Goal: Information Seeking & Learning: Learn about a topic

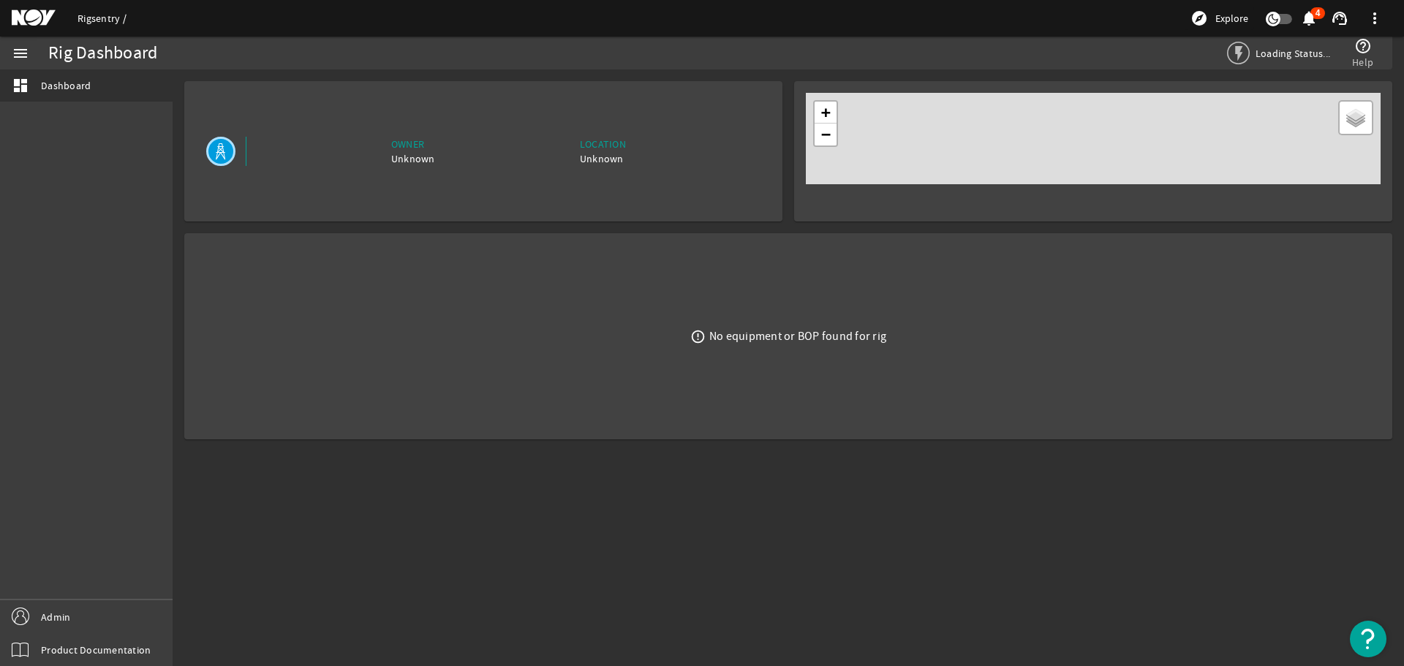
click at [88, 20] on link "Rigsentry" at bounding box center [102, 18] width 49 height 13
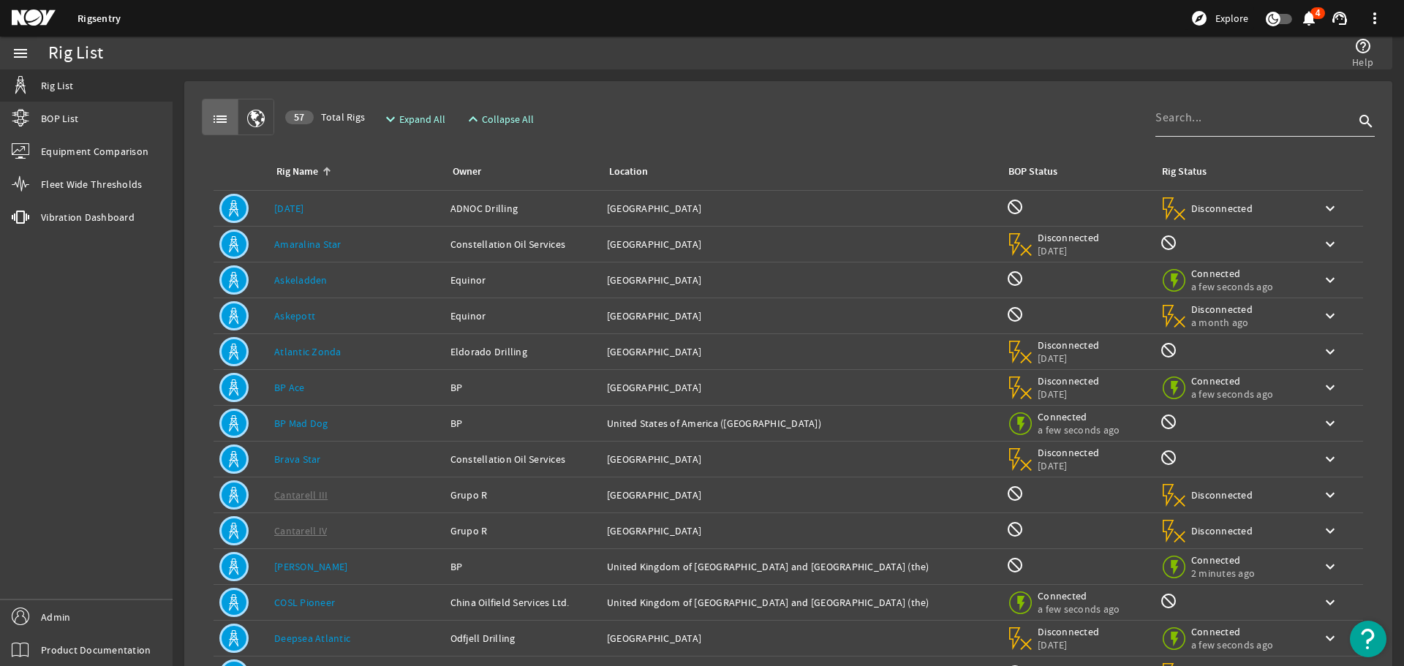
click at [1204, 126] on div at bounding box center [1254, 118] width 199 height 38
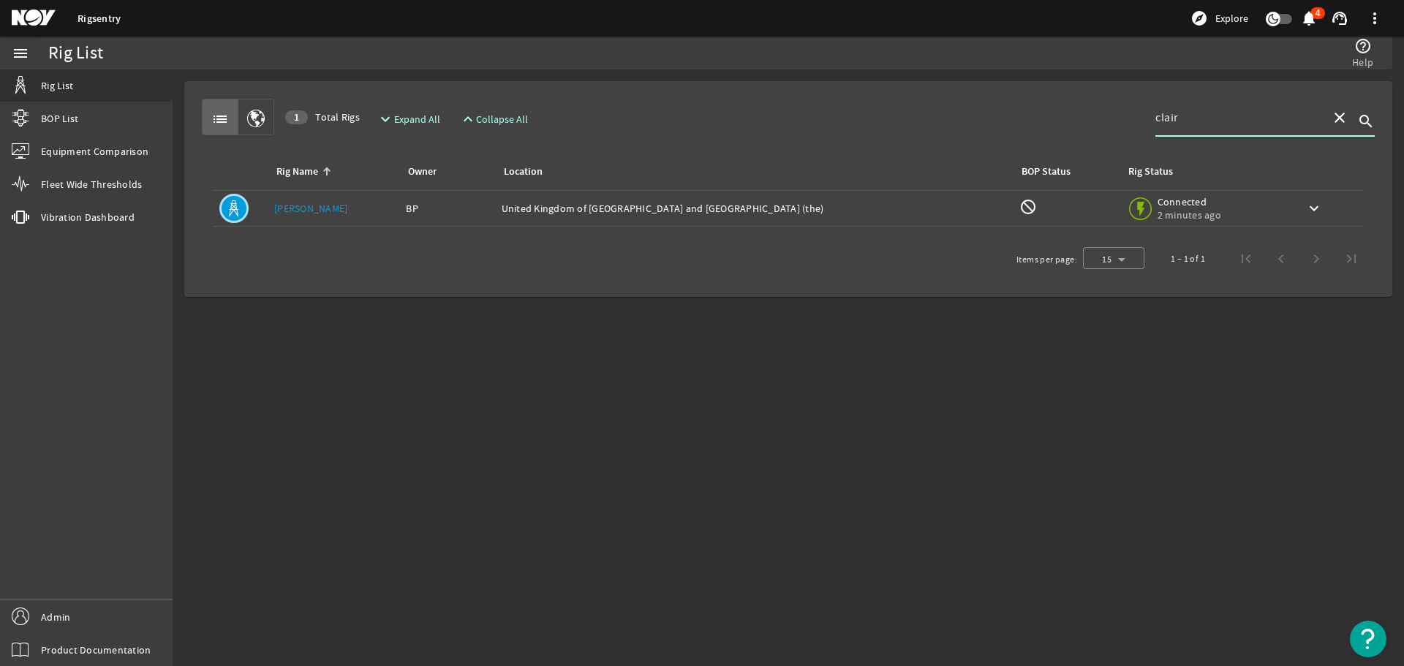
type input "clair"
click at [301, 207] on link "[PERSON_NAME]" at bounding box center [310, 208] width 73 height 13
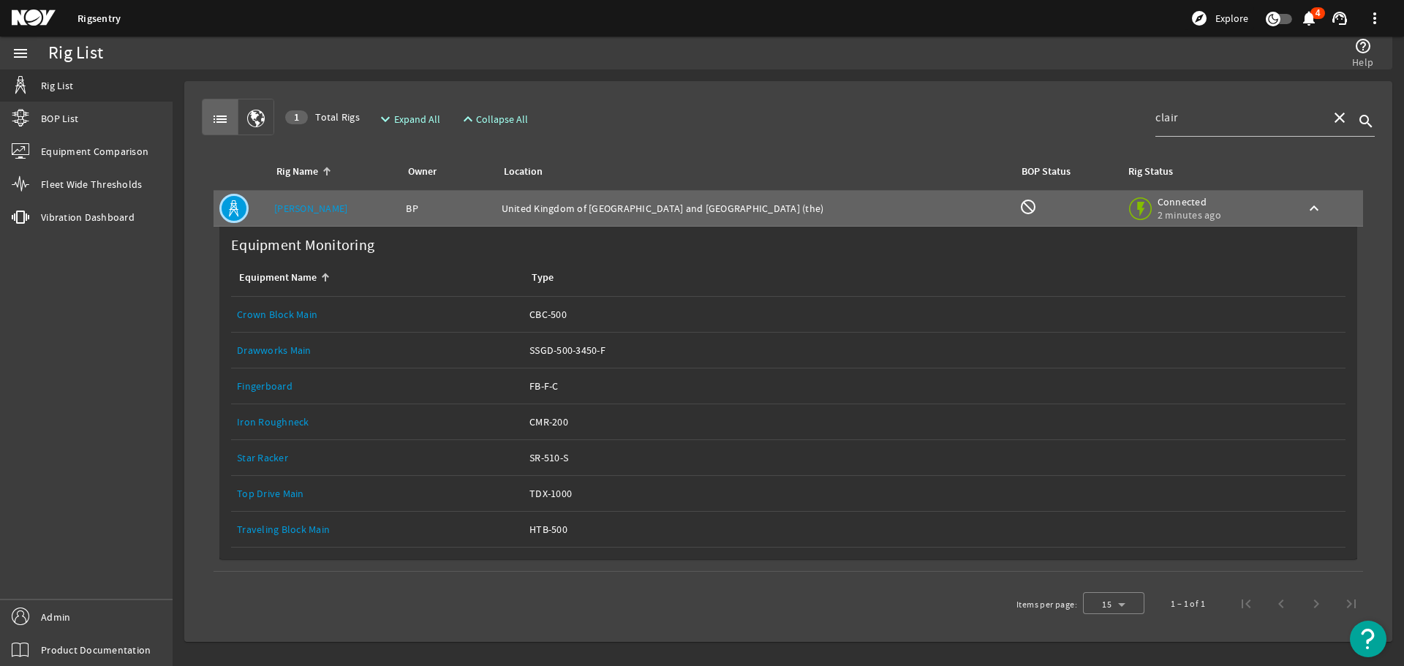
click at [271, 354] on link "Drawworks Main" at bounding box center [274, 350] width 75 height 13
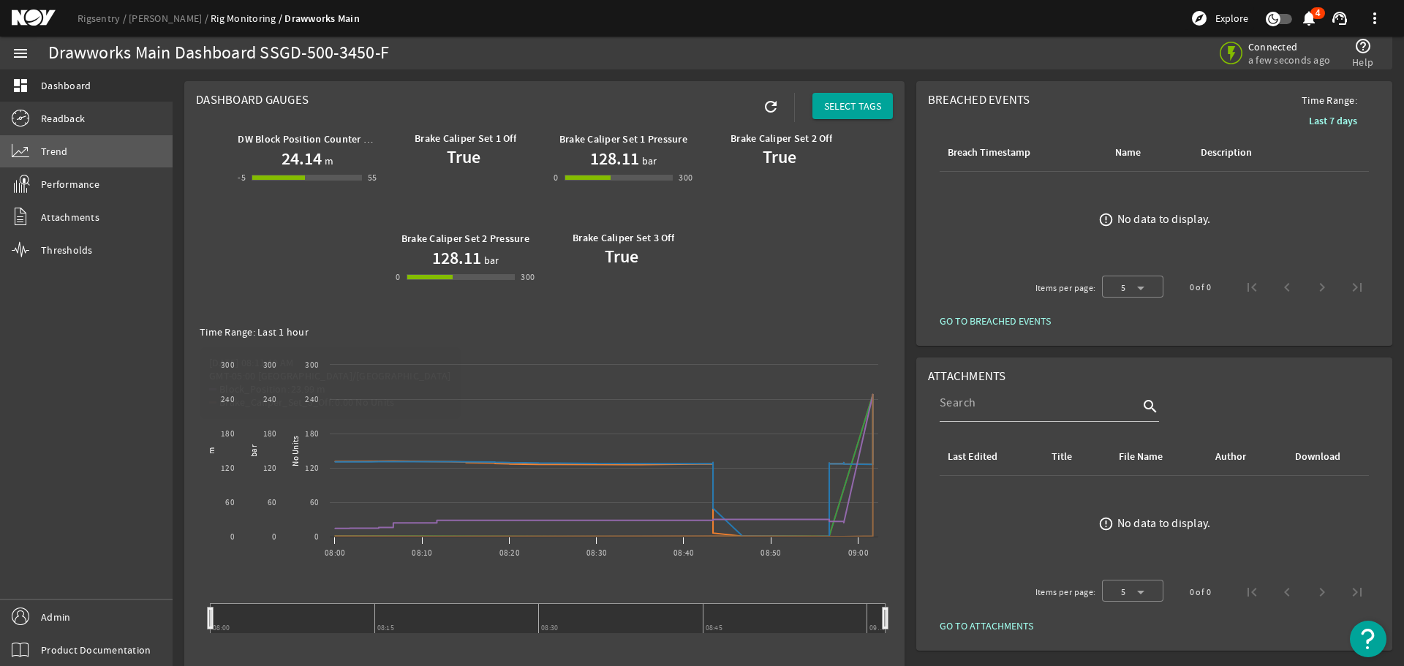
click at [39, 145] on link "Trend" at bounding box center [86, 151] width 173 height 32
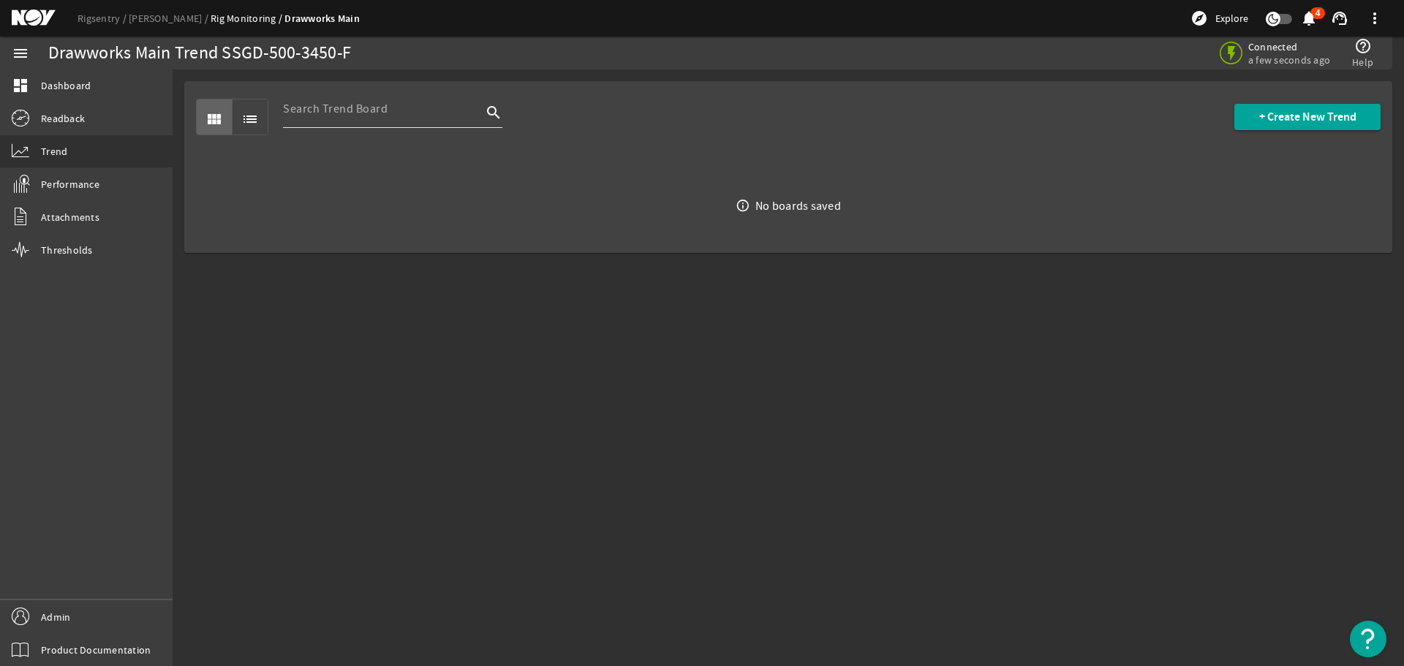
click at [426, 121] on div at bounding box center [382, 109] width 199 height 38
click at [380, 103] on input at bounding box center [382, 109] width 199 height 18
click at [356, 110] on input at bounding box center [382, 109] width 199 height 18
click at [74, 186] on span "Performance" at bounding box center [70, 184] width 58 height 15
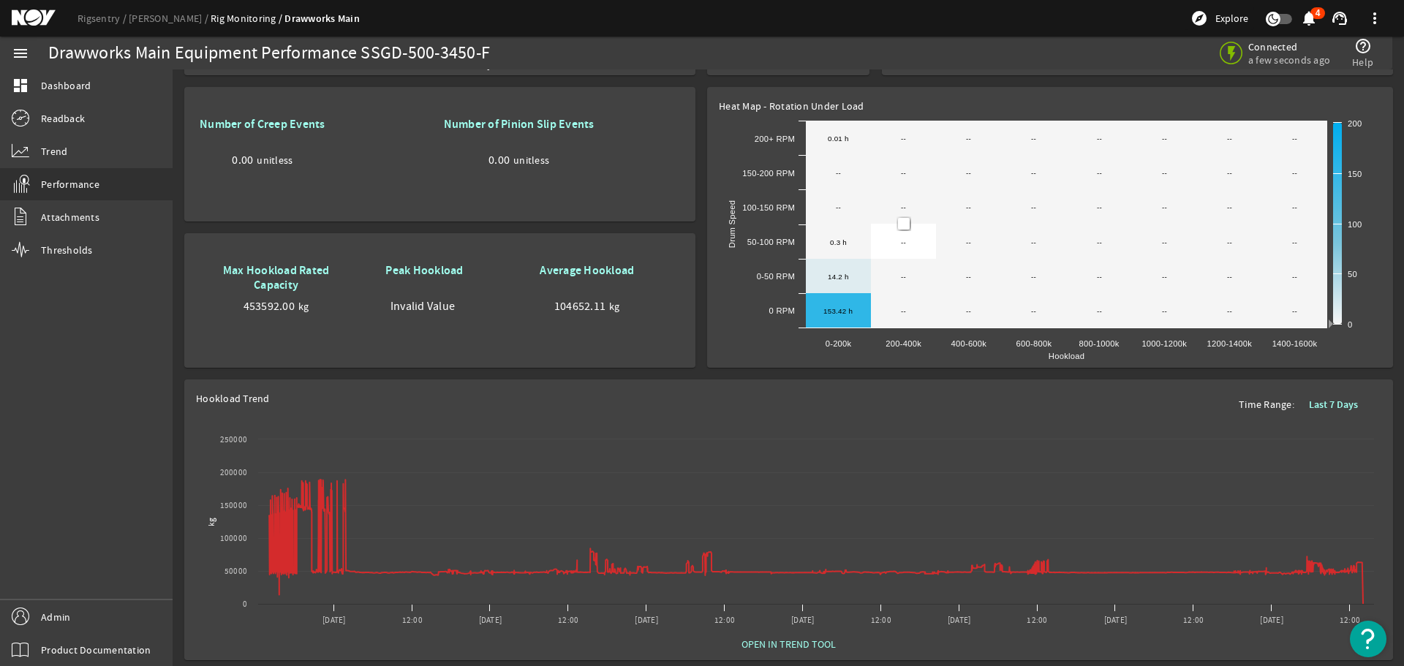
scroll to position [847, 0]
click at [785, 637] on span "OPEN IN TREND TOOL" at bounding box center [788, 644] width 94 height 15
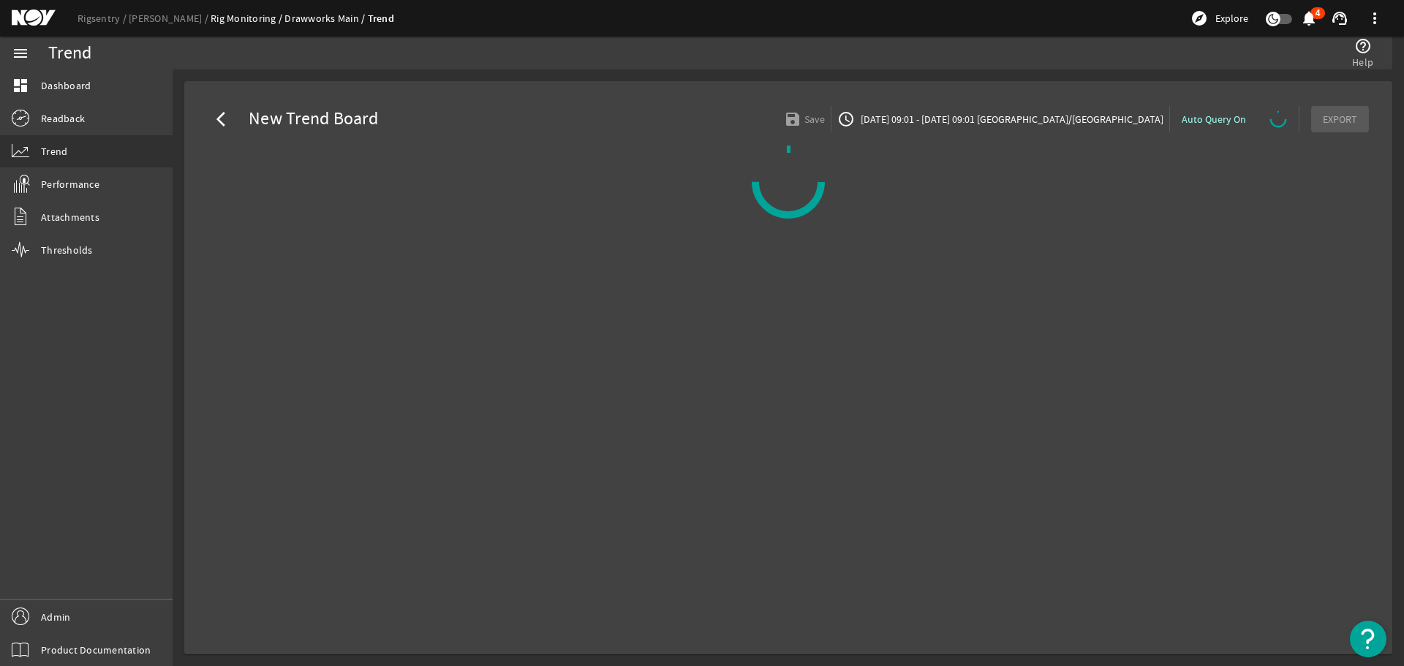
select select "10M"
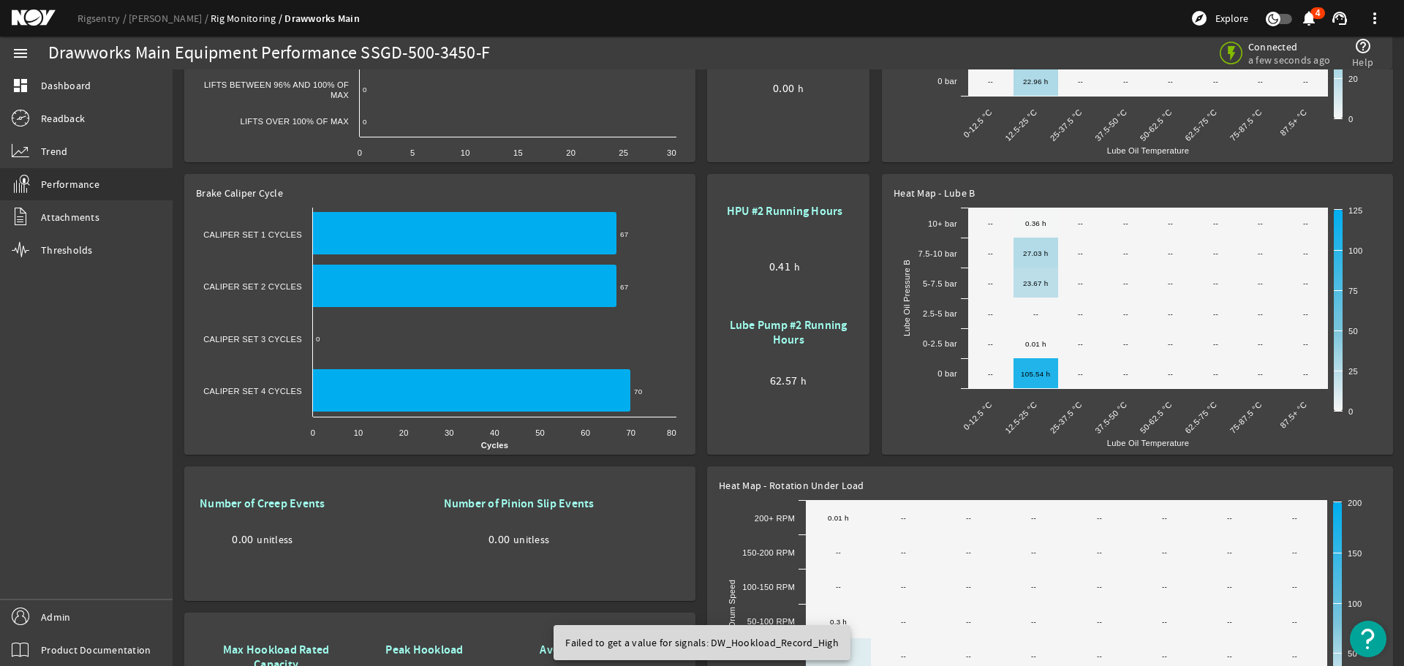
scroll to position [512, 0]
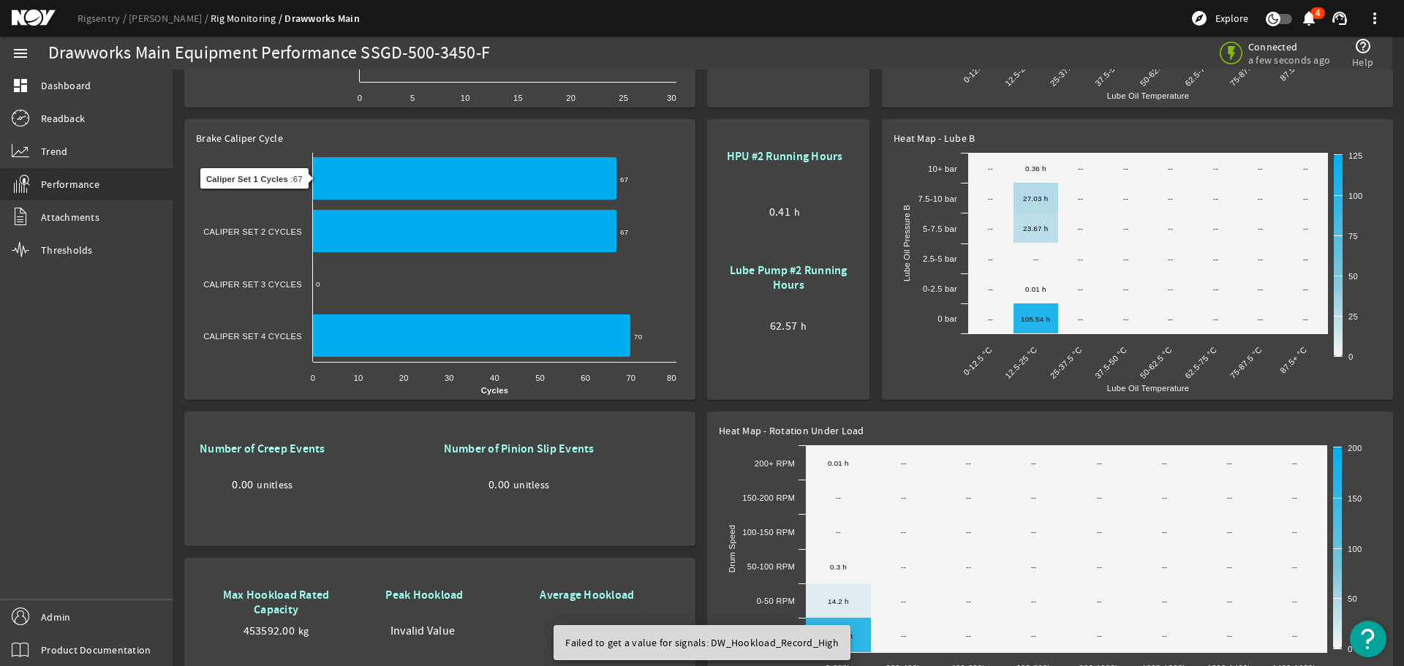
click at [366, 178] on icon at bounding box center [464, 178] width 304 height 42
click at [64, 147] on span "Trend" at bounding box center [54, 151] width 26 height 15
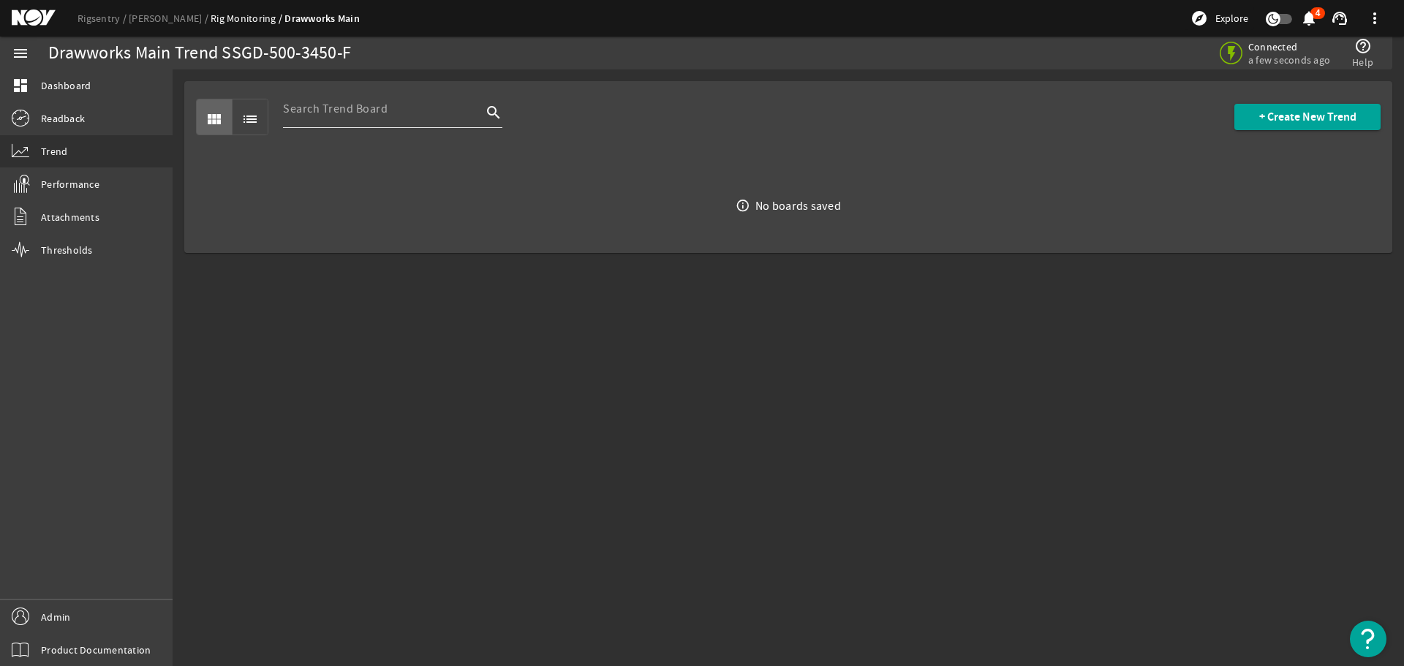
click at [351, 107] on input at bounding box center [382, 109] width 199 height 18
click at [1303, 121] on span "+ Create New Trend" at bounding box center [1307, 117] width 97 height 15
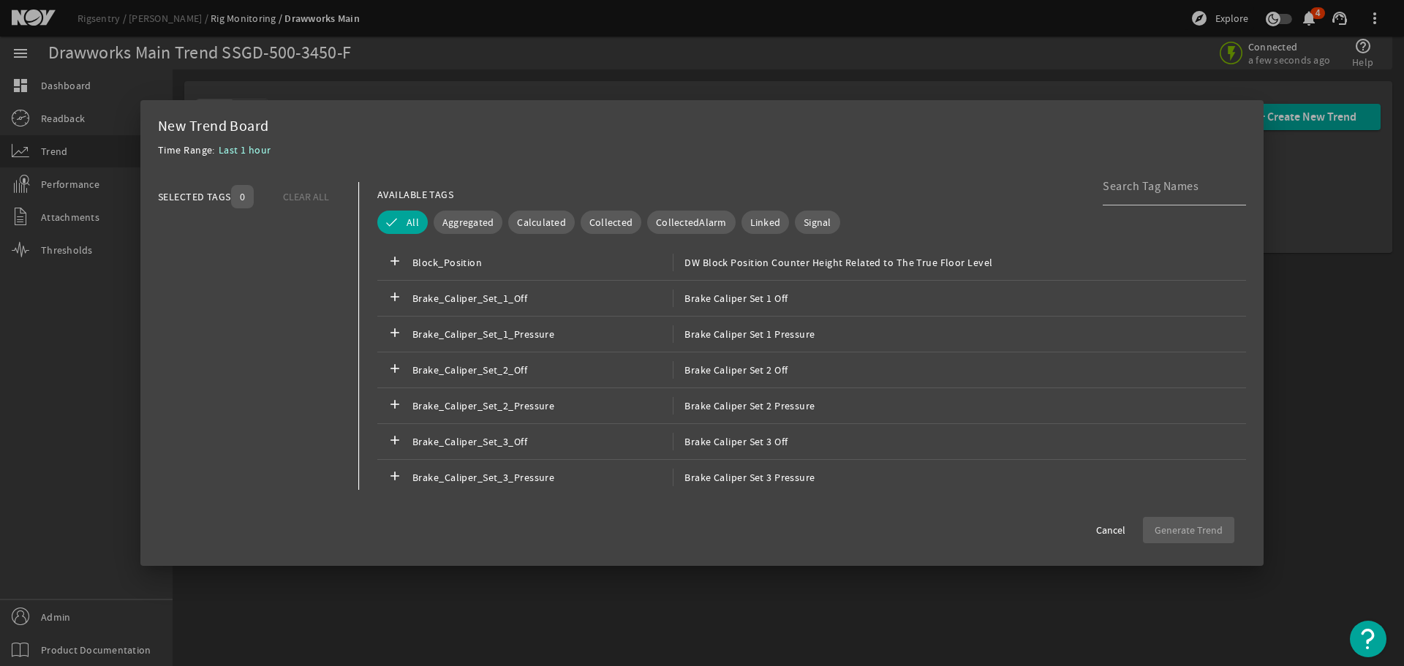
click at [561, 64] on div at bounding box center [702, 333] width 1404 height 666
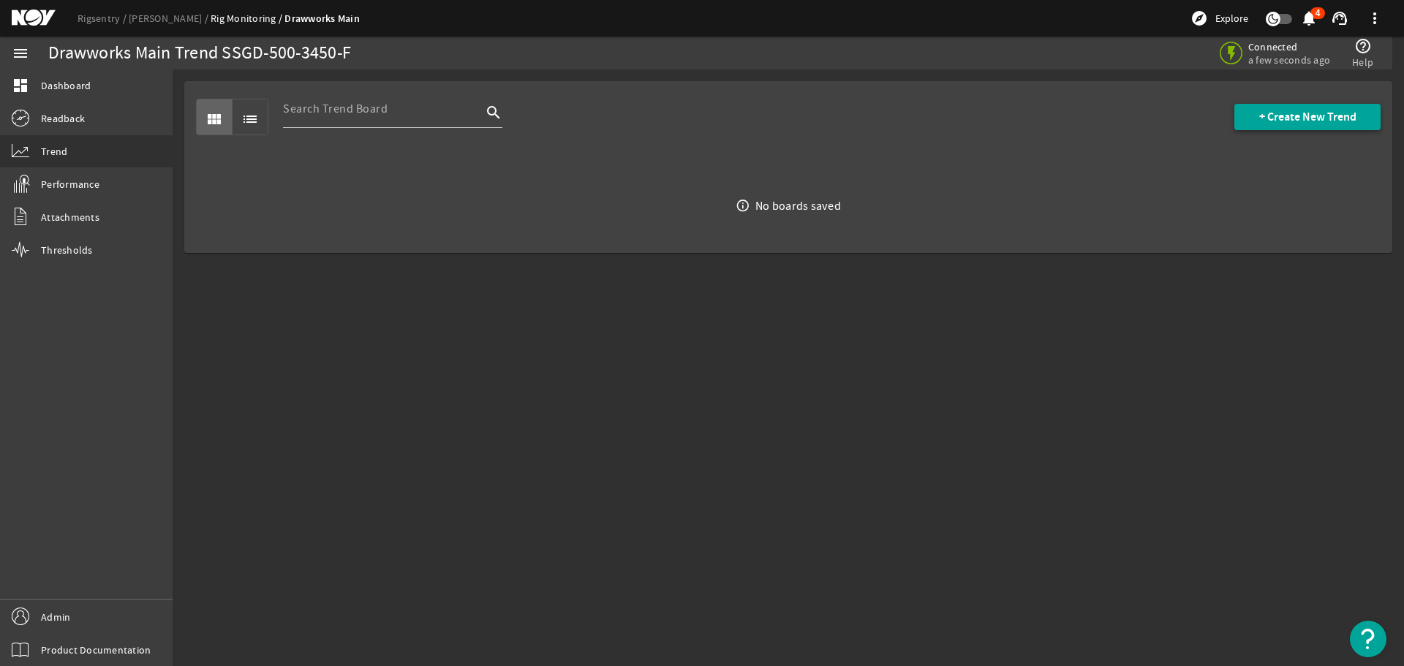
click at [1299, 103] on span at bounding box center [1307, 116] width 146 height 35
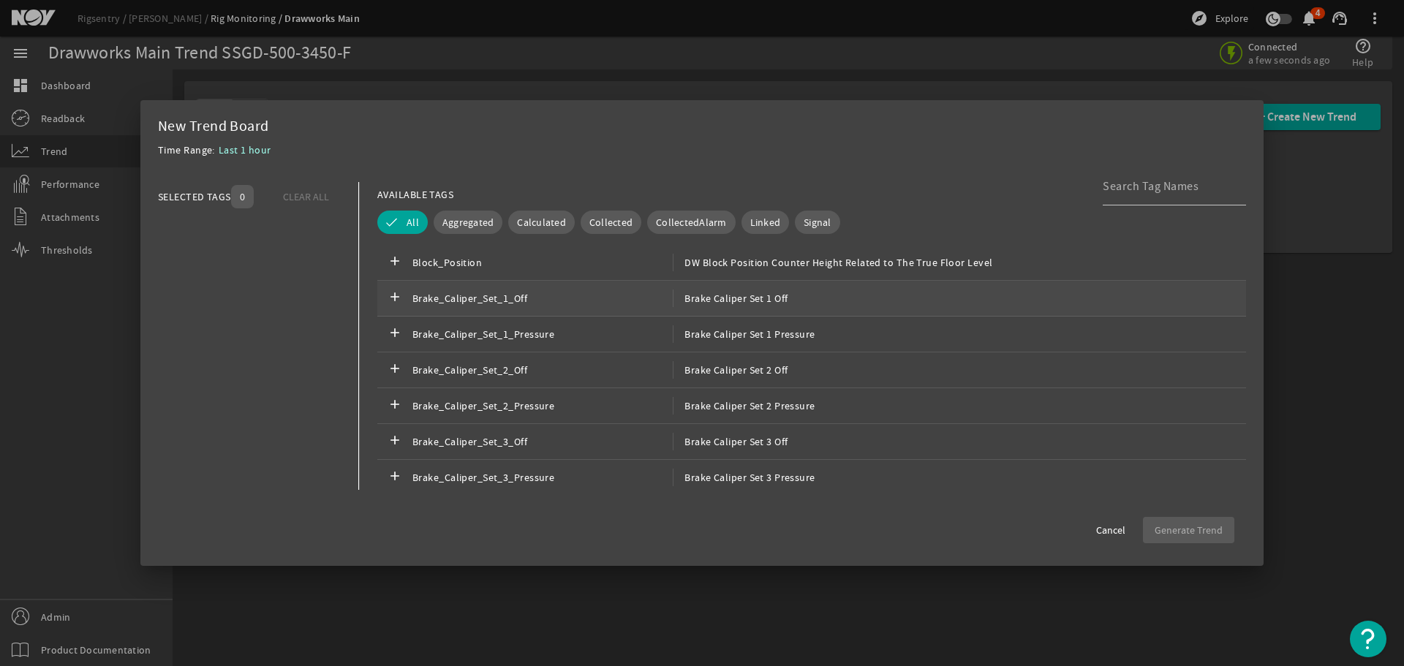
click at [502, 300] on span "Brake_Caliper_Set_1_Off" at bounding box center [542, 299] width 260 height 18
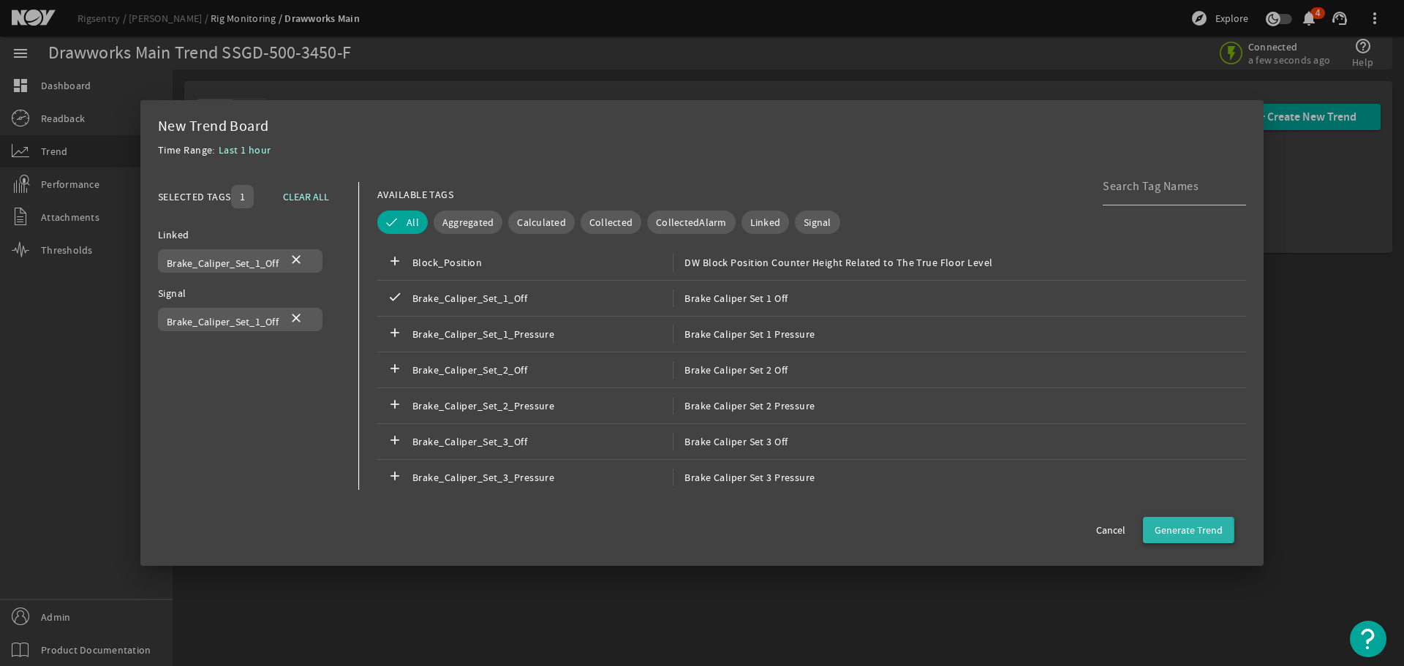
click at [1179, 531] on span "Generate Trend" at bounding box center [1189, 530] width 68 height 15
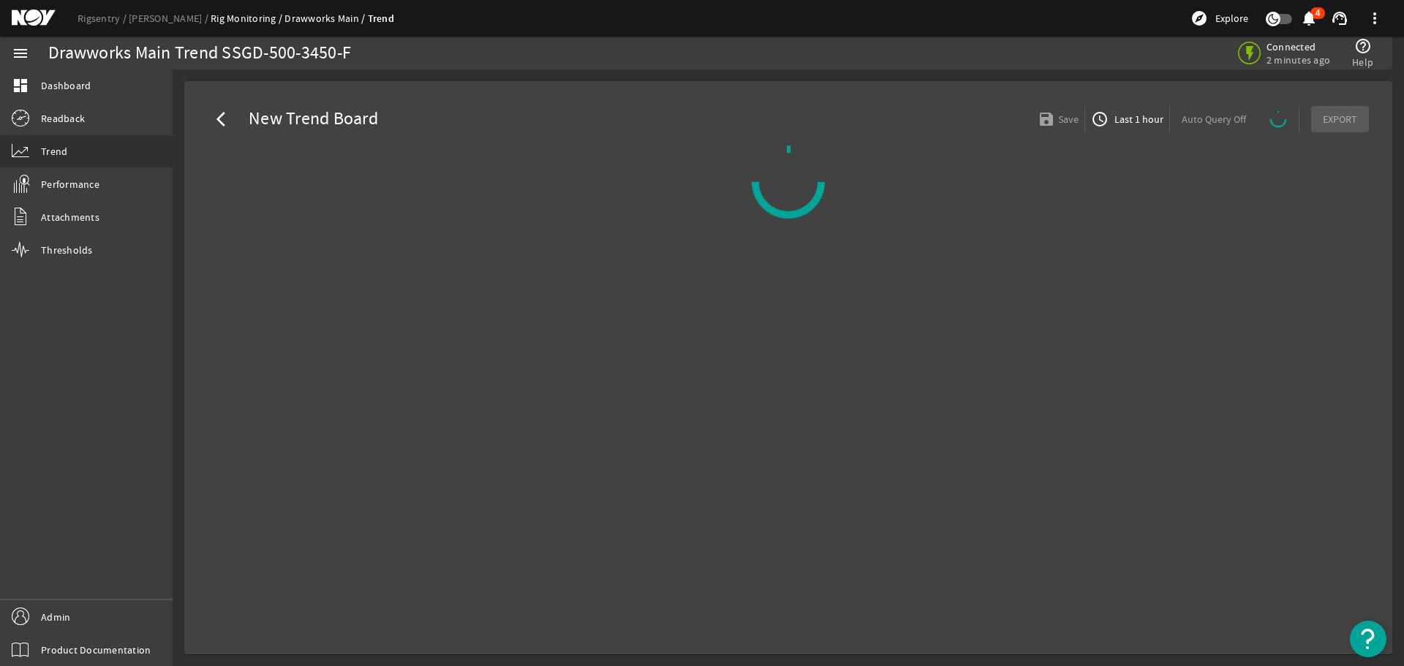
click at [1131, 121] on span "Last 1 hour" at bounding box center [1137, 119] width 52 height 15
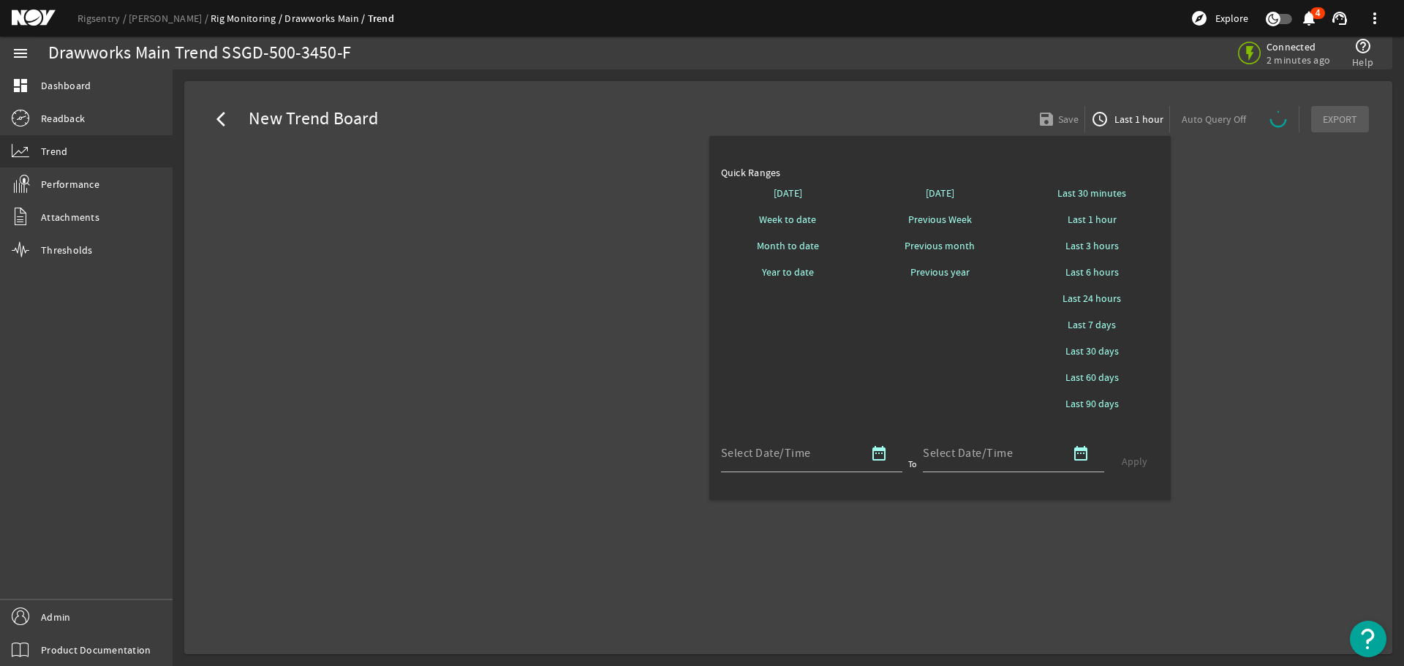
click at [803, 97] on div at bounding box center [702, 333] width 1404 height 666
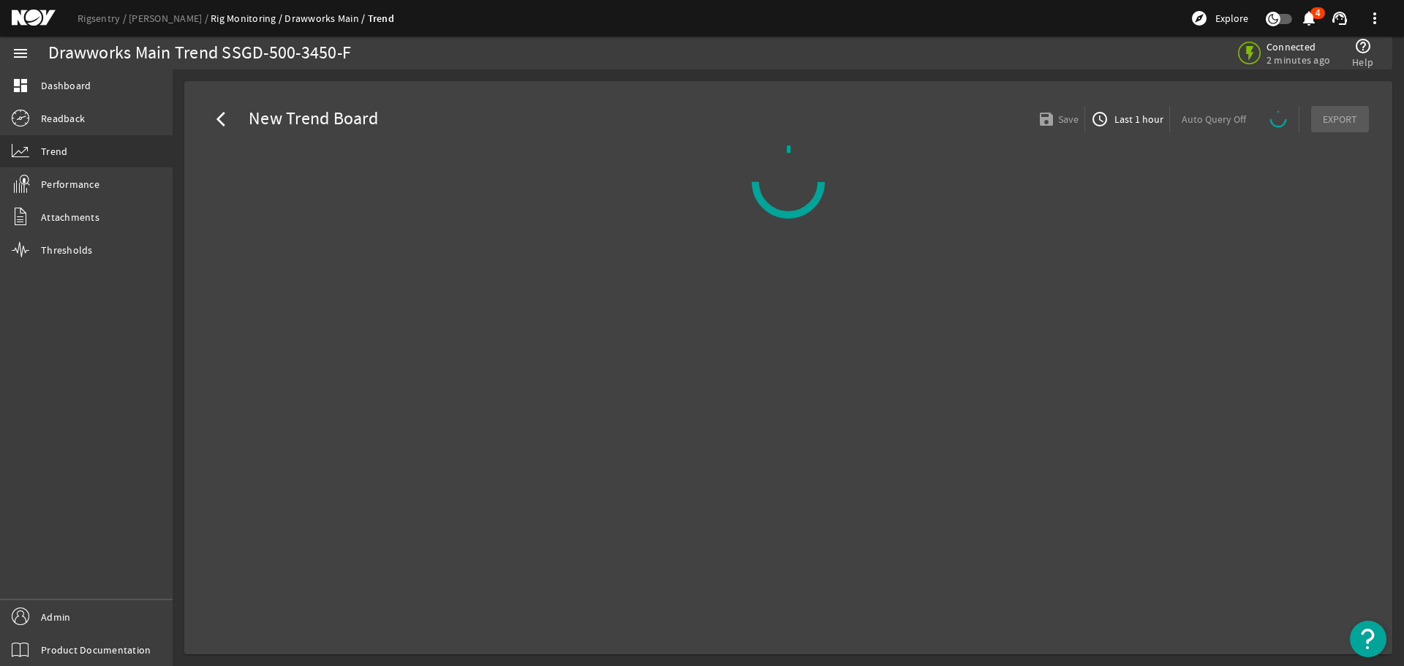
click at [224, 113] on mat-icon "arrow_back_ios" at bounding box center [225, 119] width 18 height 18
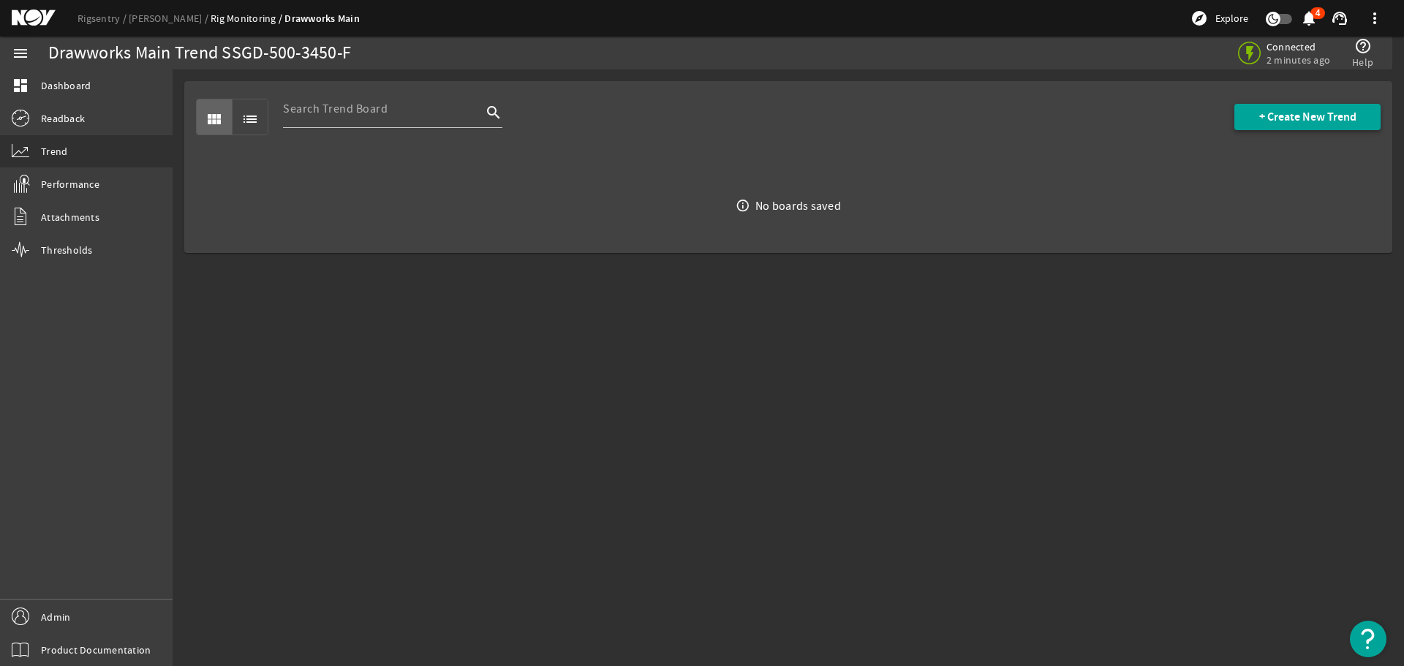
click at [1330, 120] on span "+ Create New Trend" at bounding box center [1307, 117] width 97 height 15
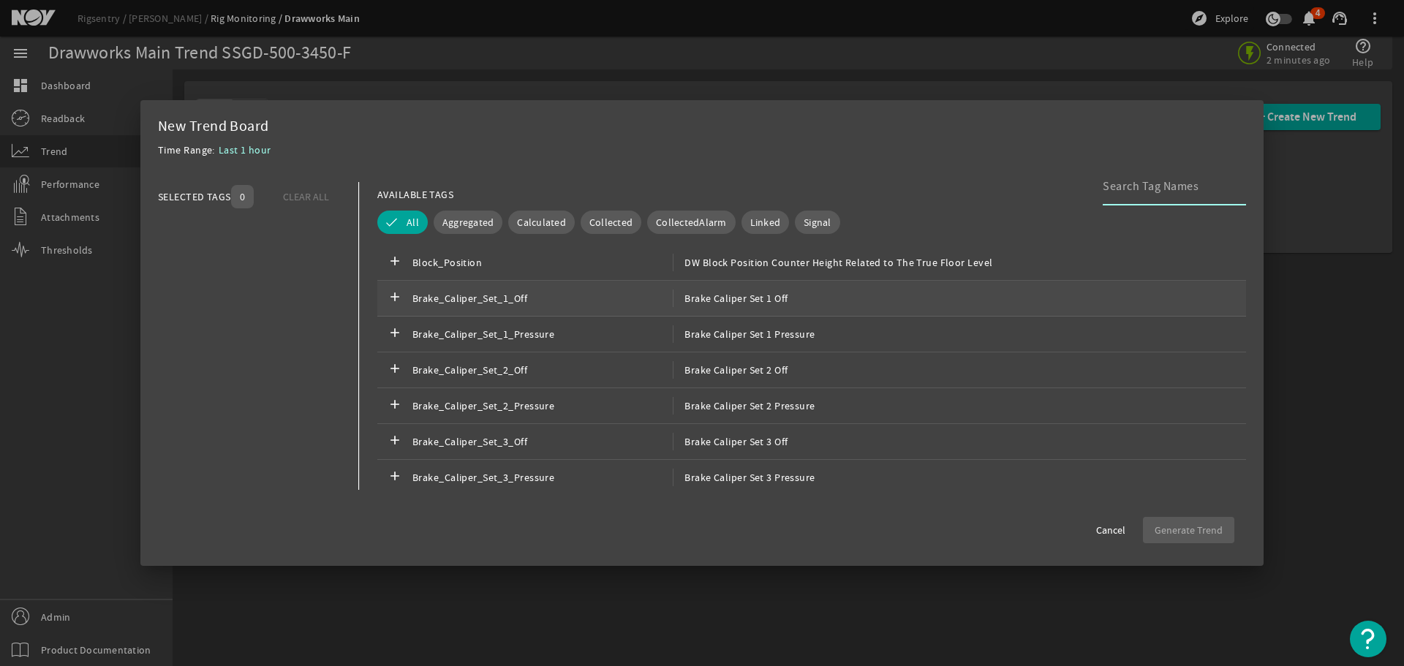
click at [449, 298] on span "Brake_Caliper_Set_1_Off" at bounding box center [542, 299] width 260 height 18
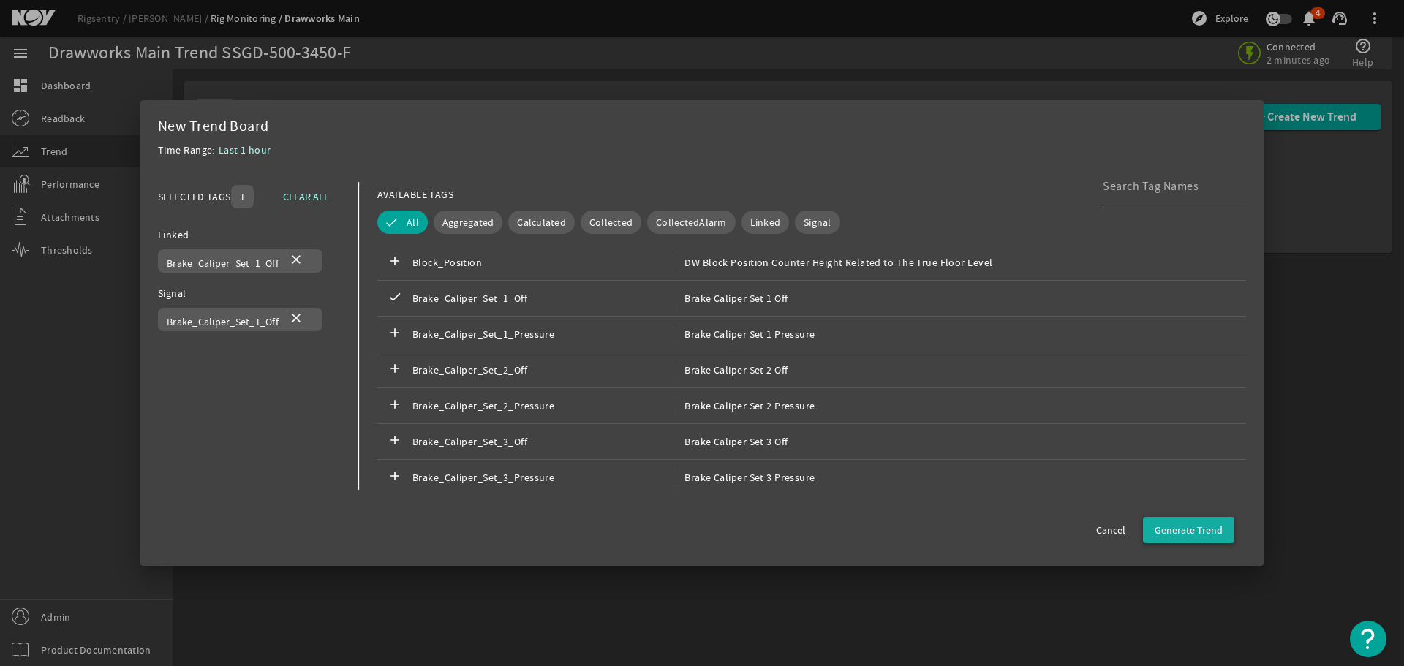
click at [1206, 532] on span "Generate Trend" at bounding box center [1189, 530] width 68 height 15
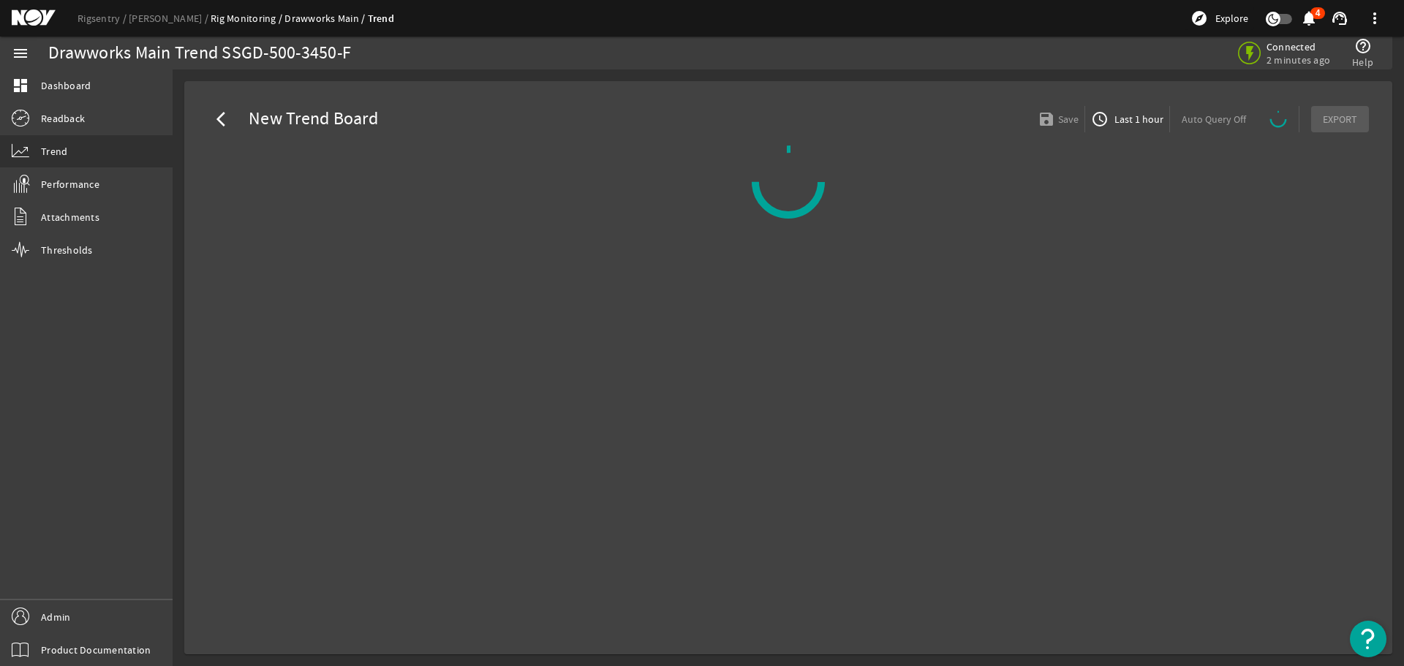
select select "ALL"
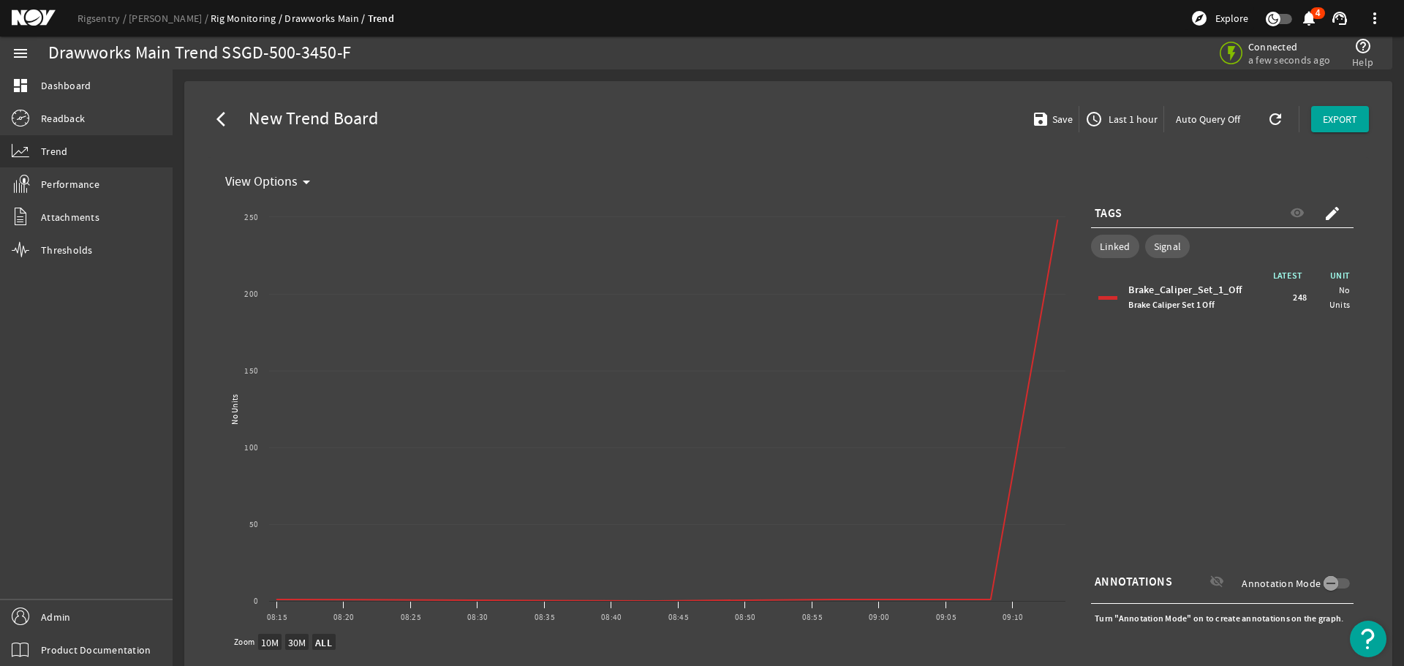
click at [1117, 120] on span "Last 1 hour" at bounding box center [1132, 119] width 52 height 15
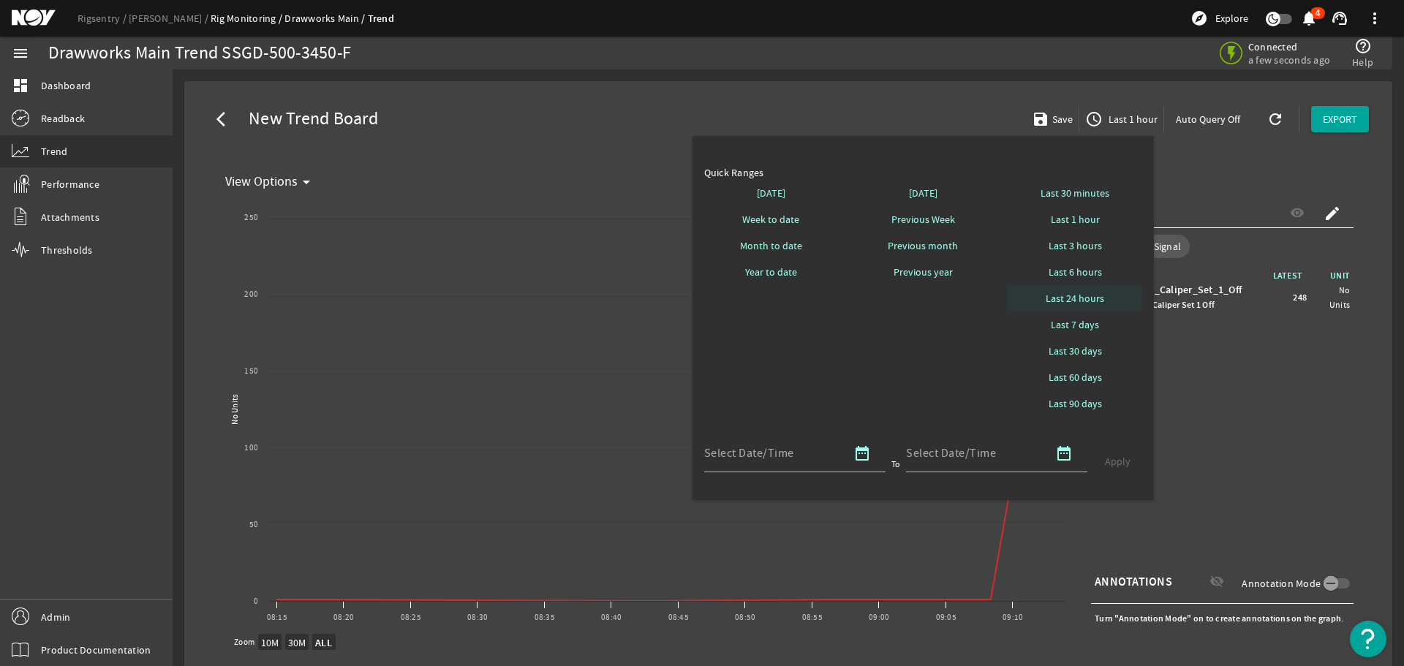
click at [1091, 297] on span "Last 24 hours" at bounding box center [1075, 298] width 58 height 15
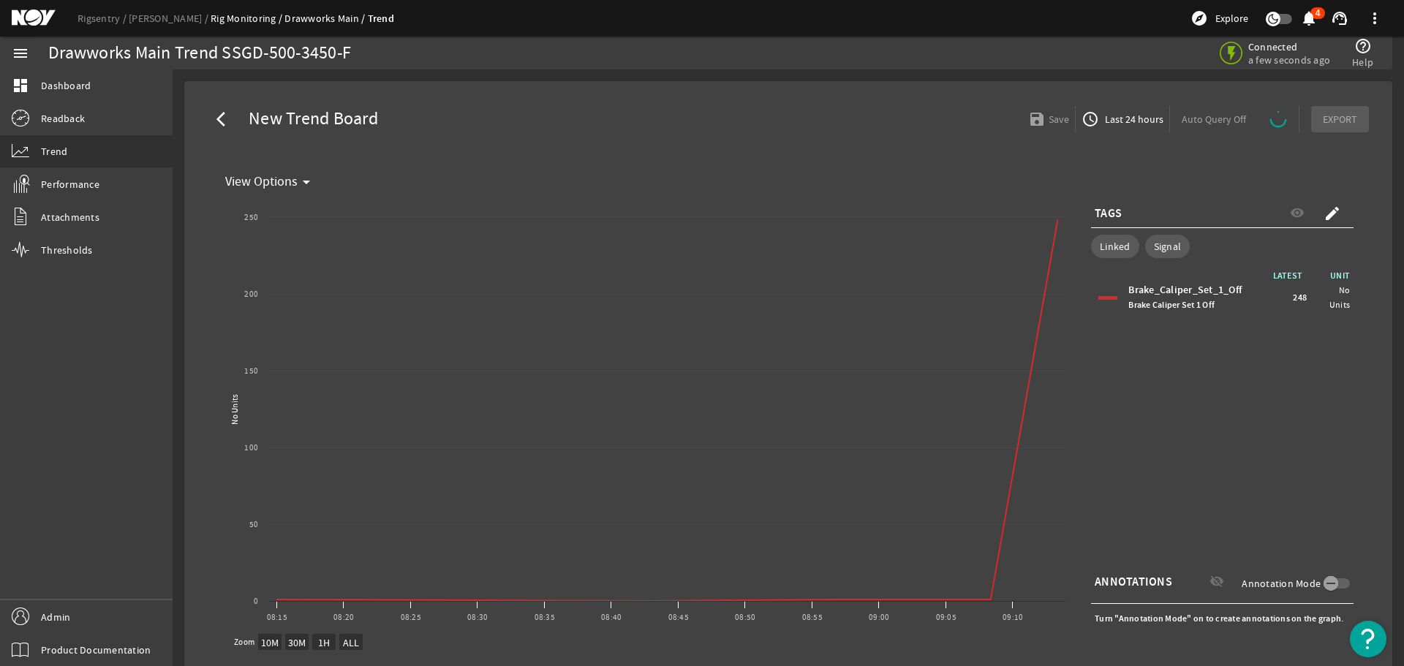
select select "ALL"
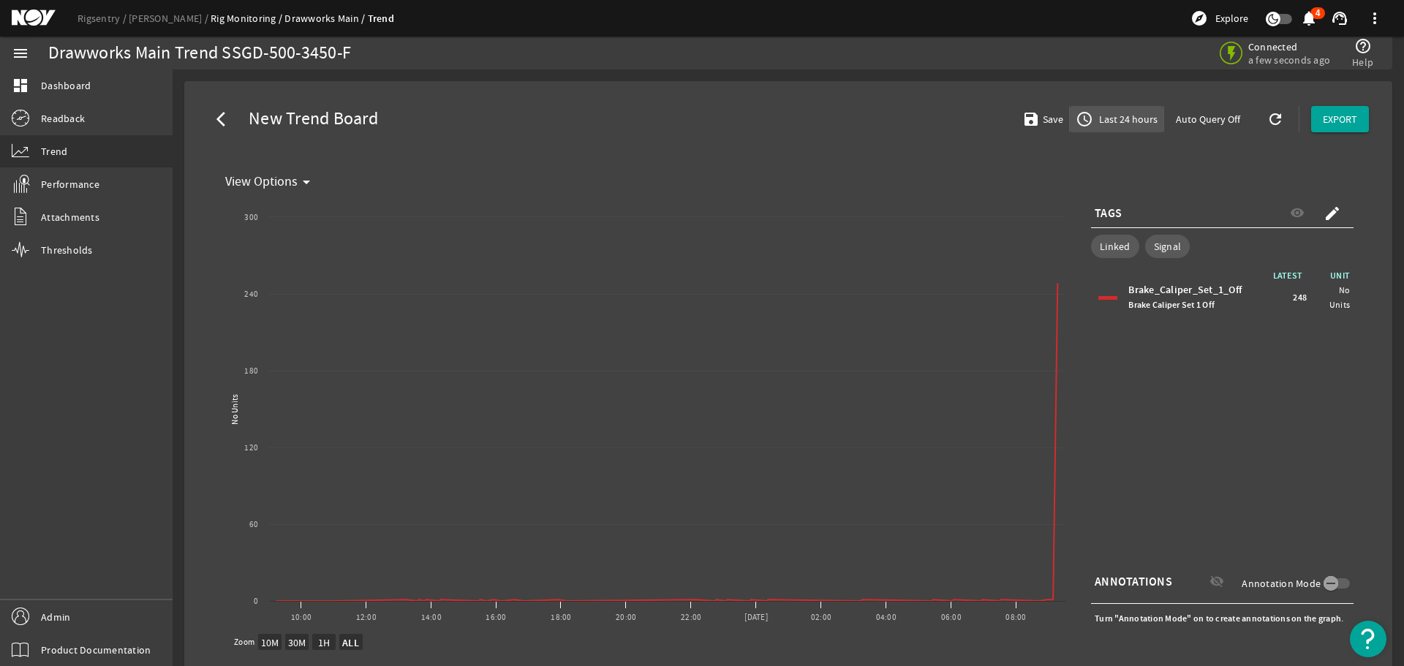
click at [1120, 121] on span "Last 24 hours" at bounding box center [1126, 119] width 61 height 15
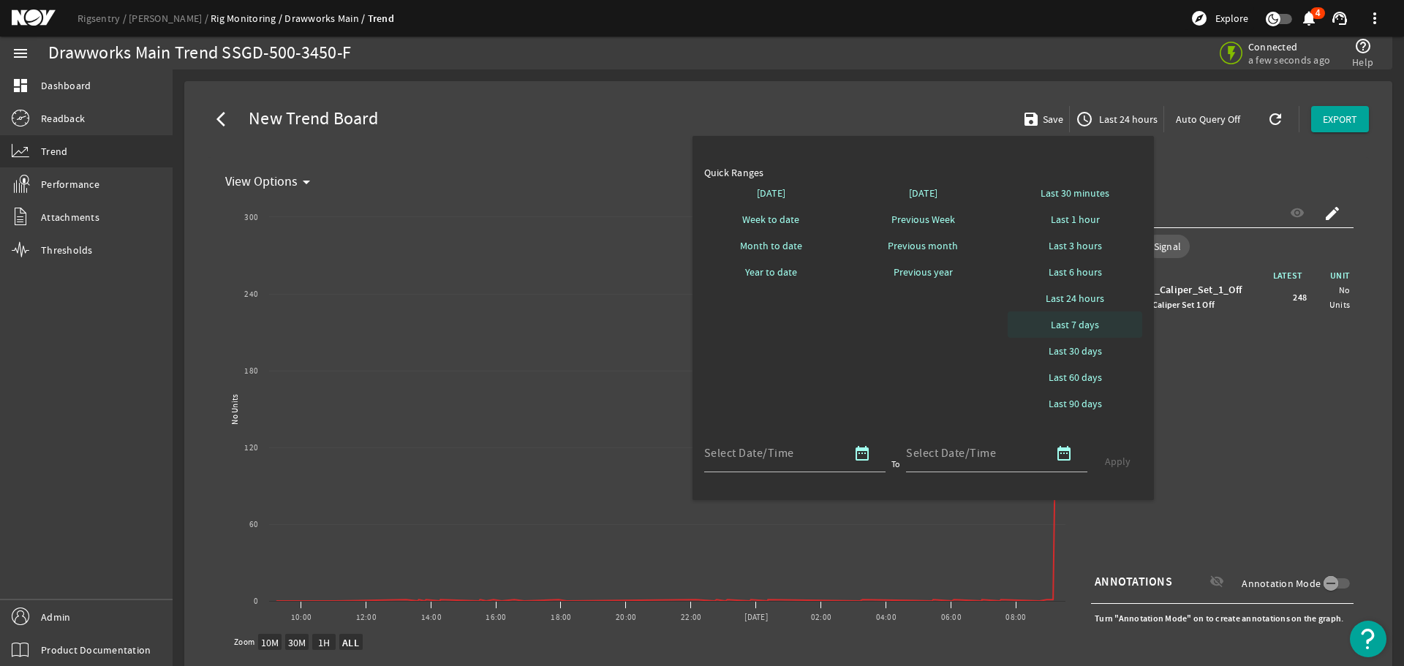
click at [1093, 327] on span "Last 7 days" at bounding box center [1075, 324] width 48 height 15
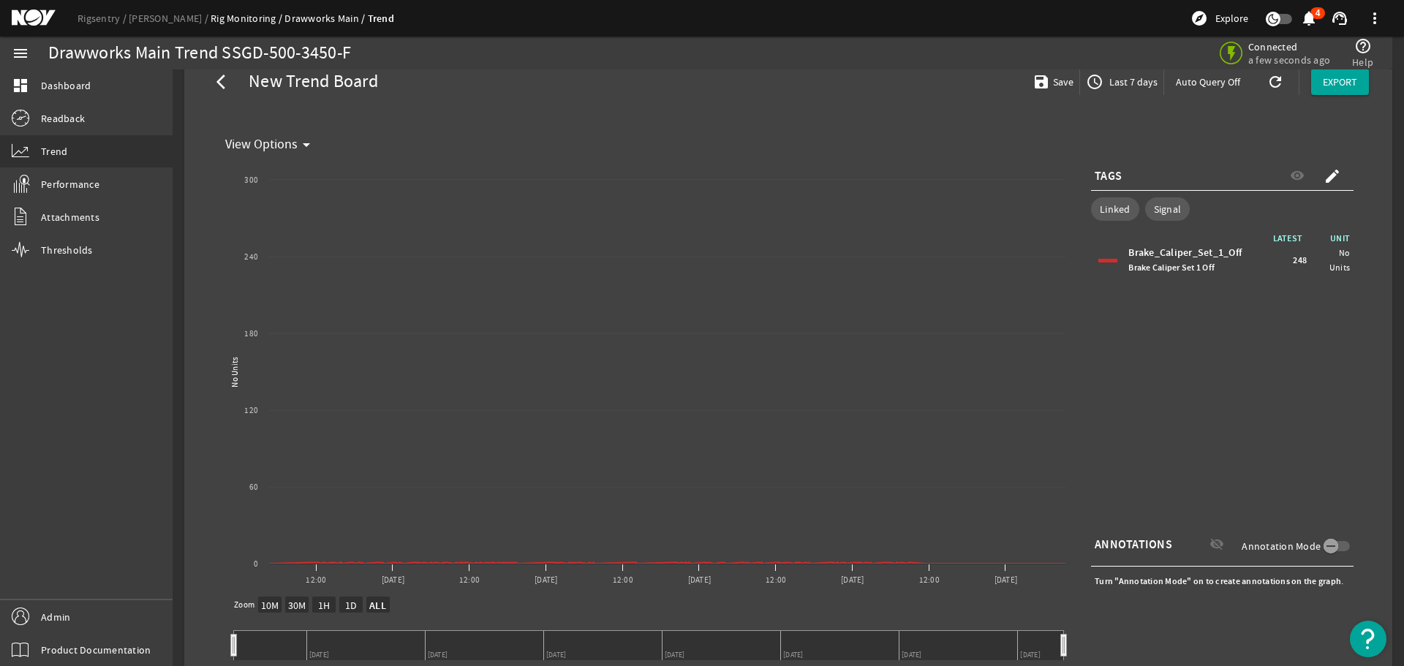
scroll to position [73, 0]
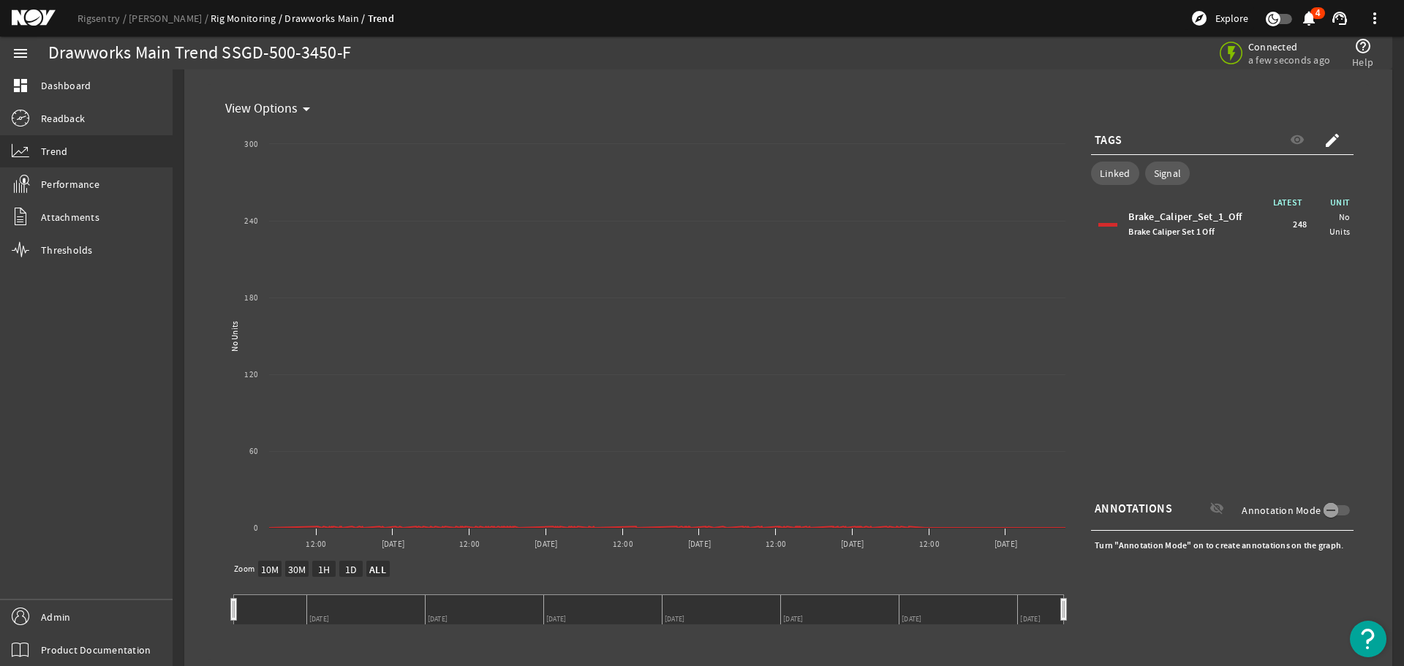
click at [350, 569] on text "1D" at bounding box center [351, 569] width 12 height 13
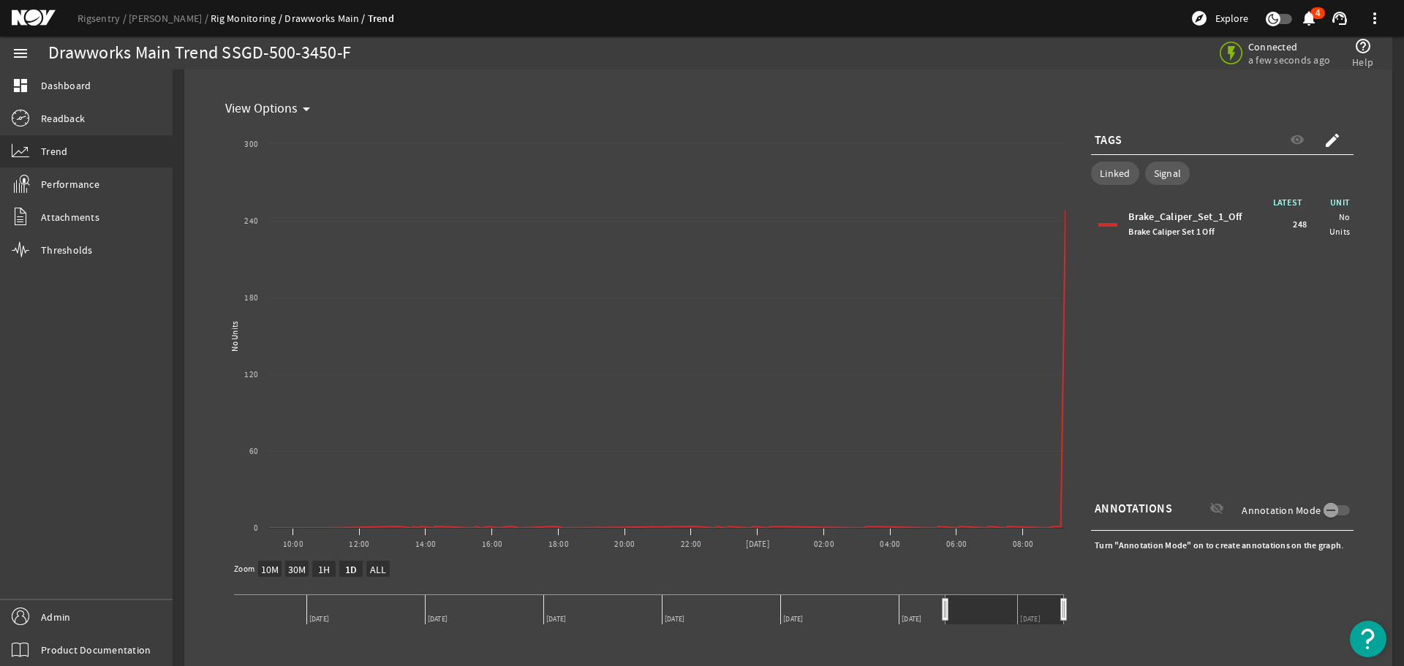
click at [380, 573] on text "ALL" at bounding box center [378, 569] width 17 height 13
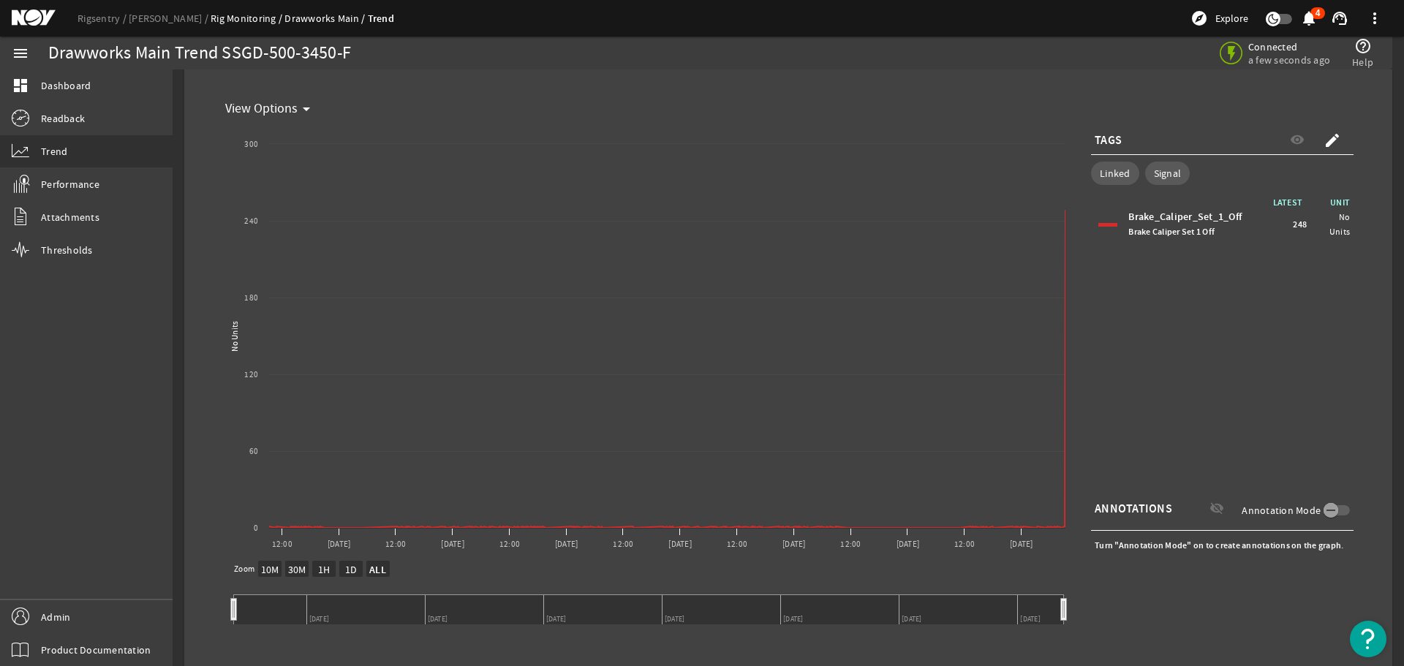
click at [269, 564] on text "10M" at bounding box center [270, 569] width 18 height 13
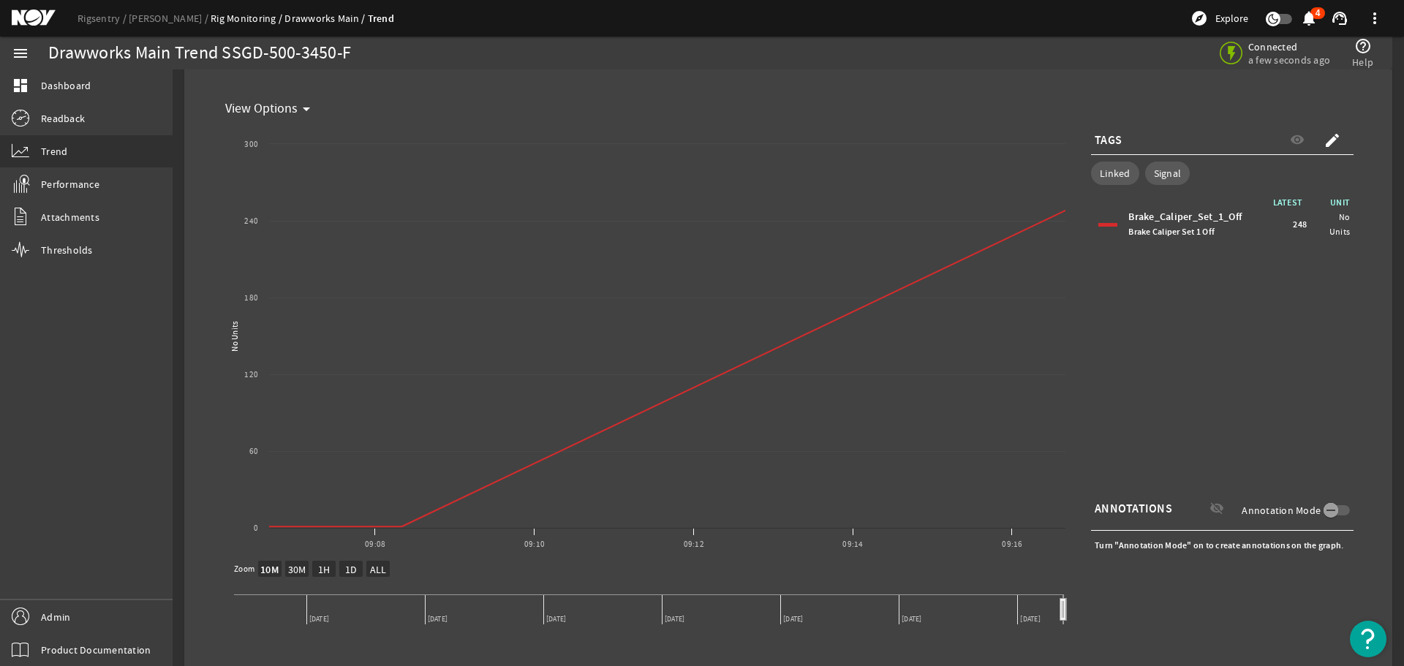
click at [295, 573] on text "30M" at bounding box center [297, 569] width 18 height 13
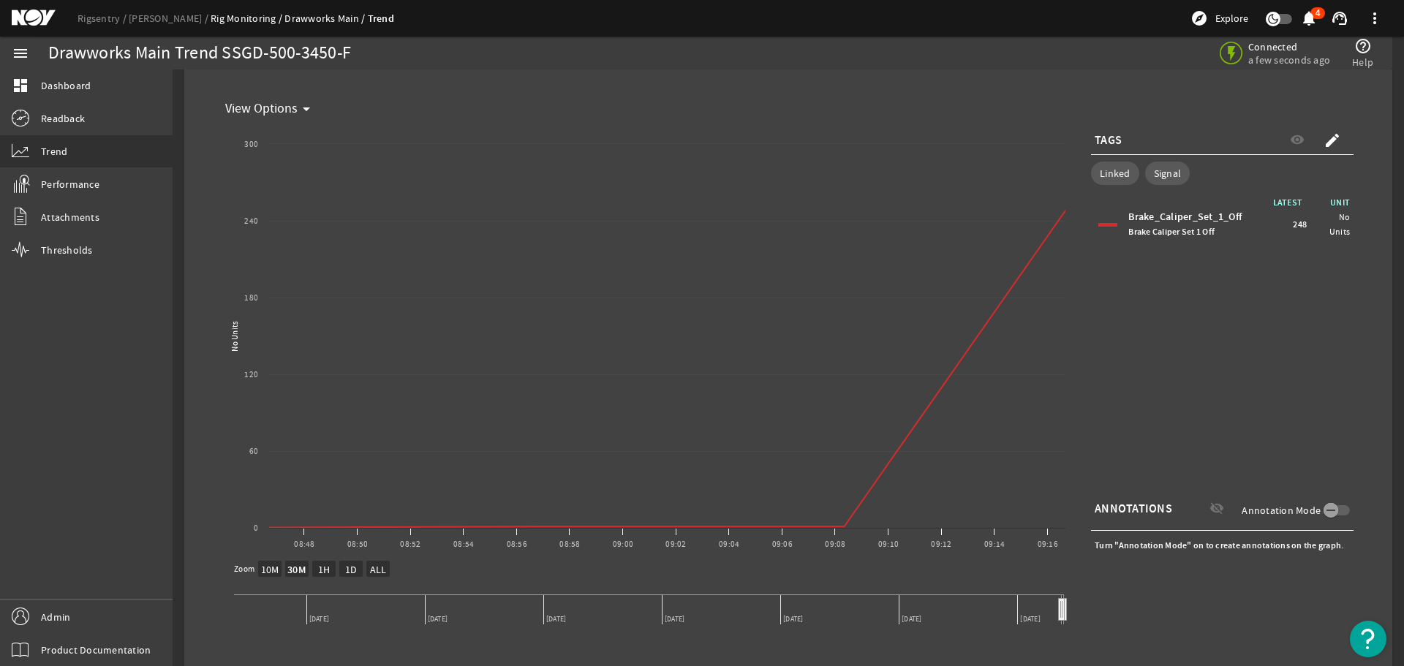
click at [329, 567] on text "1H" at bounding box center [324, 569] width 12 height 13
click at [347, 567] on text "1D" at bounding box center [351, 569] width 12 height 13
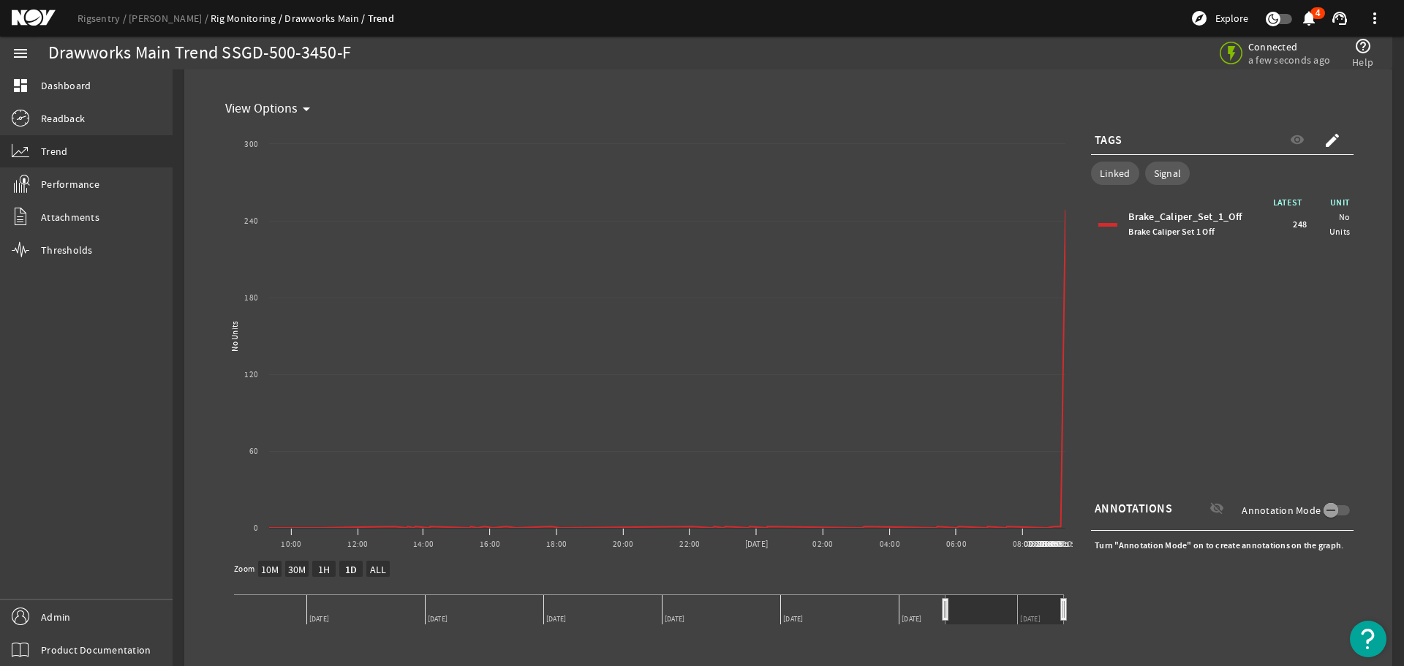
click at [377, 567] on text "ALL" at bounding box center [378, 569] width 17 height 13
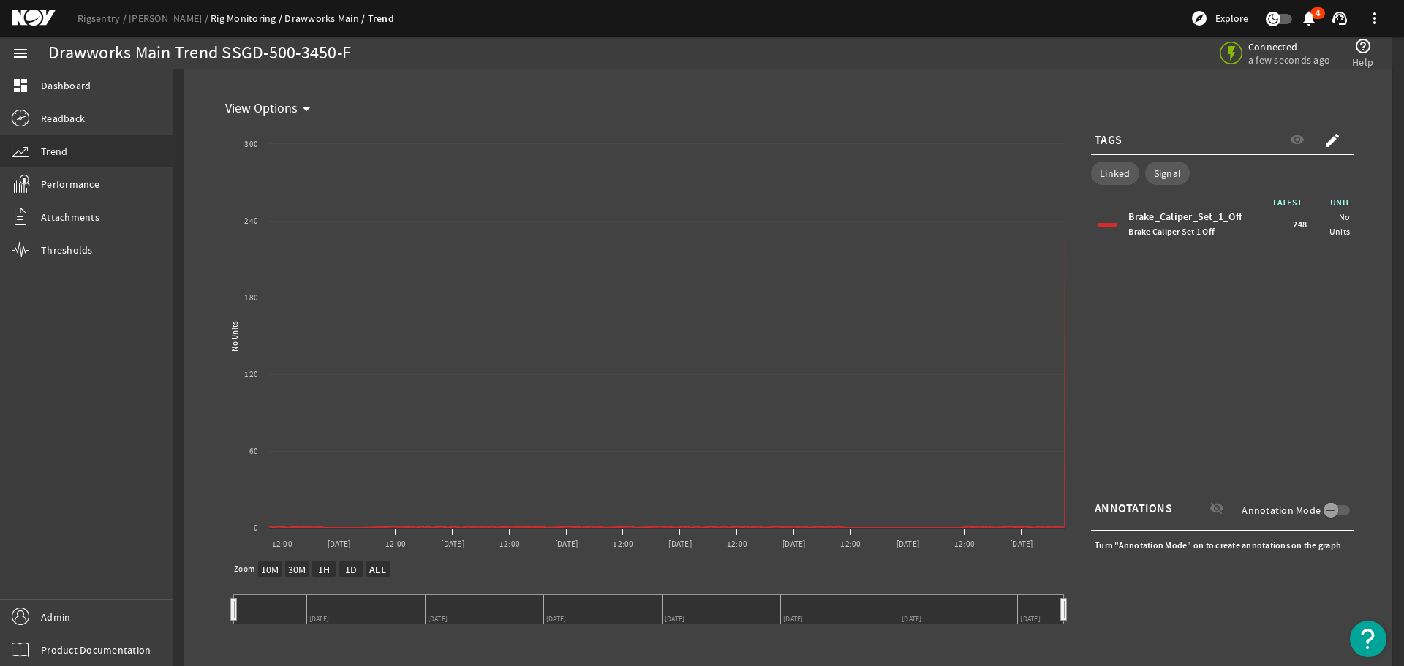
click at [268, 571] on text "10M" at bounding box center [270, 569] width 18 height 13
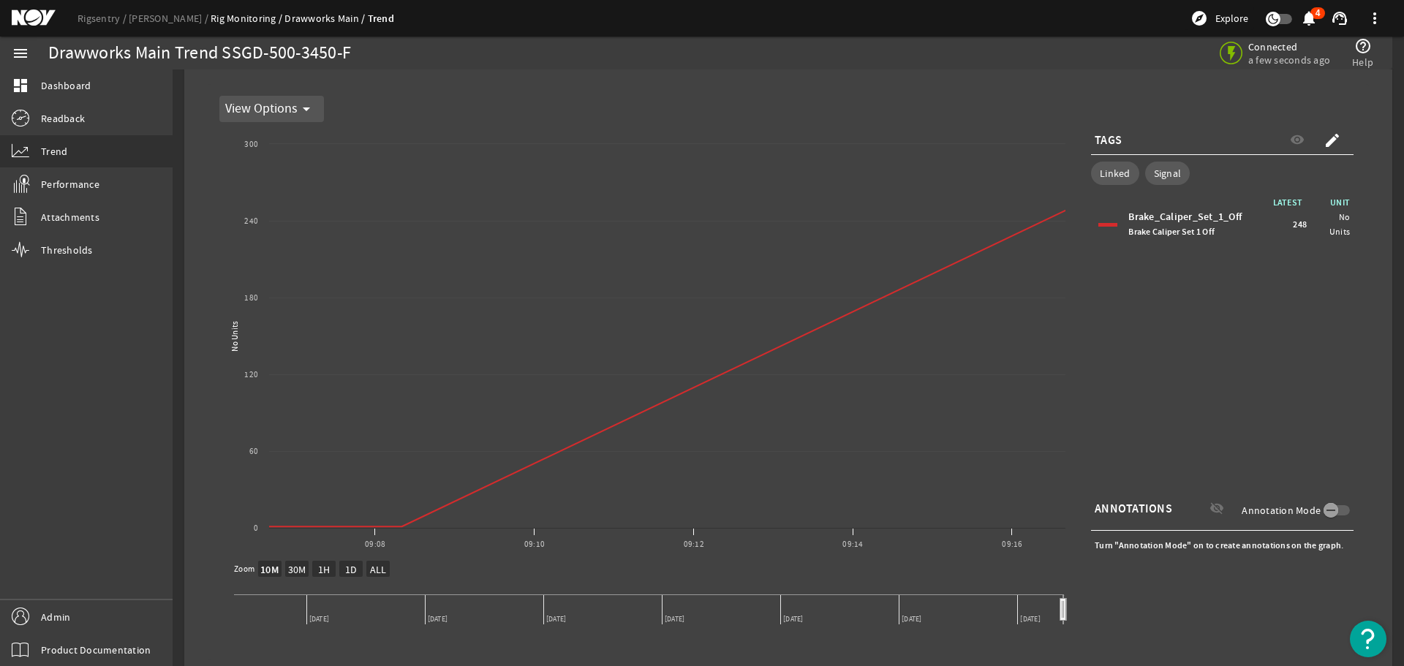
click at [311, 113] on mat-icon "arrow_drop_down" at bounding box center [307, 109] width 18 height 18
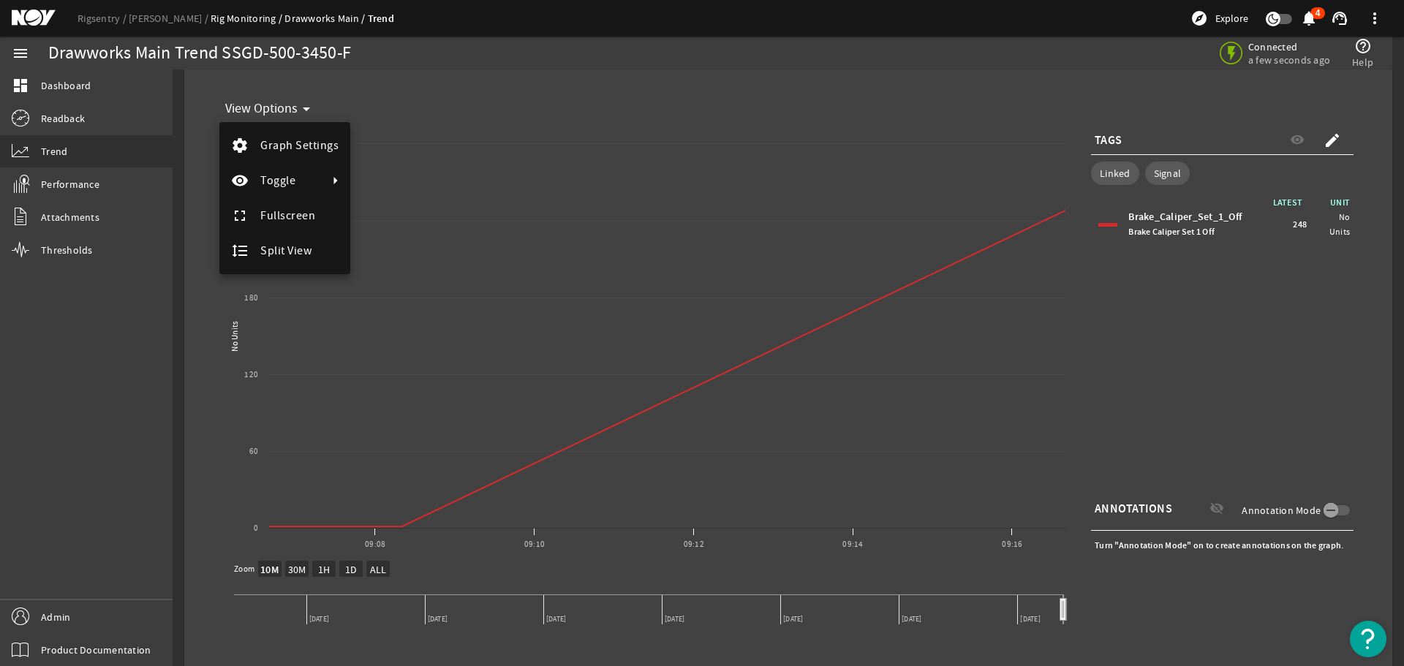
click at [601, 72] on div at bounding box center [702, 333] width 1404 height 666
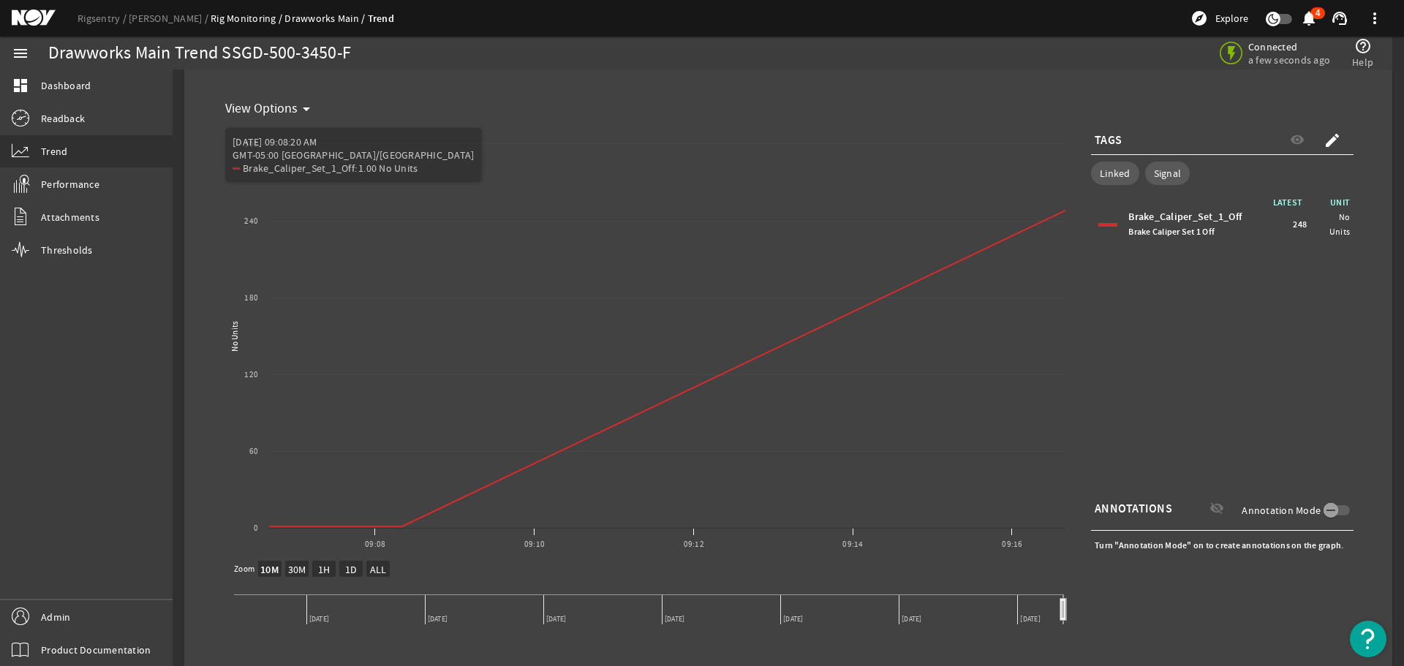
click at [320, 572] on text "1H" at bounding box center [324, 569] width 12 height 13
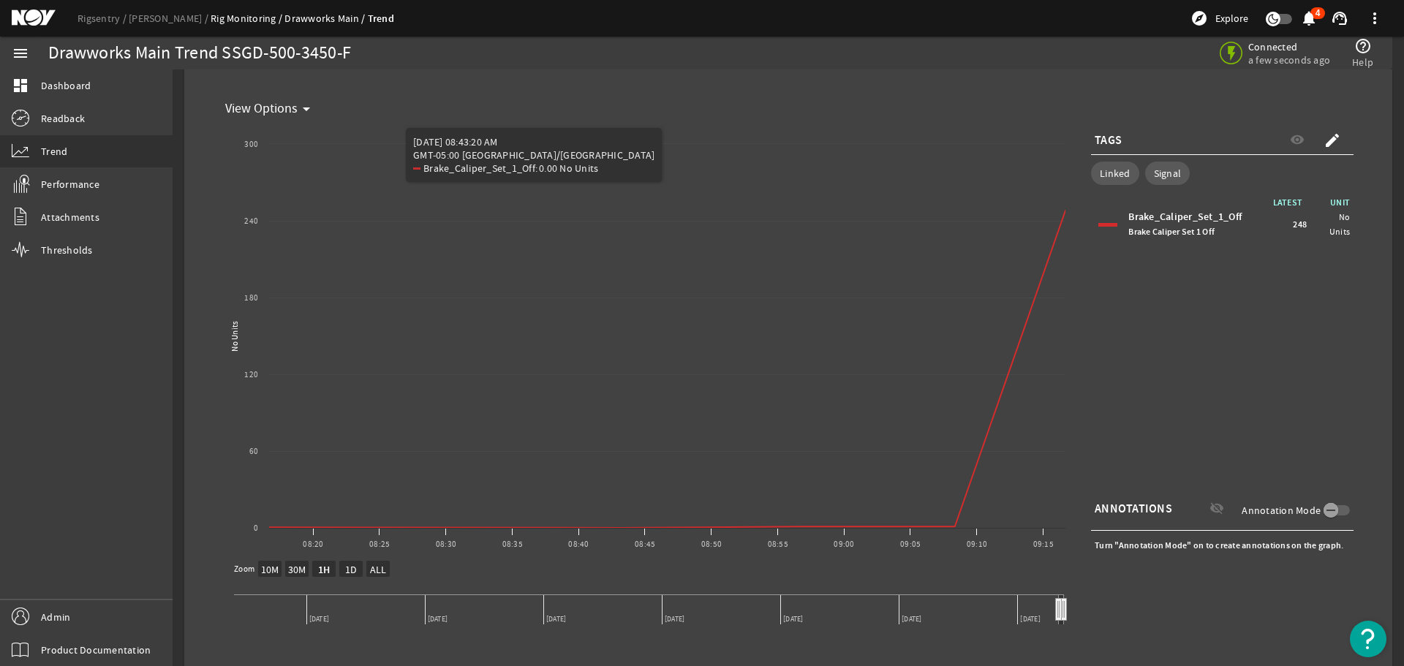
click at [265, 570] on text "10M" at bounding box center [270, 569] width 18 height 13
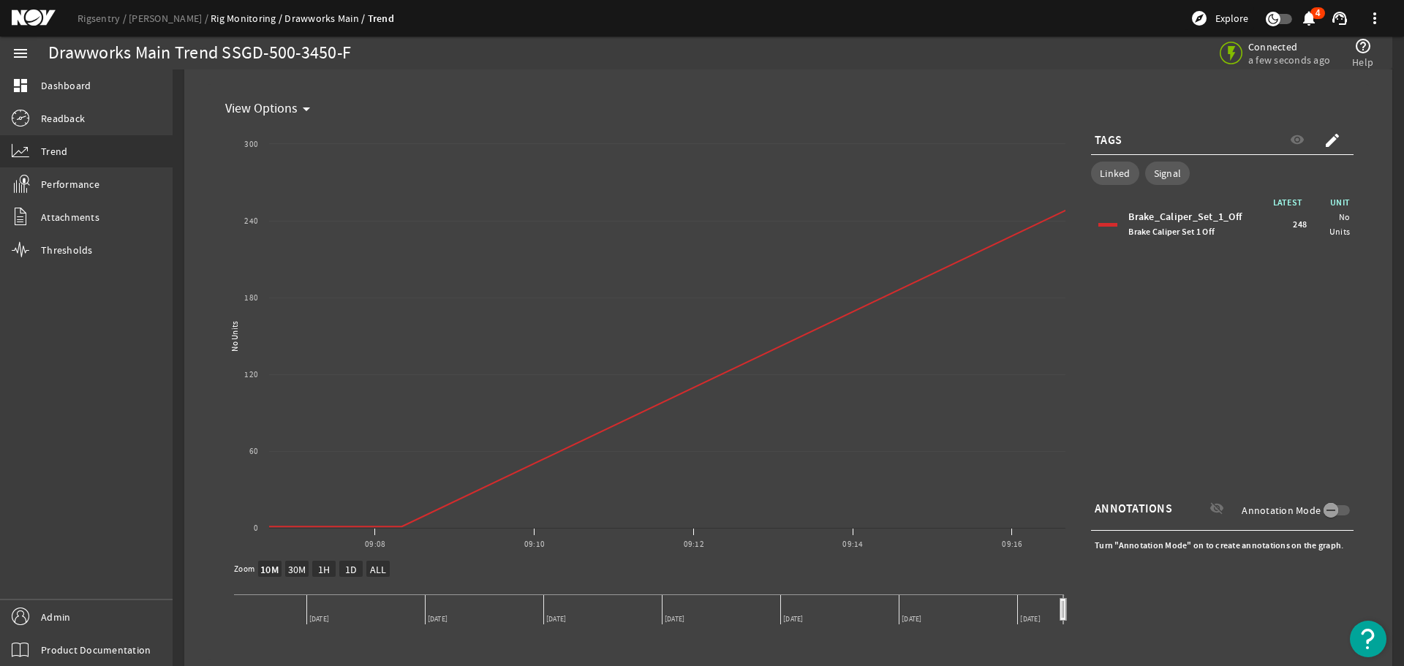
click at [374, 571] on text "ALL" at bounding box center [378, 569] width 17 height 13
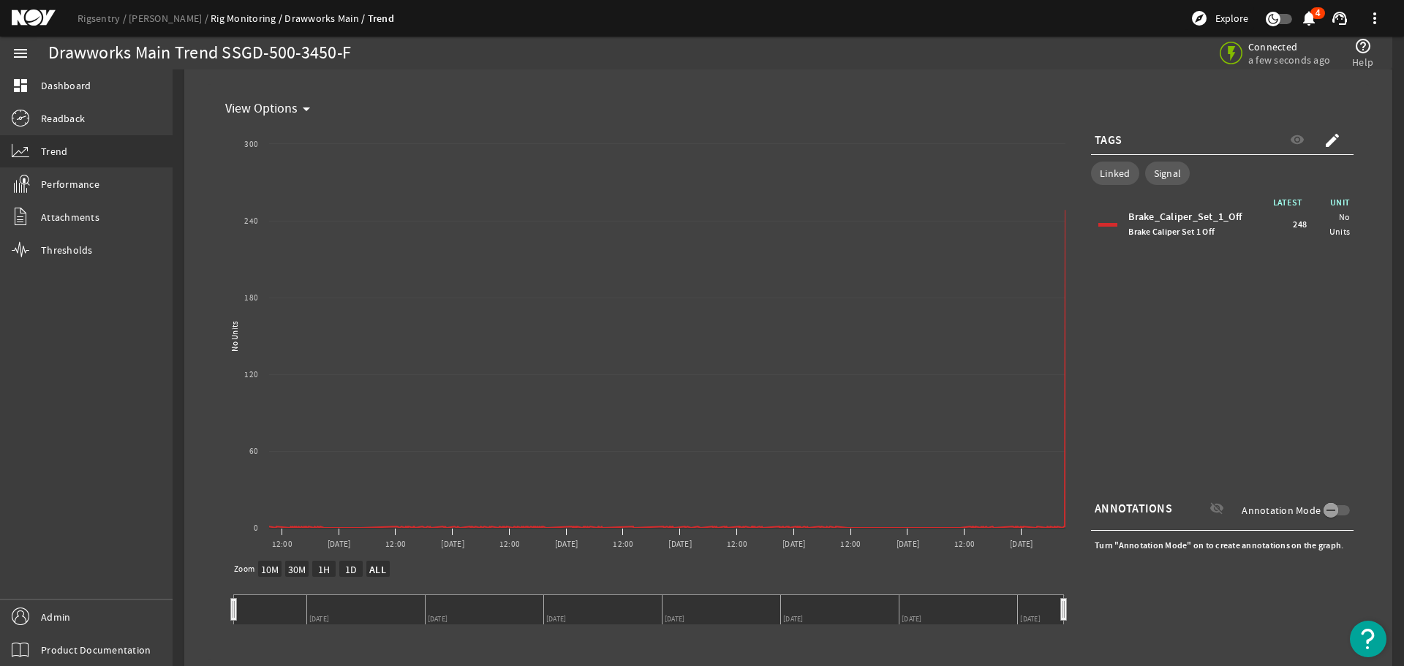
click at [244, 480] on rect "Chart title" at bounding box center [645, 341] width 853 height 439
drag, startPoint x: 255, startPoint y: 454, endPoint x: 265, endPoint y: 452, distance: 9.8
click at [258, 448] on icon "Created with Highcharts 11.1.0 No Units View Options 12:00 [DATE] 12:00 [DATE] …" at bounding box center [645, 341] width 853 height 439
drag, startPoint x: 321, startPoint y: 485, endPoint x: 371, endPoint y: 510, distance: 56.6
click at [321, 486] on rect "Chart title" at bounding box center [645, 341] width 853 height 439
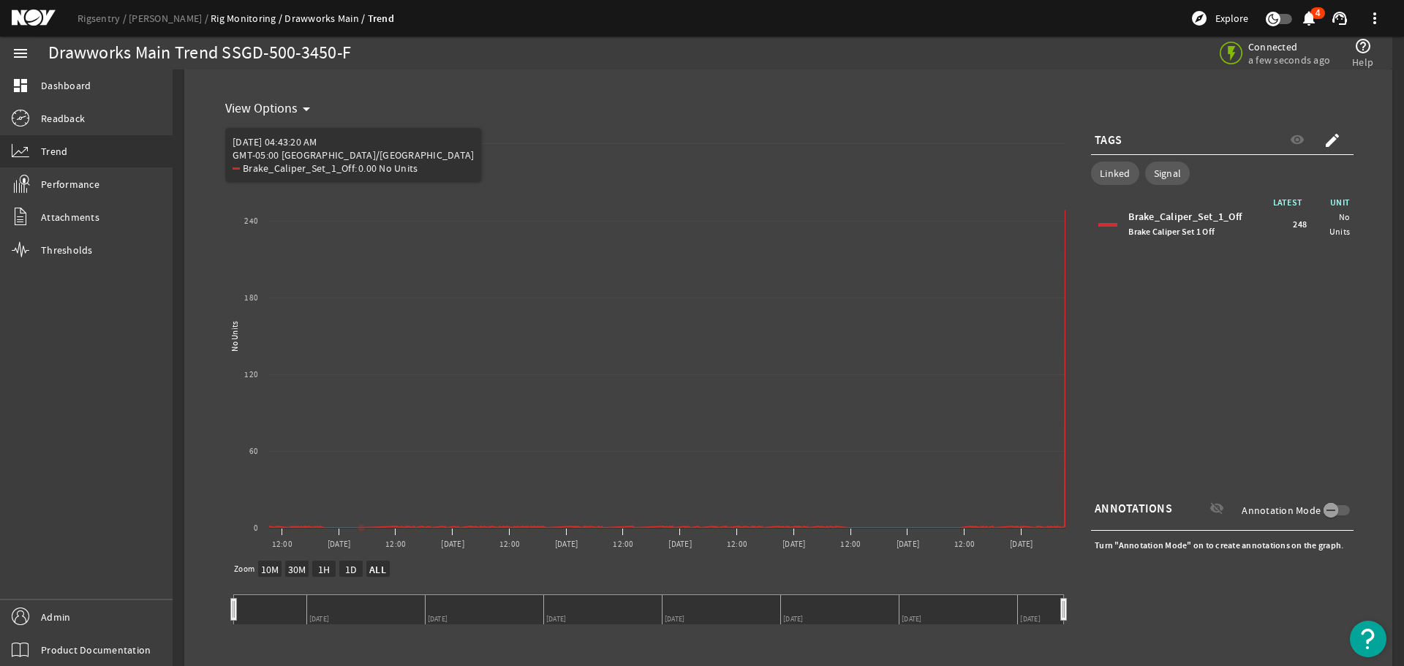
click at [382, 526] on icon "Chart title" at bounding box center [667, 369] width 796 height 317
click at [260, 515] on rect "Chart title" at bounding box center [645, 341] width 853 height 439
drag, startPoint x: 260, startPoint y: 513, endPoint x: 269, endPoint y: 486, distance: 28.4
click at [269, 486] on rect "Chart title" at bounding box center [645, 341] width 853 height 439
click at [272, 570] on text "10M" at bounding box center [270, 569] width 18 height 13
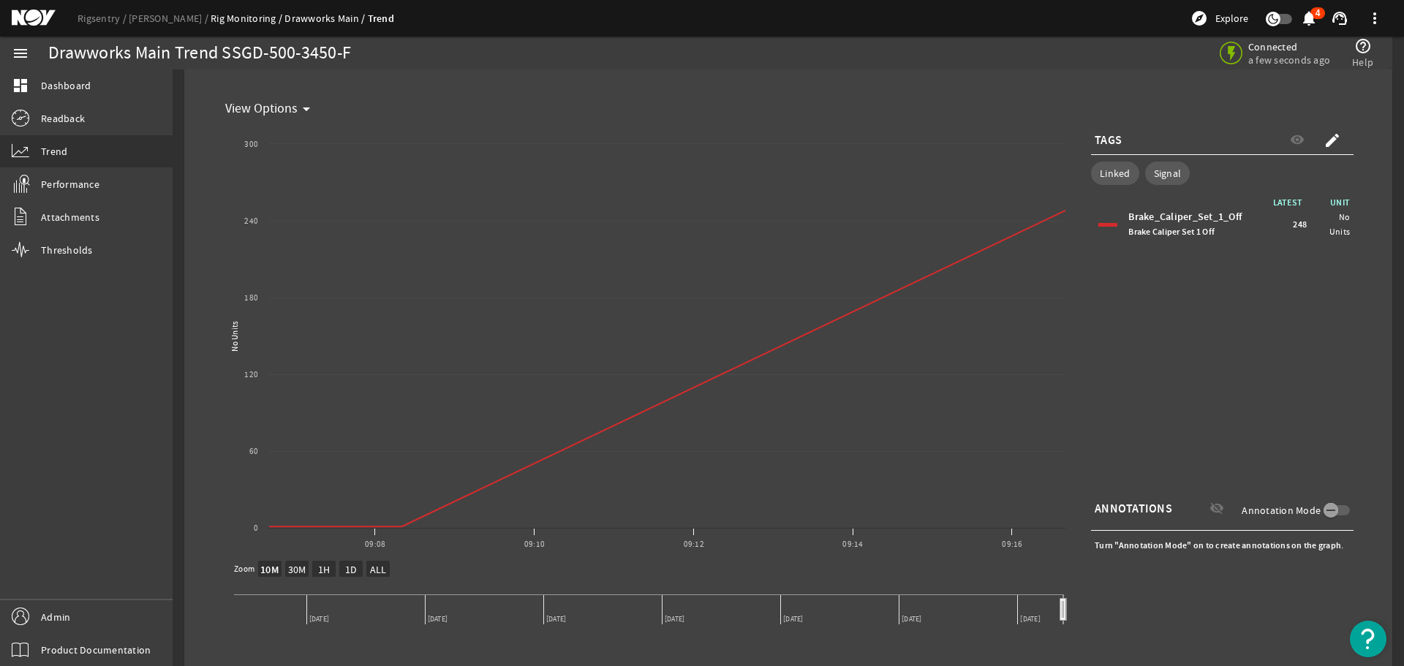
click at [352, 571] on text "1D" at bounding box center [351, 569] width 12 height 13
select select "1D"
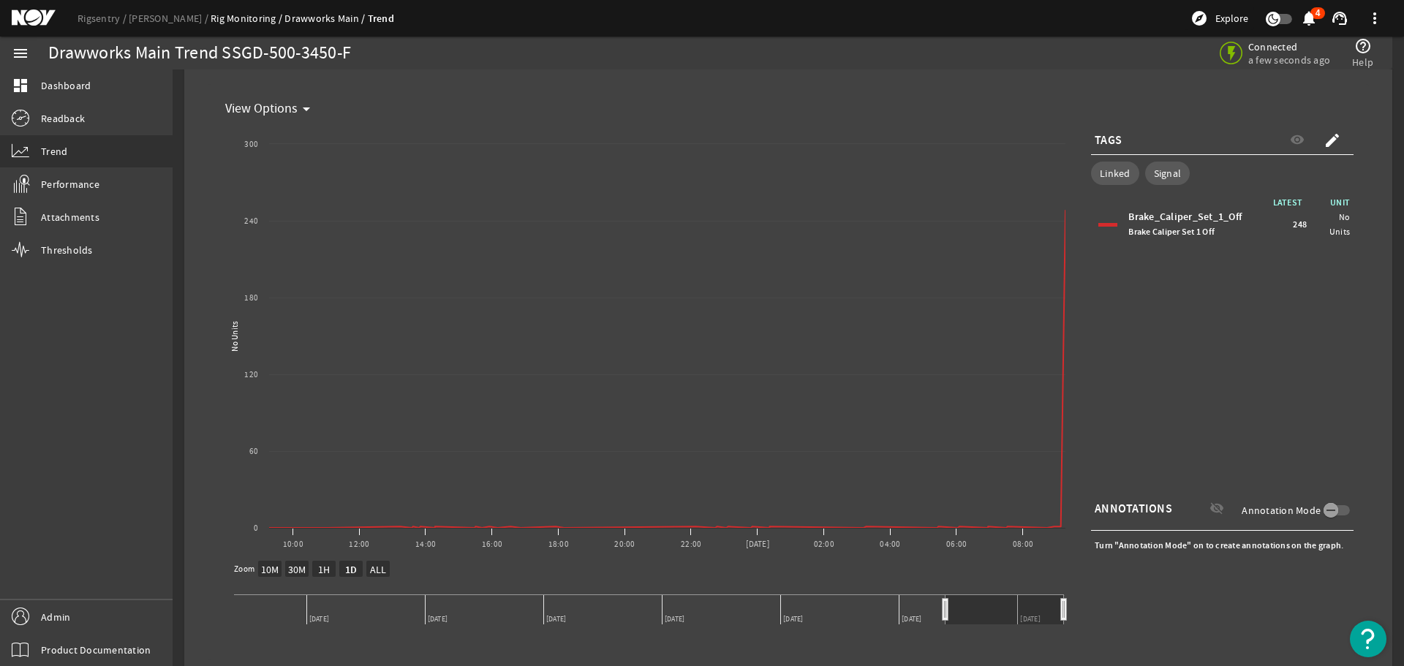
click at [1339, 219] on div "Brake_Caliper_Set_1_Off Brake Caliper Set 1 Off 248 No Units" at bounding box center [1222, 225] width 263 height 44
click at [1293, 218] on span "248" at bounding box center [1300, 224] width 14 height 15
click at [1155, 230] on span "Brake Caliper Set 1 Off" at bounding box center [1171, 232] width 86 height 12
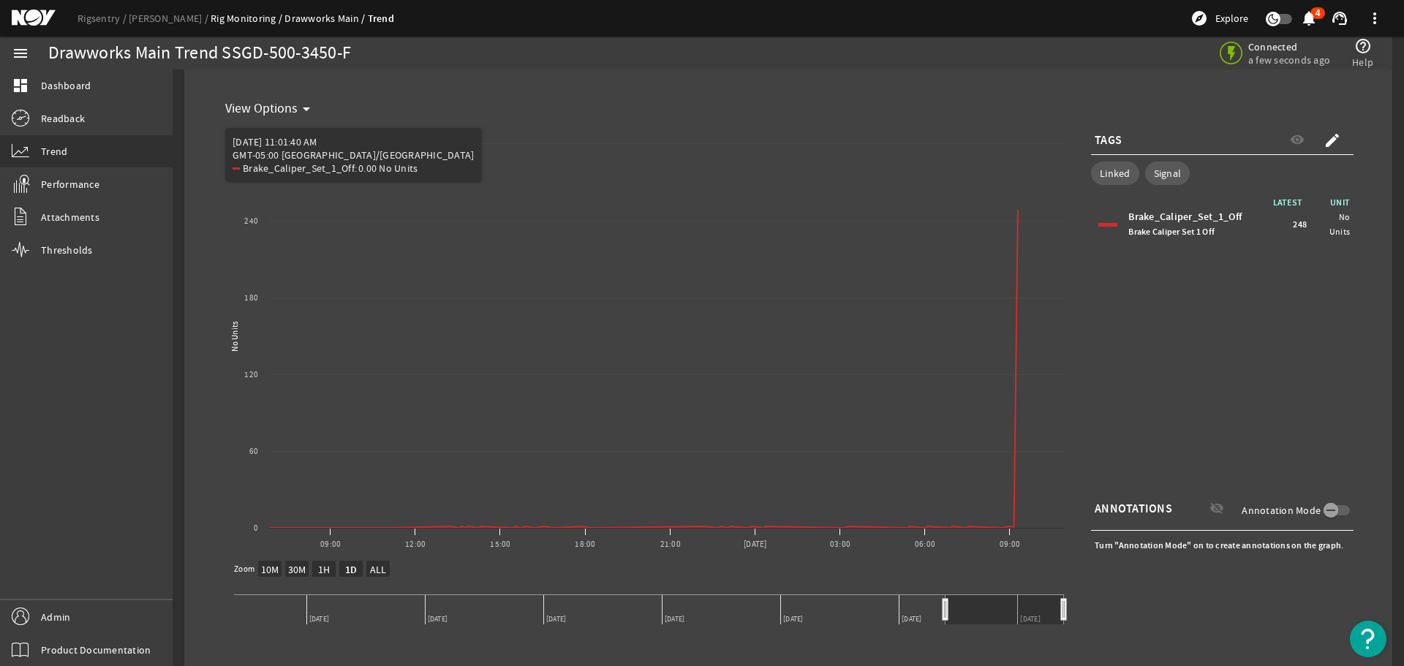
click at [302, 113] on mat-icon "arrow_drop_down" at bounding box center [307, 109] width 18 height 18
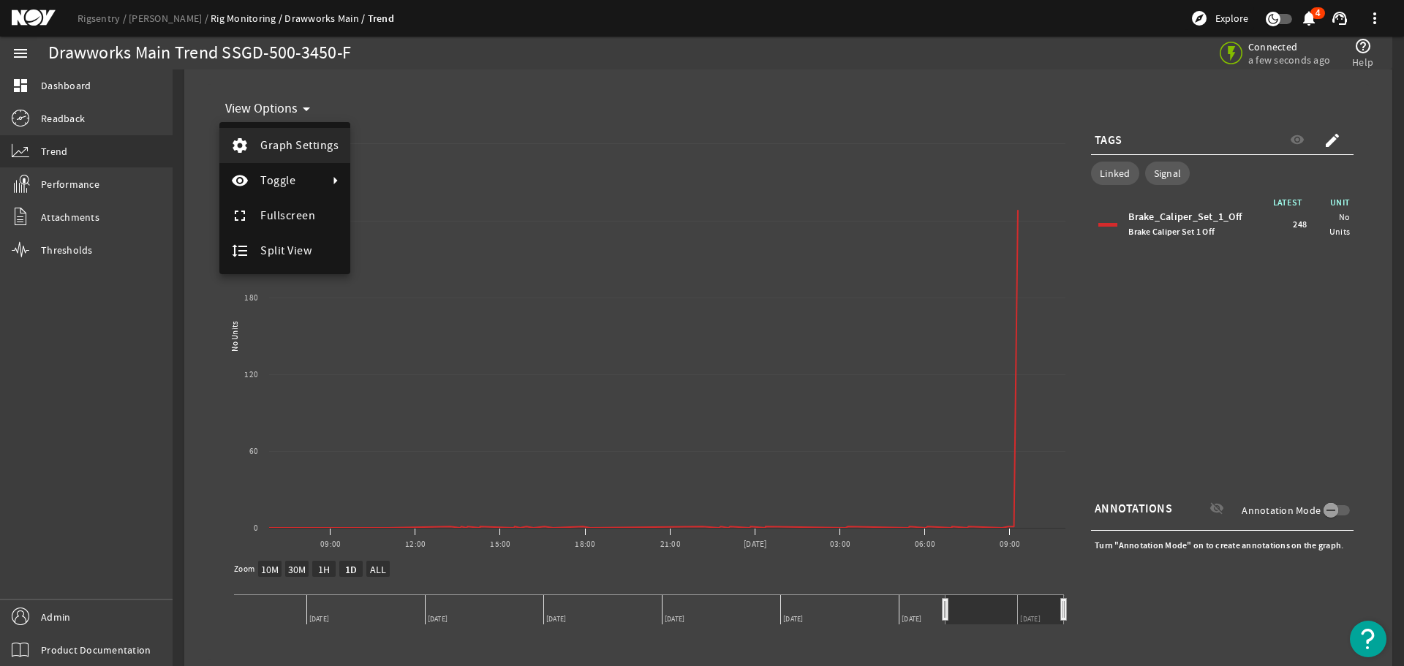
click at [301, 151] on span "Graph Settings" at bounding box center [299, 145] width 78 height 15
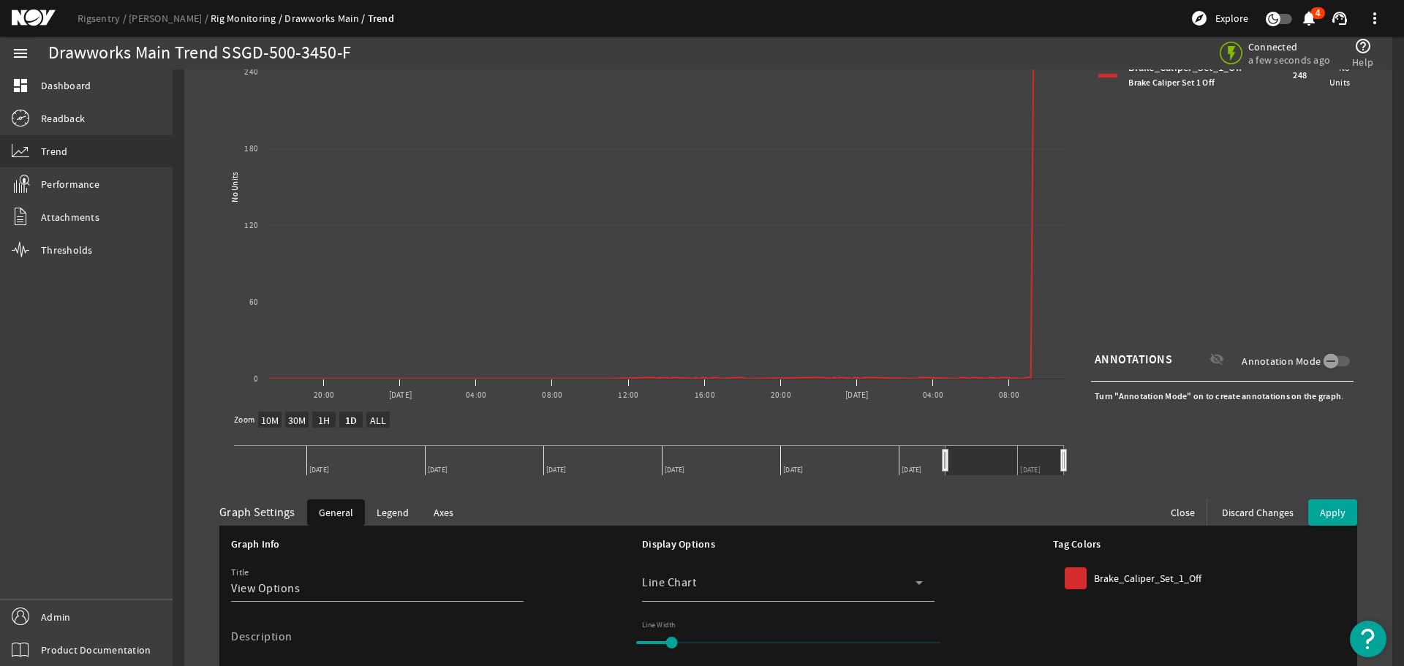
scroll to position [231, 0]
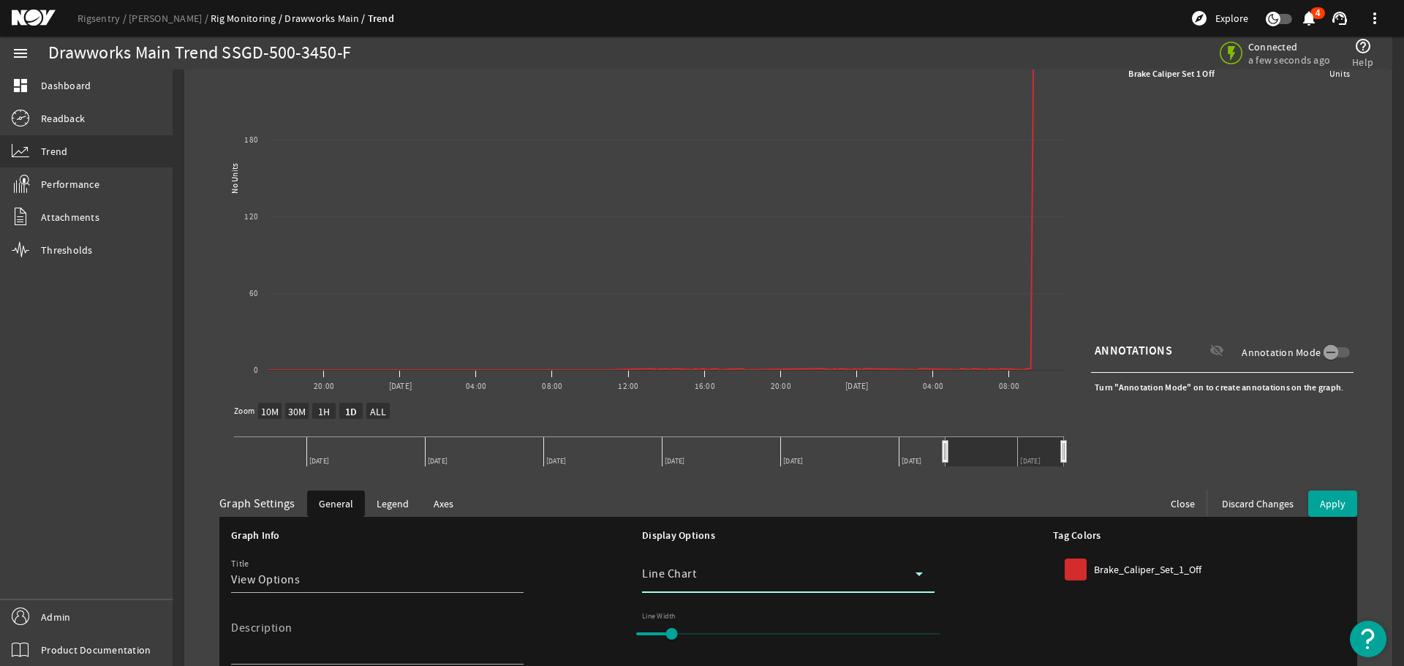
click at [915, 578] on icon at bounding box center [919, 574] width 18 height 18
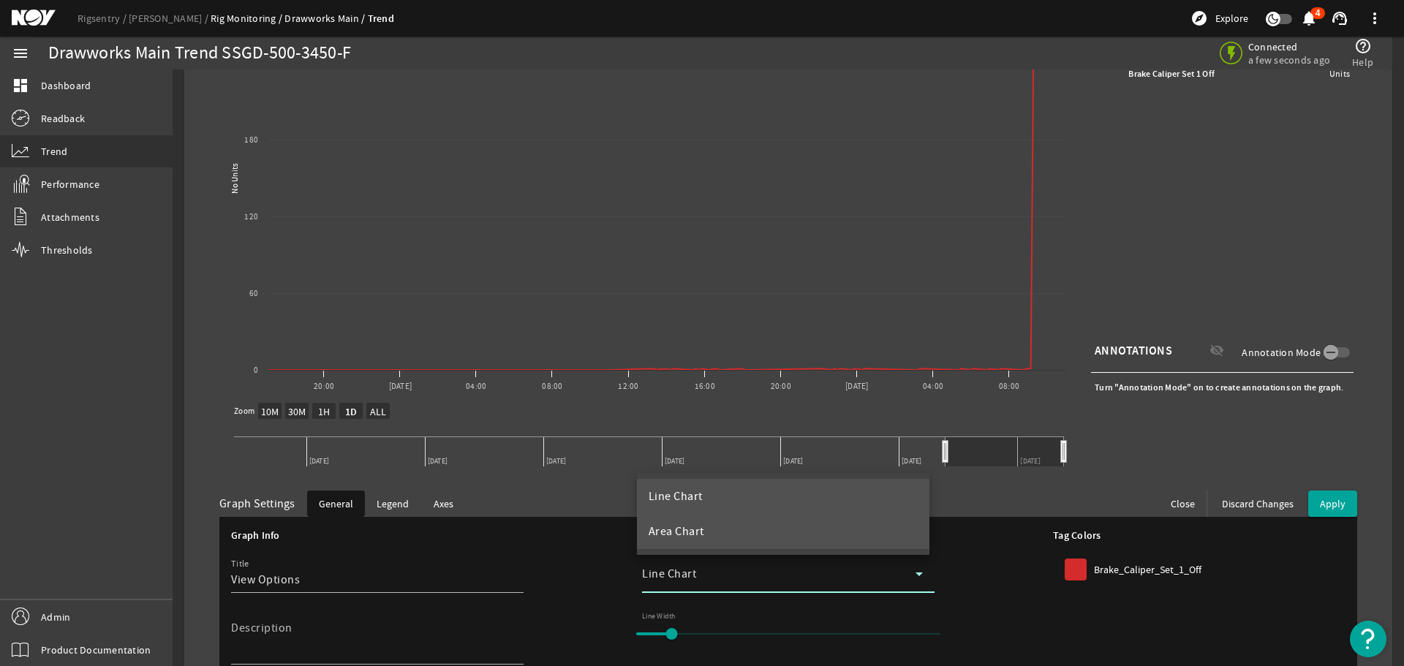
click at [711, 537] on mat-option "Area Chart" at bounding box center [783, 531] width 292 height 35
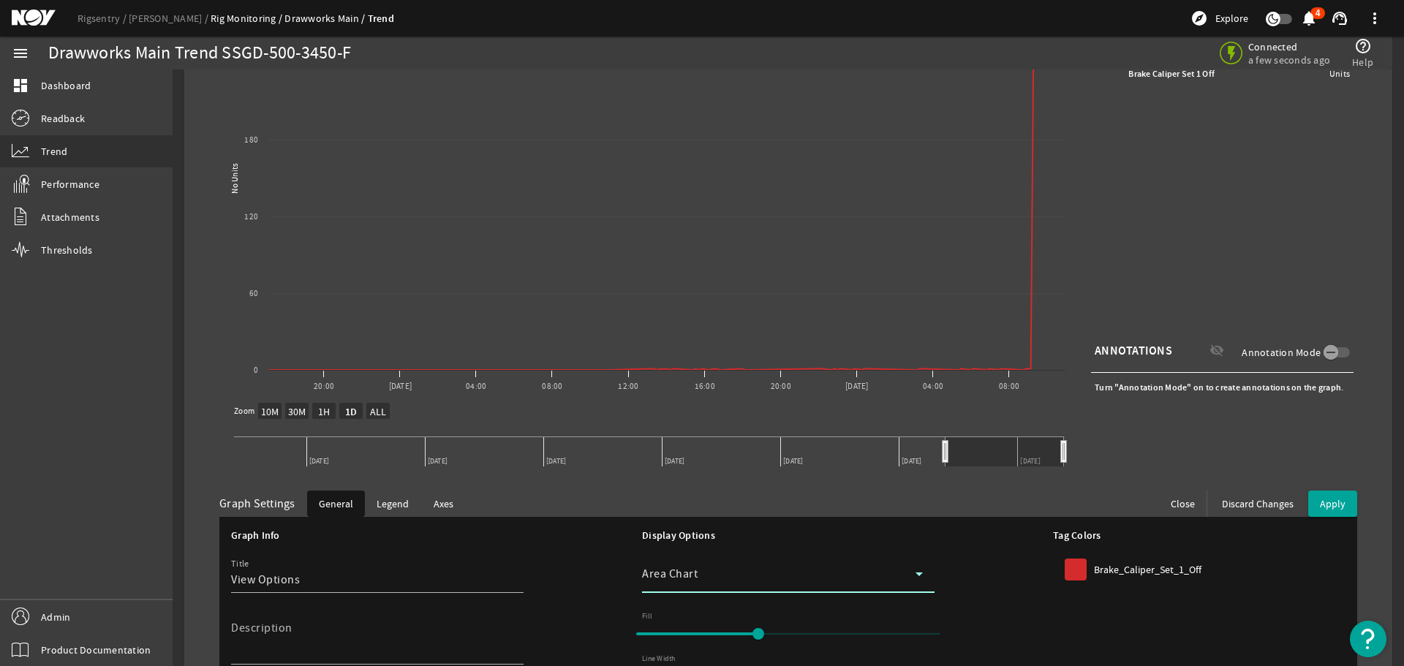
click at [921, 579] on icon at bounding box center [919, 574] width 18 height 18
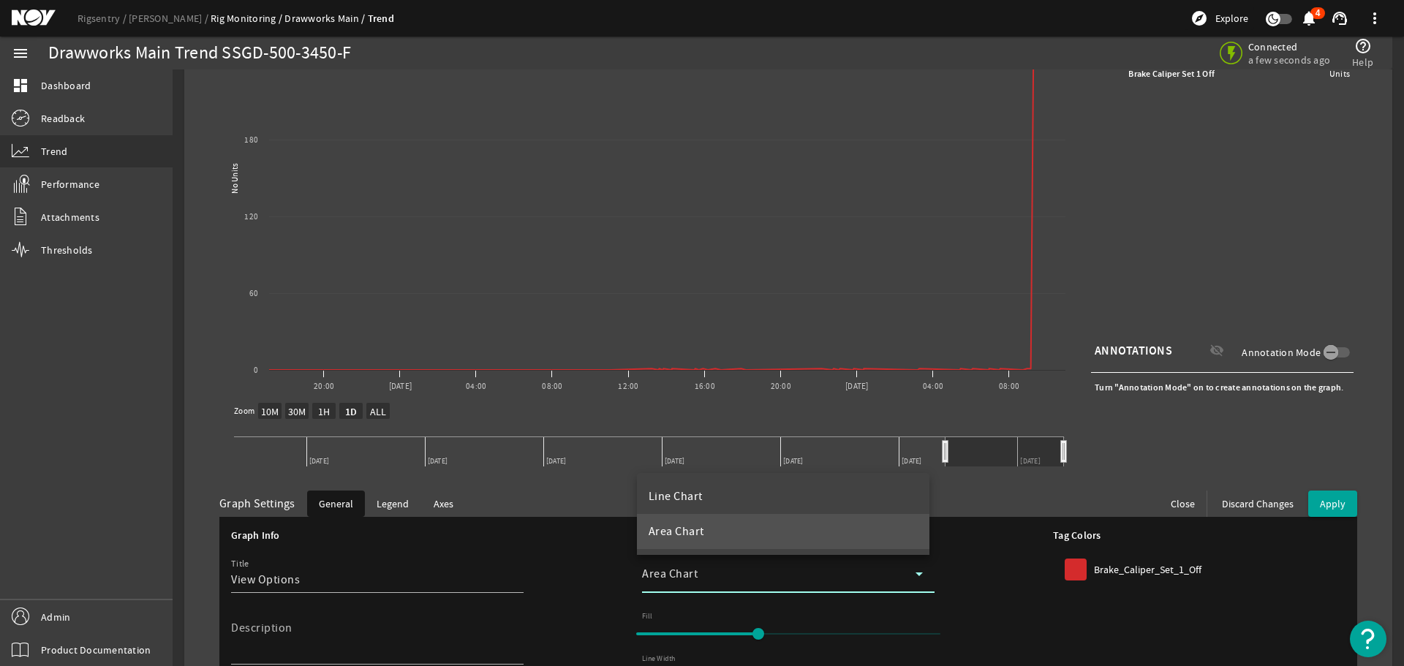
click at [95, 480] on div at bounding box center [702, 333] width 1404 height 666
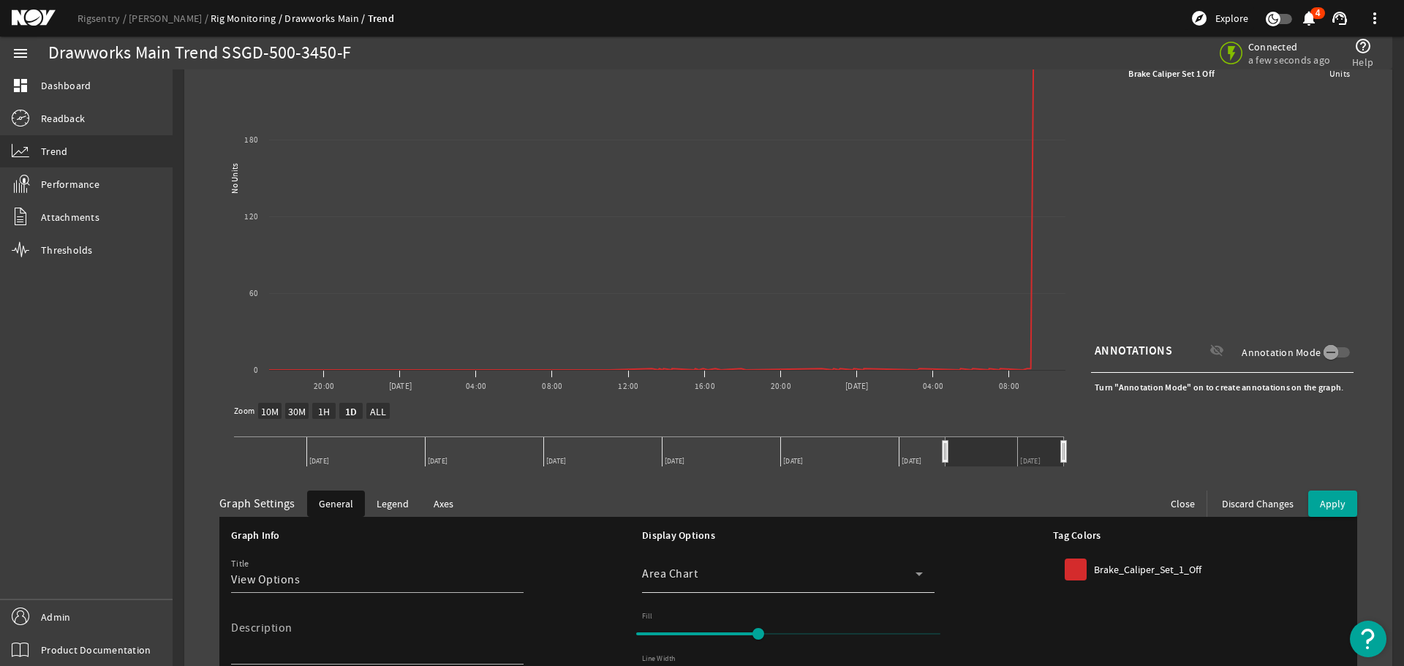
click at [926, 573] on div "Area Chart" at bounding box center [788, 574] width 292 height 38
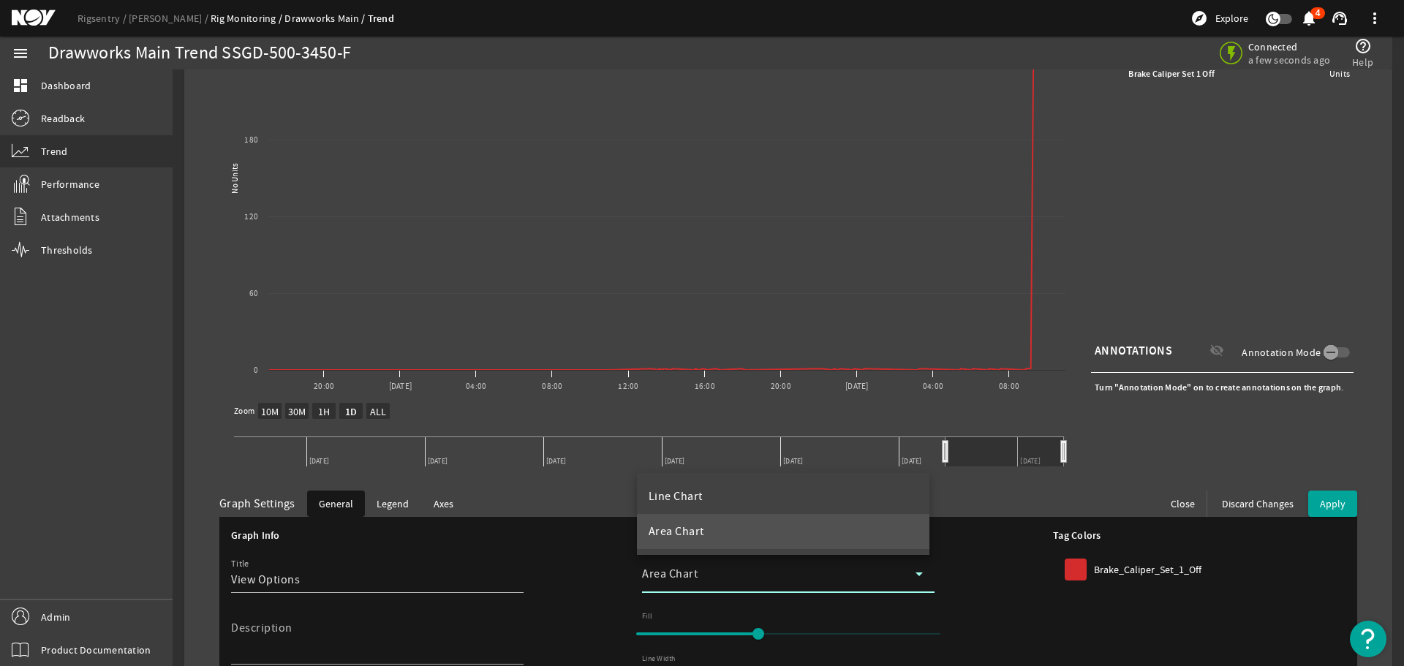
click at [635, 482] on div at bounding box center [702, 333] width 1404 height 666
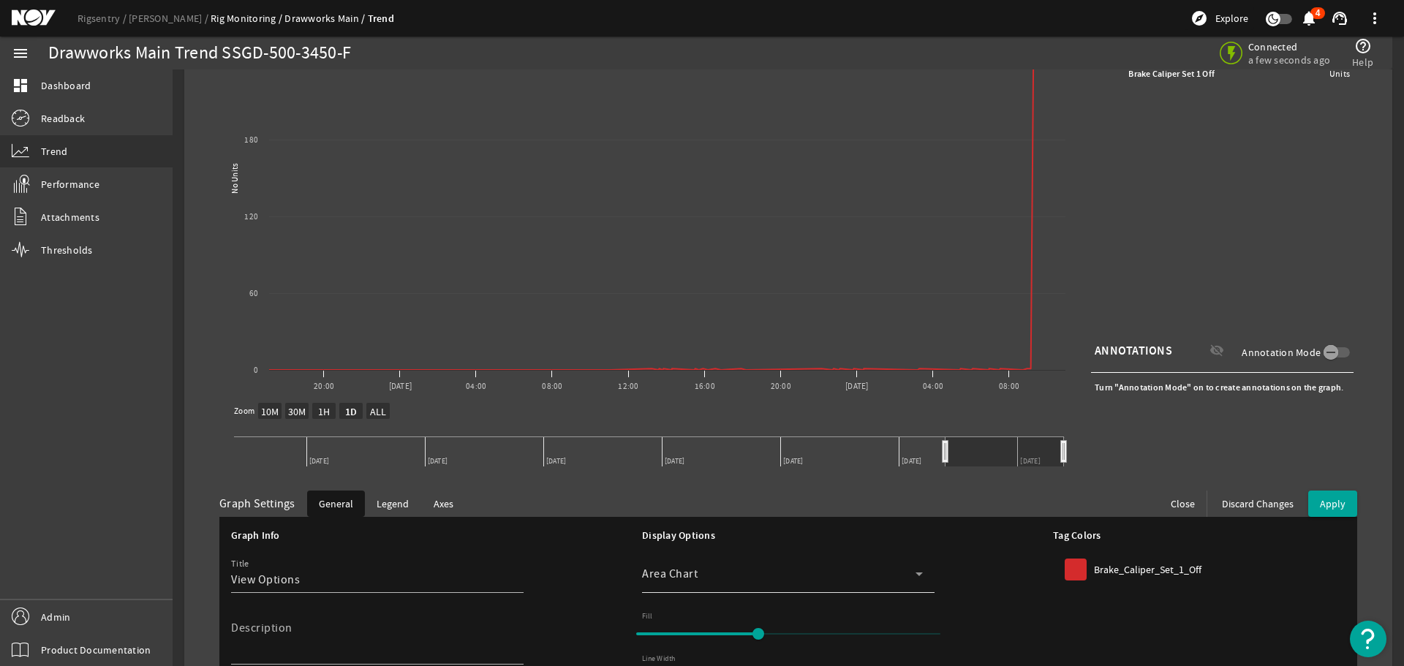
click at [915, 573] on icon at bounding box center [918, 575] width 7 height 4
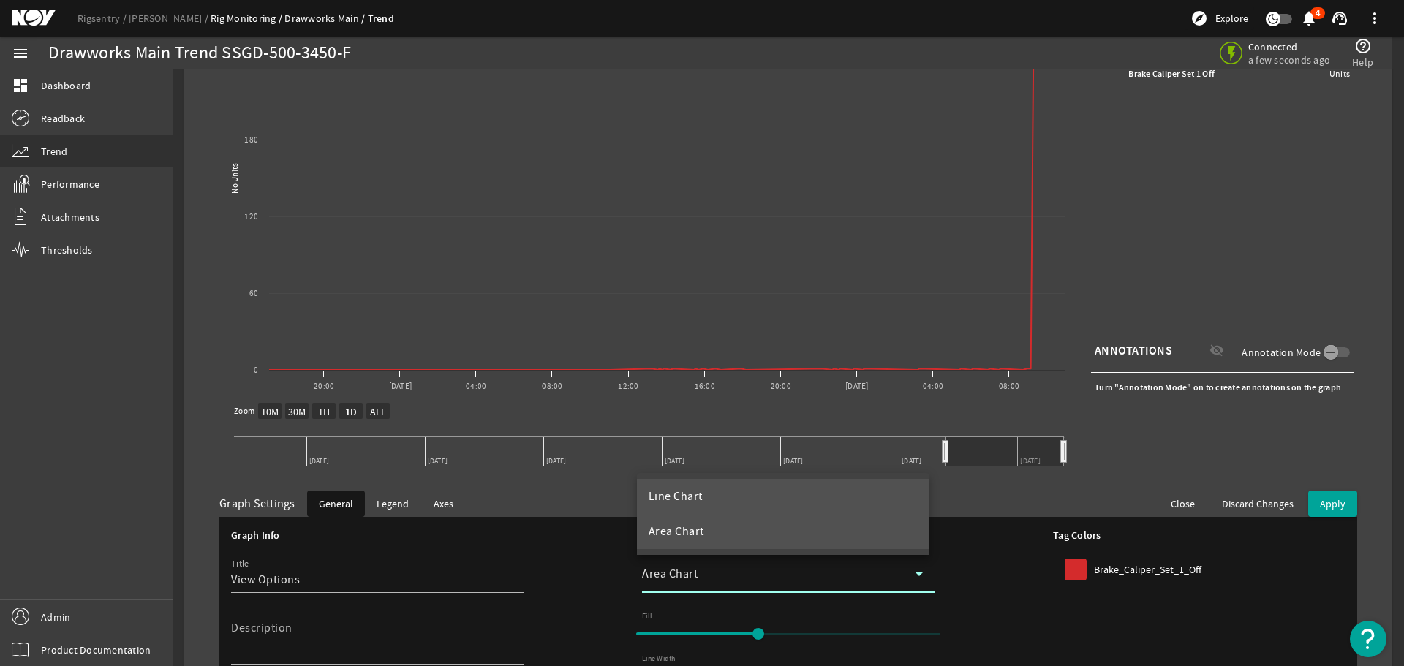
click at [766, 501] on mat-option "Line Chart" at bounding box center [783, 496] width 292 height 35
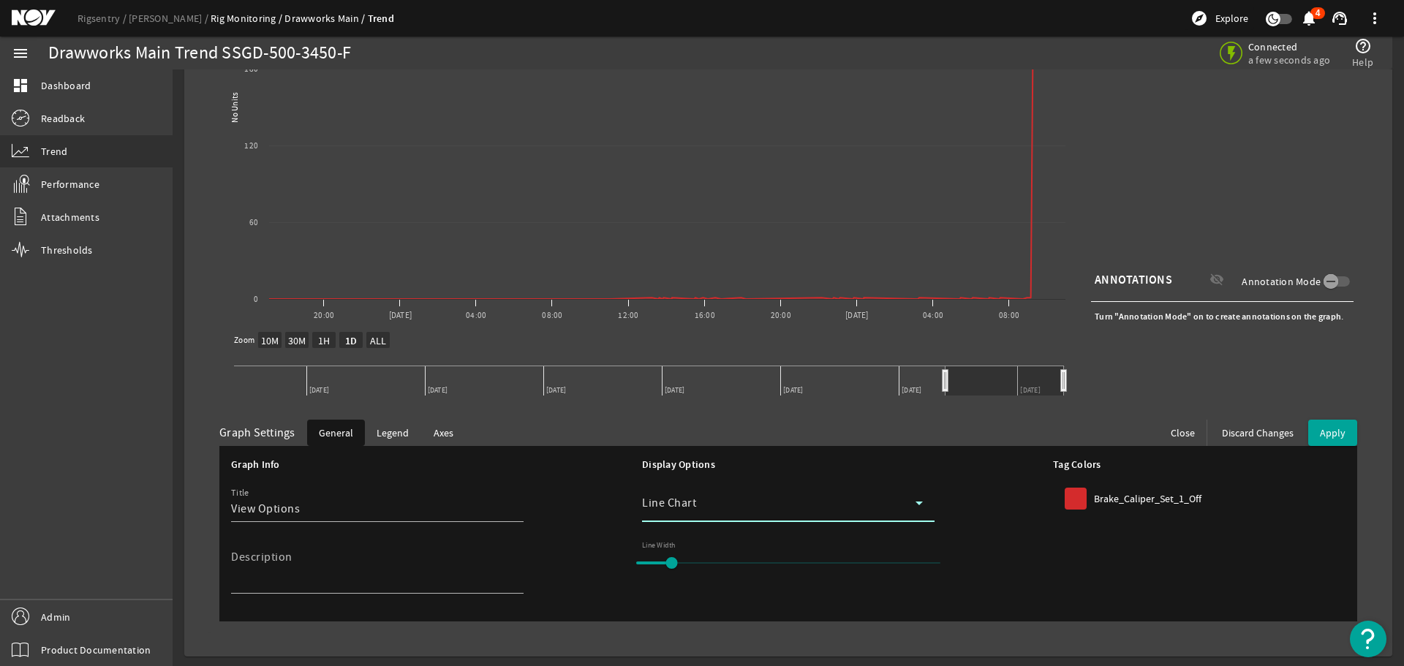
scroll to position [304, 0]
click at [749, 507] on div "Line Chart" at bounding box center [778, 501] width 273 height 18
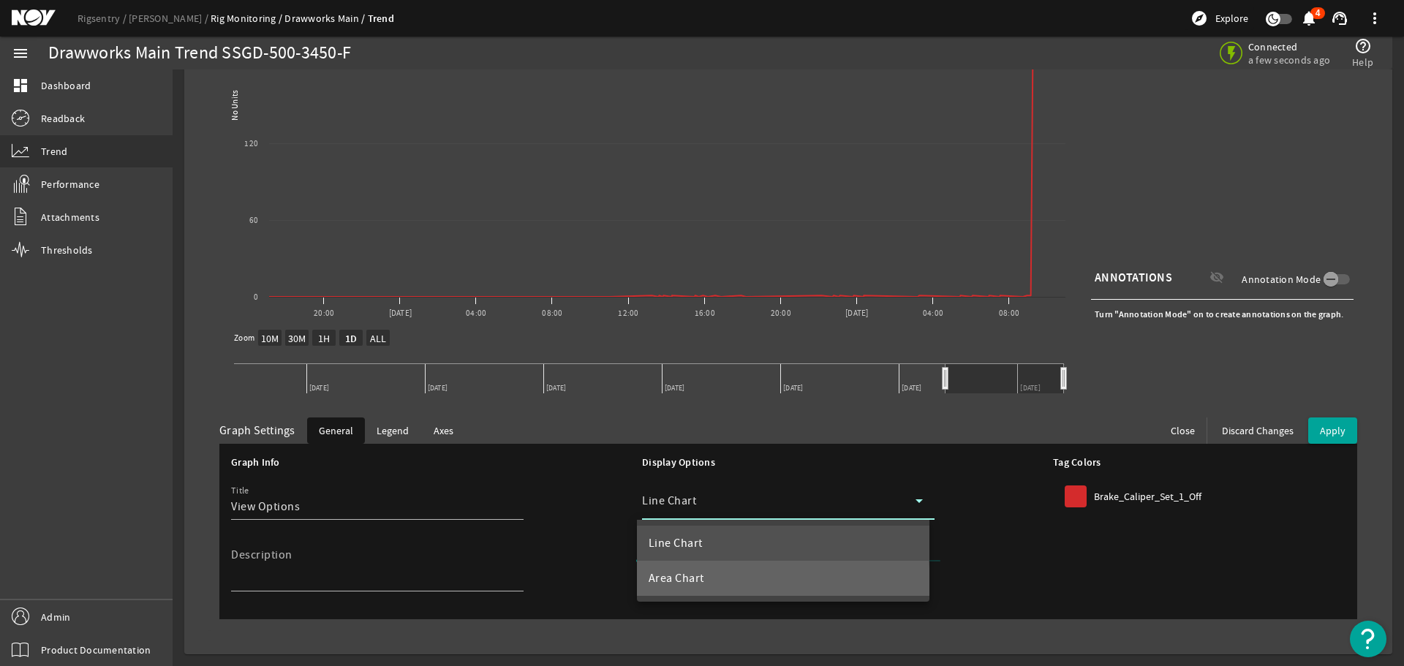
click at [689, 586] on span "Area Chart" at bounding box center [677, 579] width 56 height 18
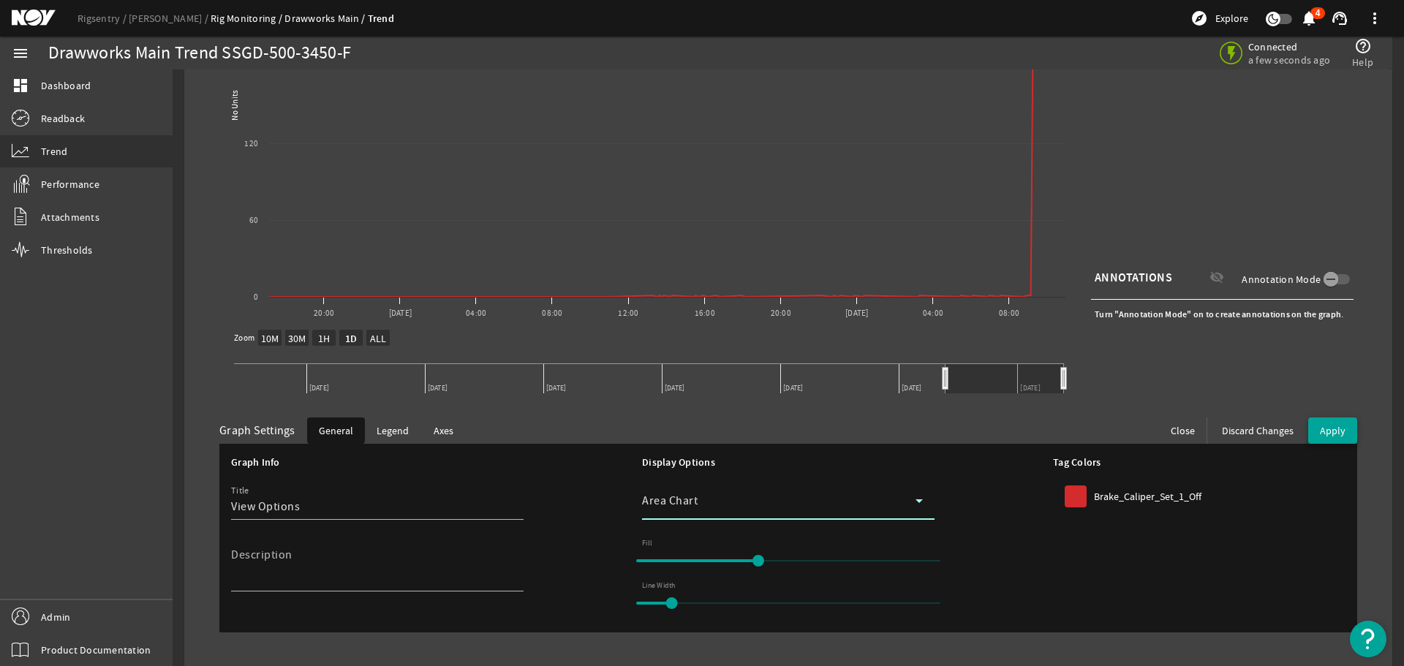
click at [1329, 430] on span "Apply" at bounding box center [1333, 430] width 26 height 13
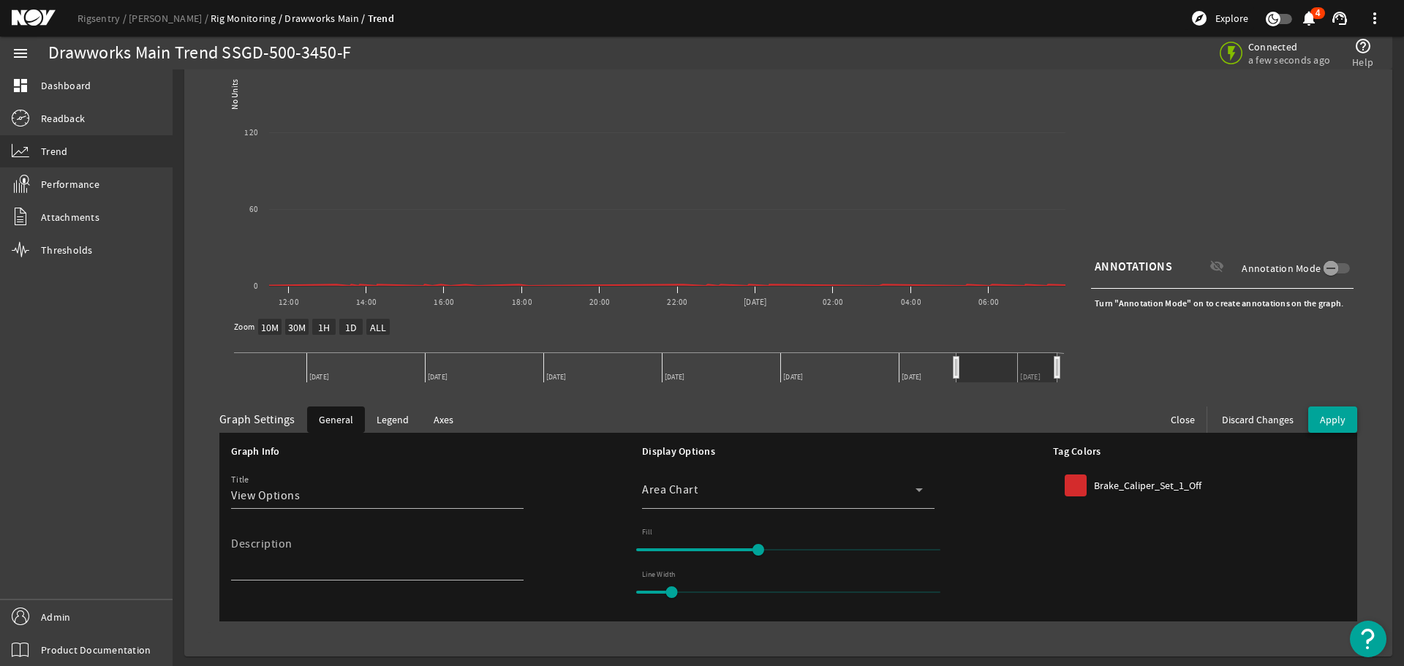
scroll to position [317, 0]
click at [911, 493] on icon at bounding box center [919, 488] width 18 height 18
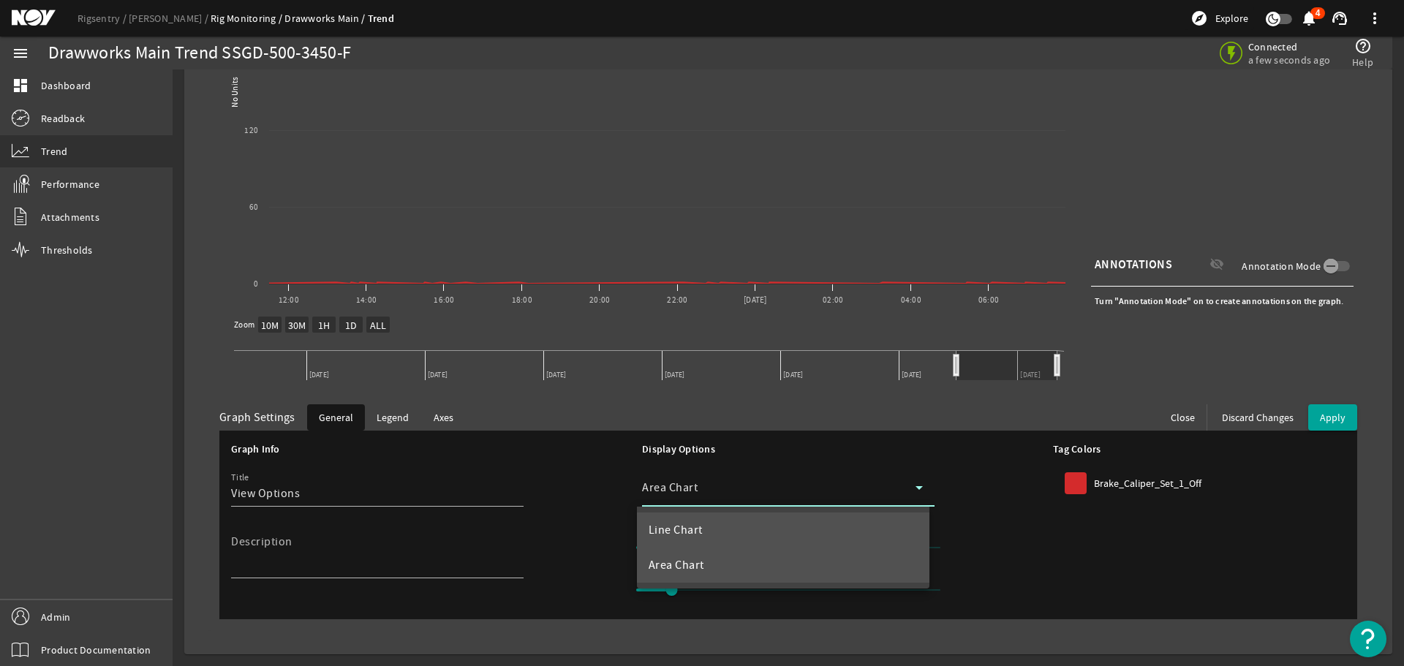
click at [733, 522] on mat-option "Line Chart" at bounding box center [783, 530] width 292 height 35
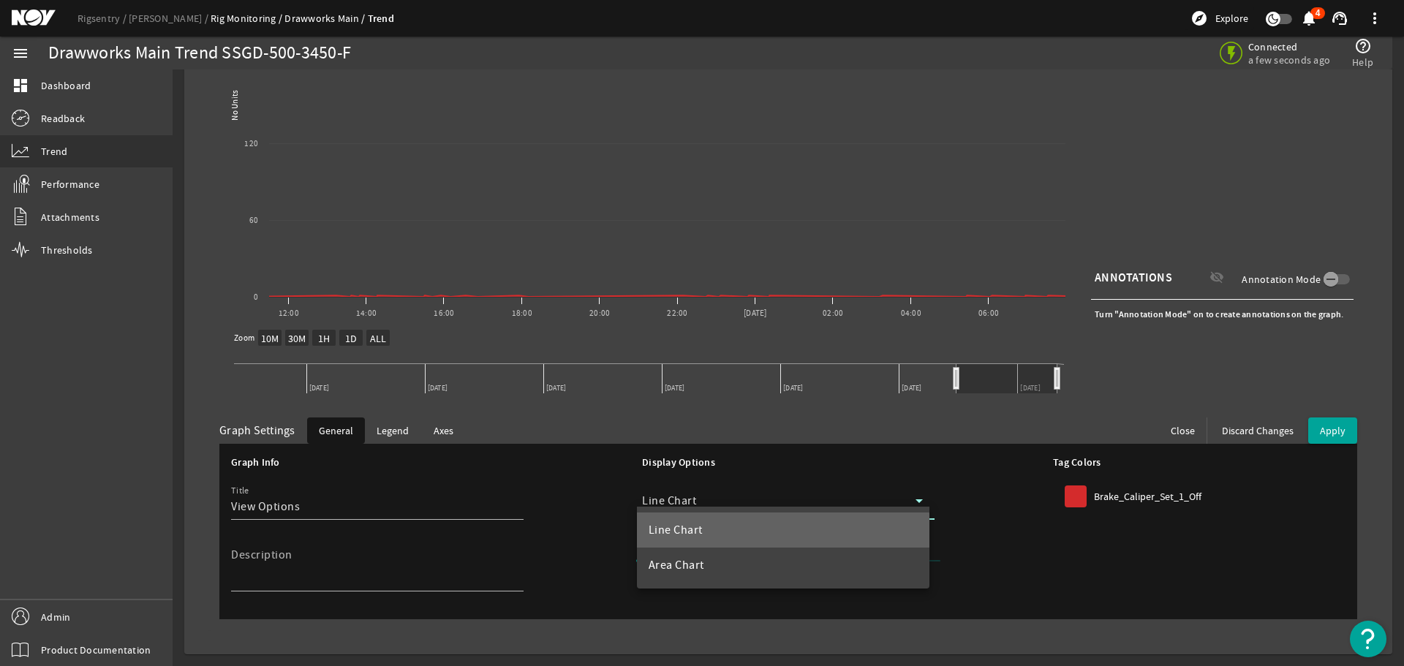
scroll to position [304, 0]
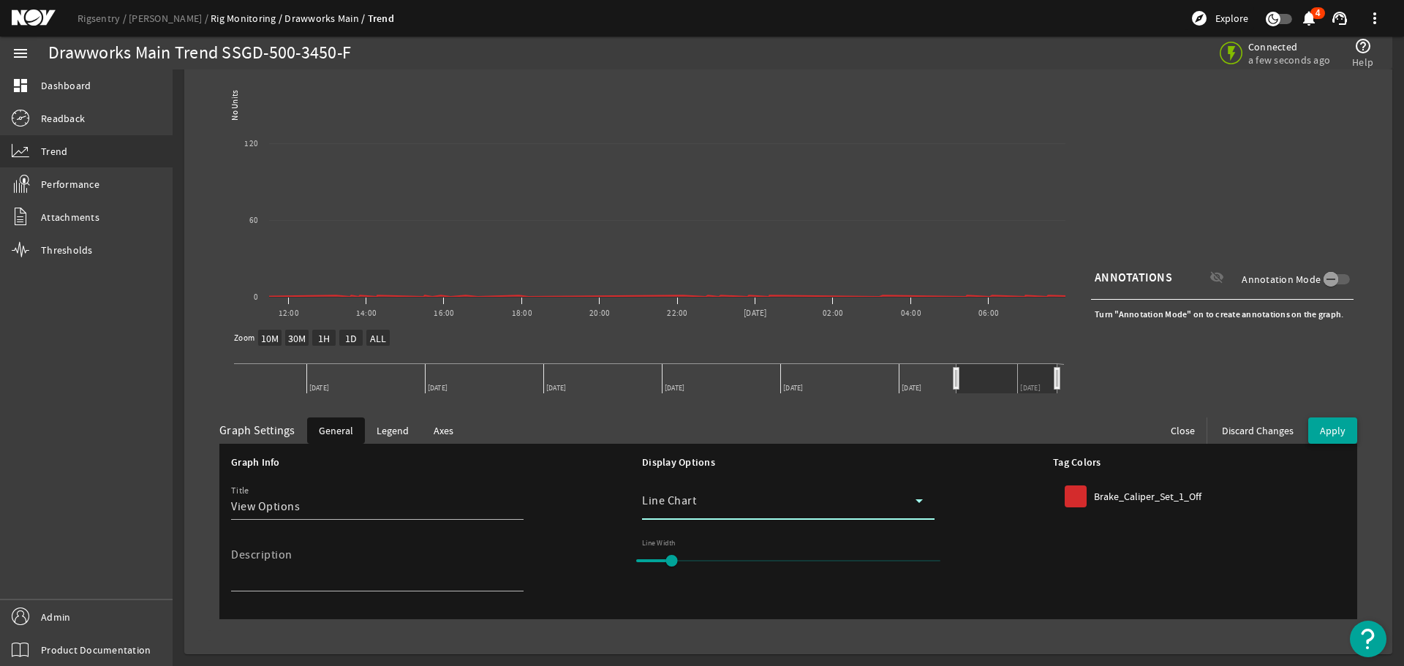
click at [1321, 437] on span "Apply" at bounding box center [1333, 430] width 26 height 13
click at [1331, 426] on span "Apply" at bounding box center [1333, 430] width 26 height 13
click at [1218, 388] on div "Created with Highcharts 11.1.0 No Units View Options 12:00 14:00 16:00 18:00 20…" at bounding box center [788, 154] width 1138 height 526
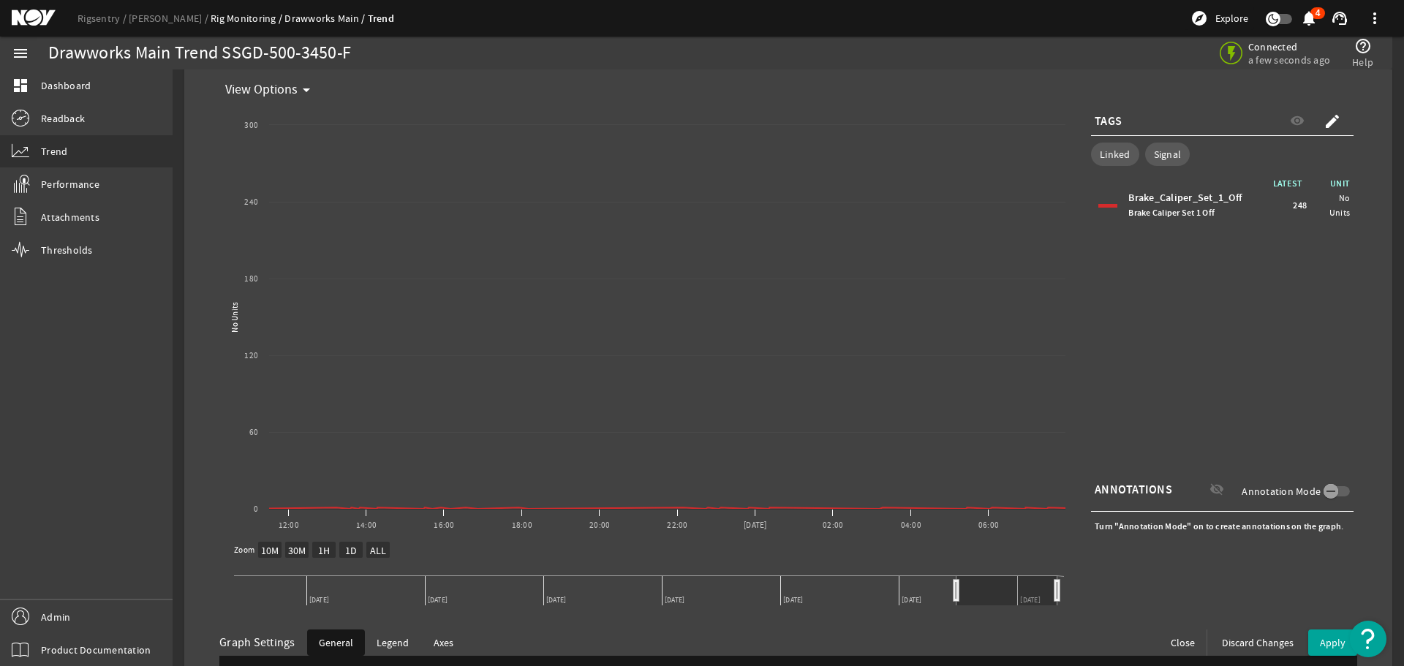
scroll to position [85, 0]
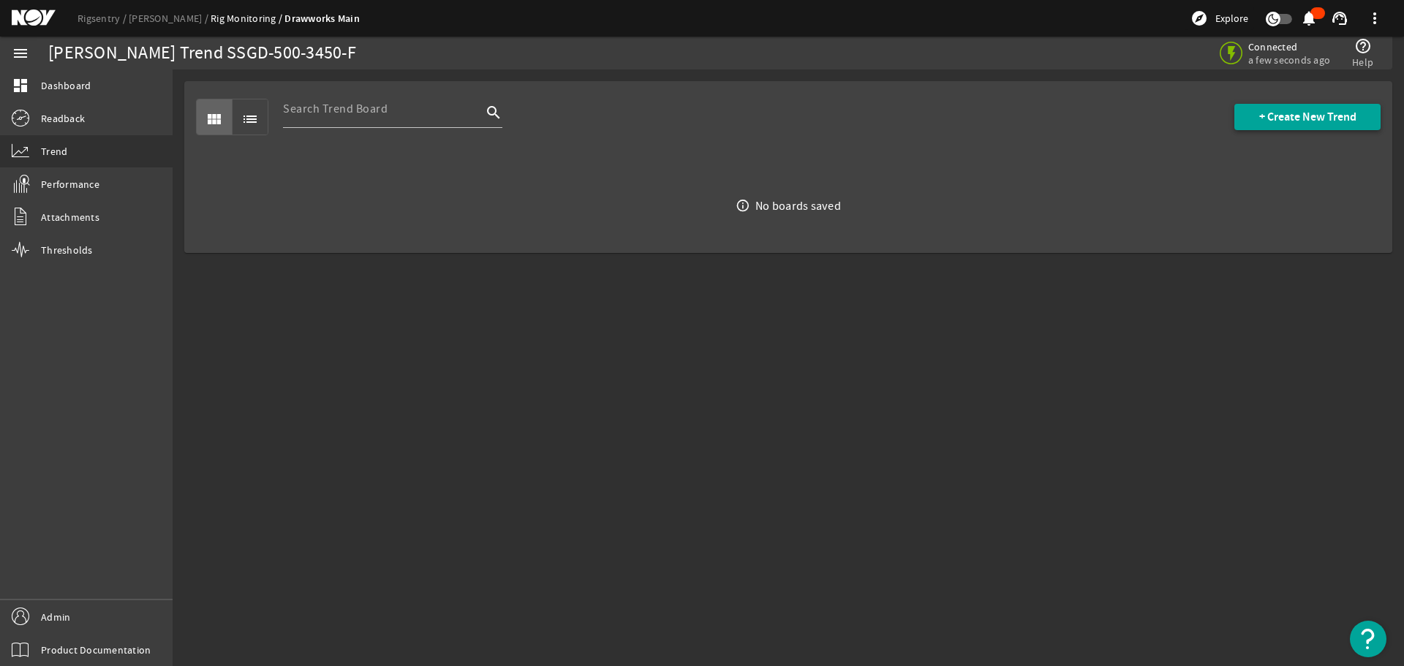
click at [1273, 116] on span "+ Create New Trend" at bounding box center [1307, 117] width 97 height 15
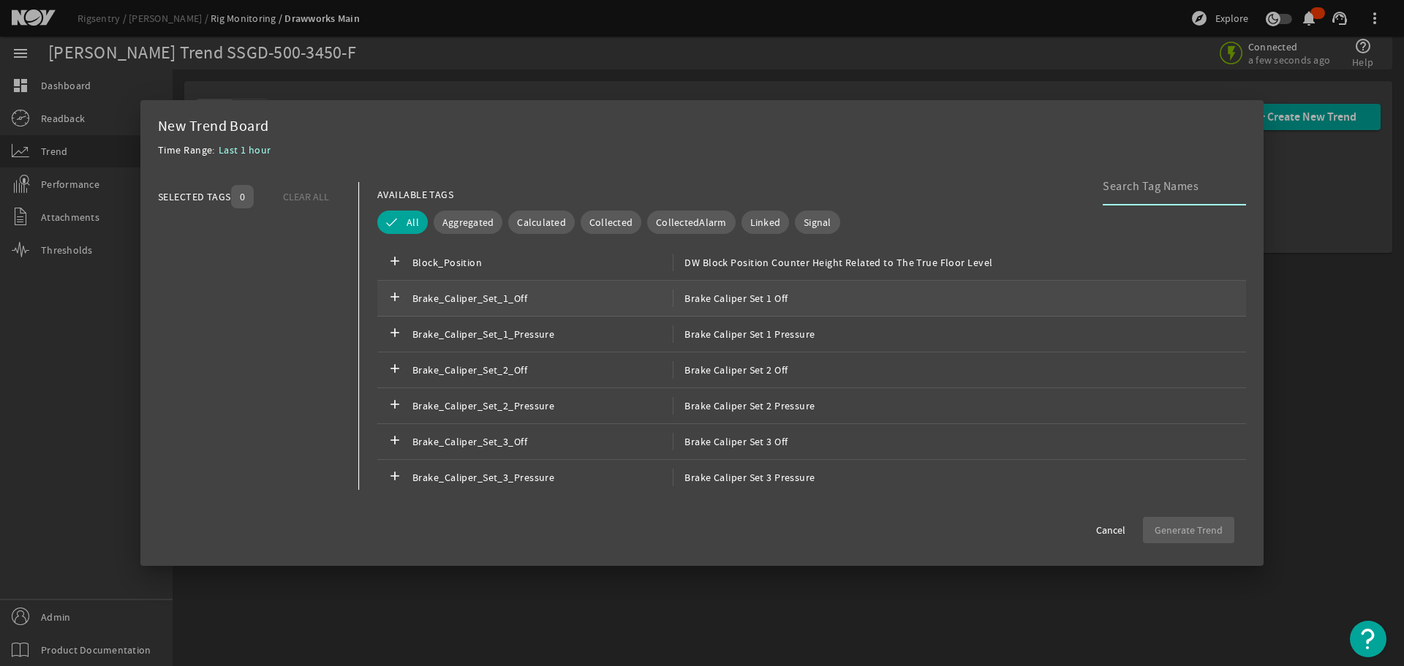
click at [446, 296] on span "Brake_Caliper_Set_1_Off" at bounding box center [542, 299] width 260 height 18
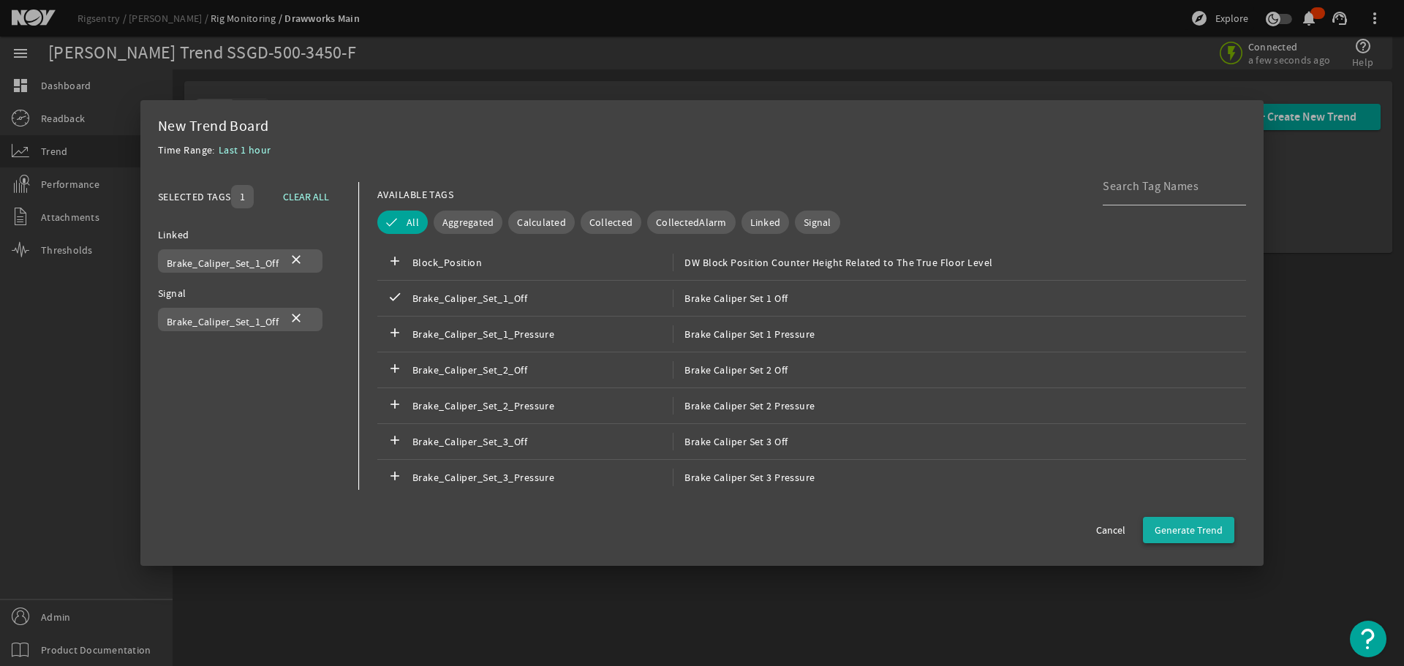
click at [1181, 528] on span "Generate Trend" at bounding box center [1189, 530] width 68 height 15
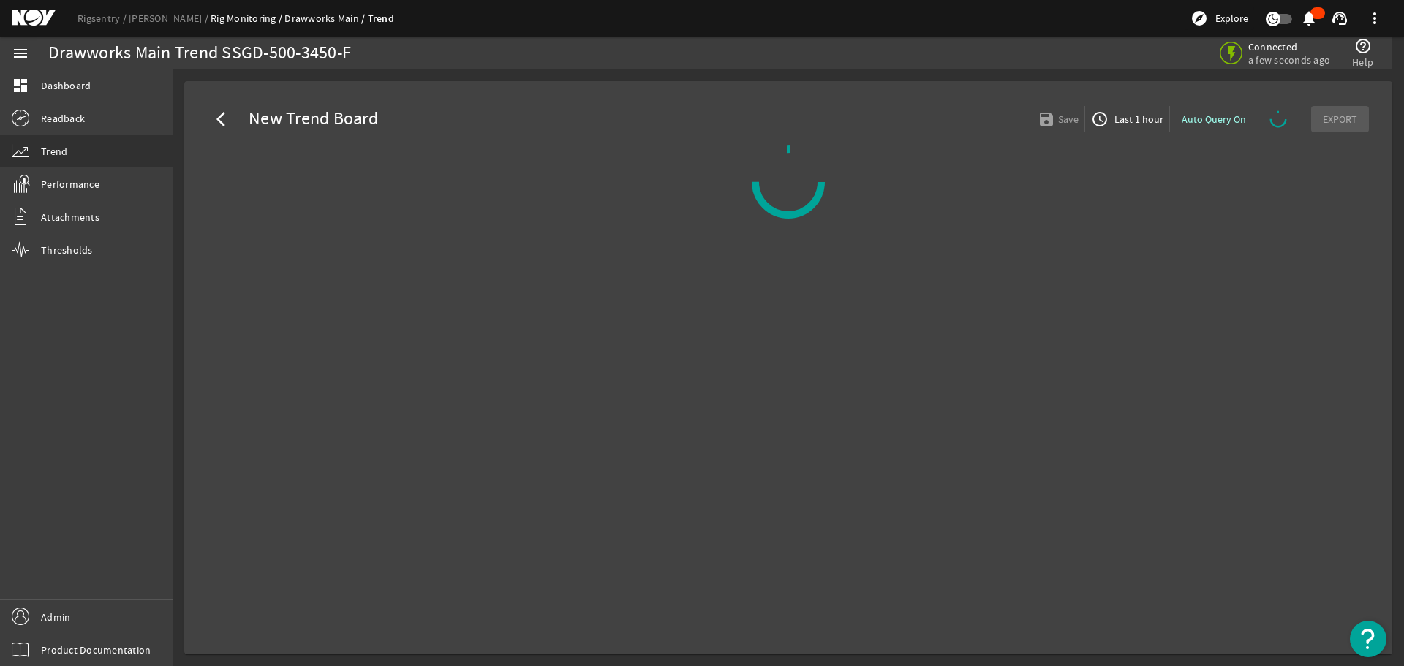
select select "ALL"
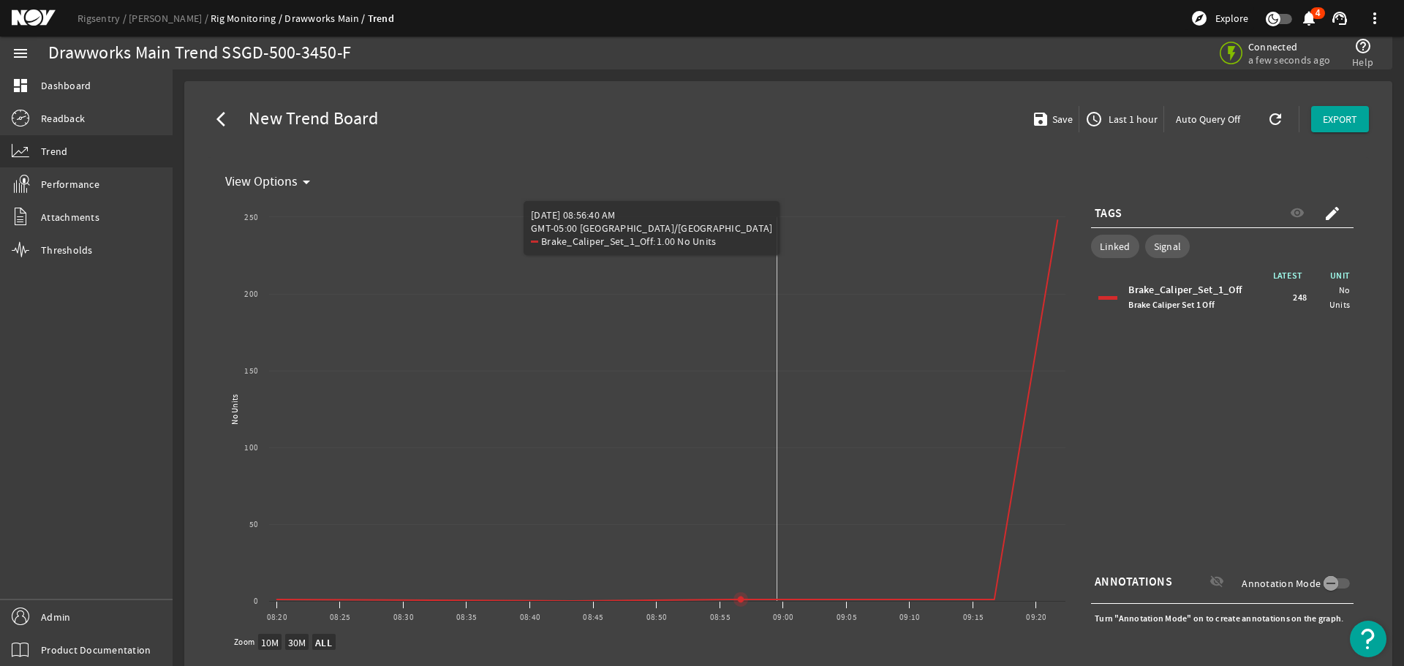
click at [777, 597] on icon "Chart title" at bounding box center [667, 410] width 781 height 381
click at [740, 596] on icon "Chart title" at bounding box center [740, 599] width 15 height 15
click at [741, 596] on icon "Chart title" at bounding box center [740, 599] width 15 height 15
click at [741, 597] on icon "Chart title" at bounding box center [741, 600] width 6 height 6
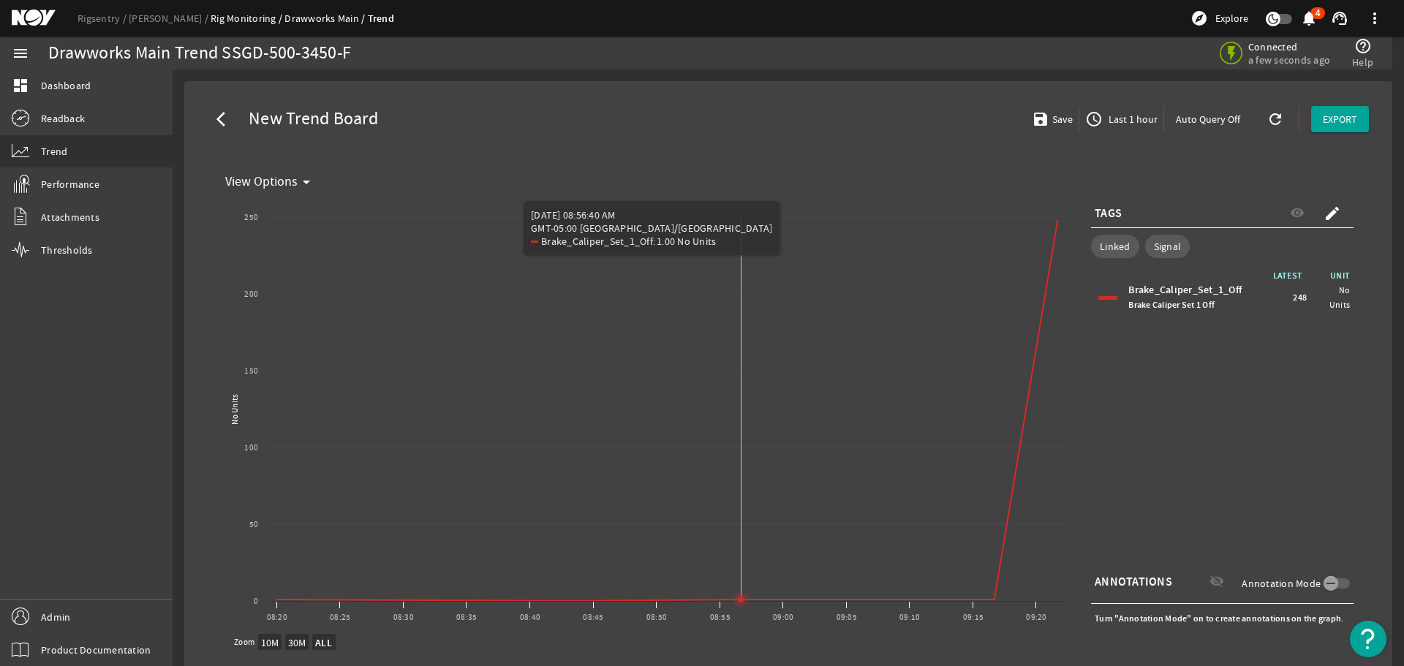
click at [741, 597] on icon "Chart title" at bounding box center [741, 600] width 6 height 6
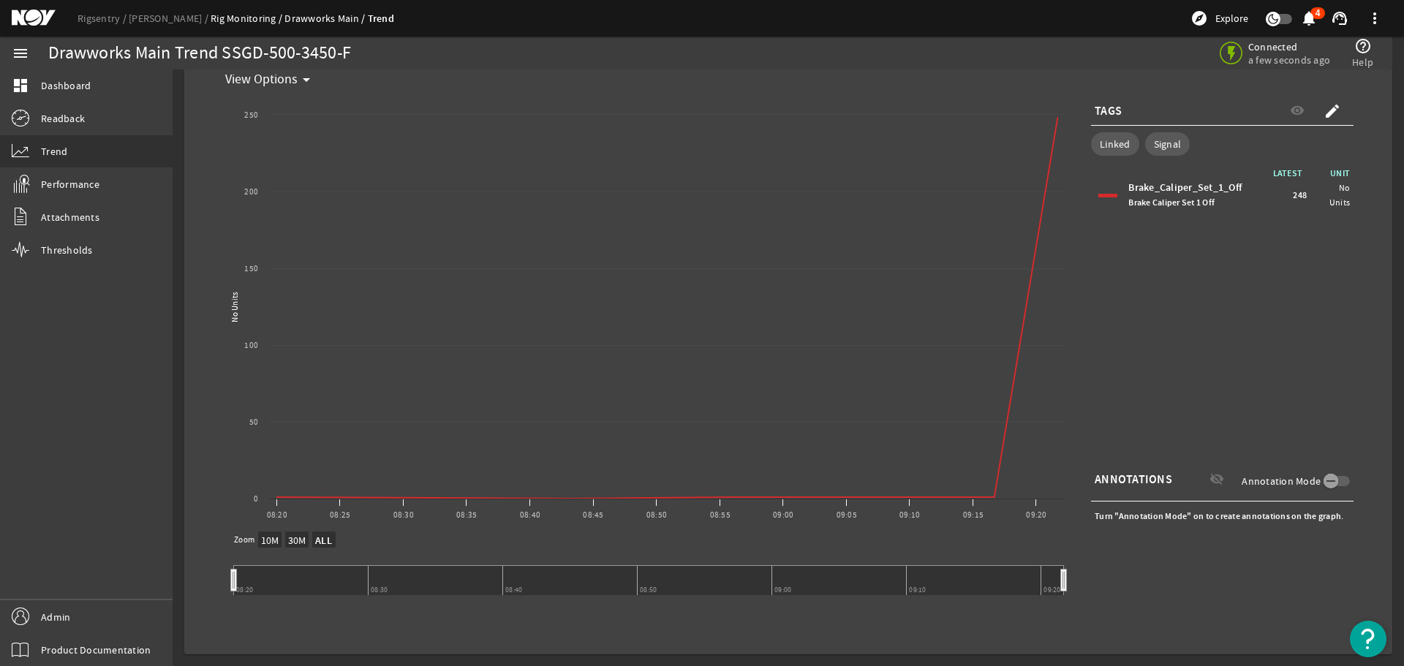
scroll to position [29, 0]
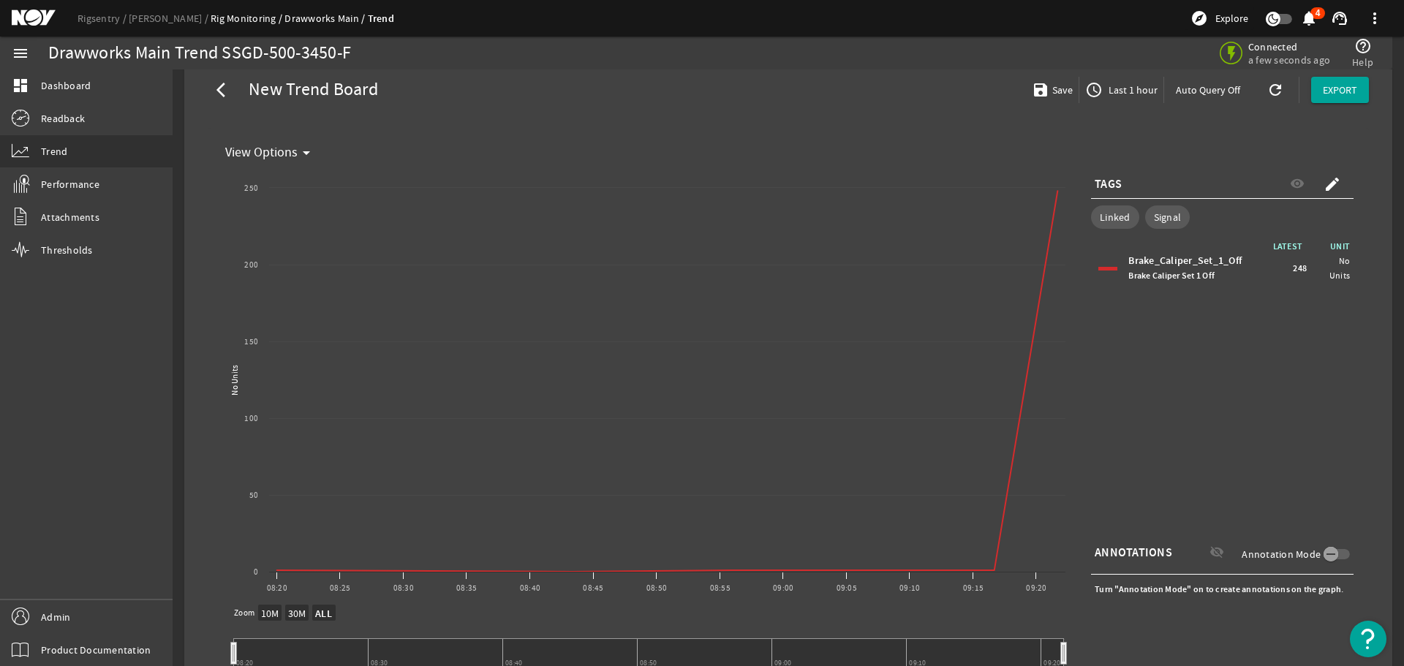
click at [1109, 86] on span "Last 1 hour" at bounding box center [1132, 90] width 52 height 15
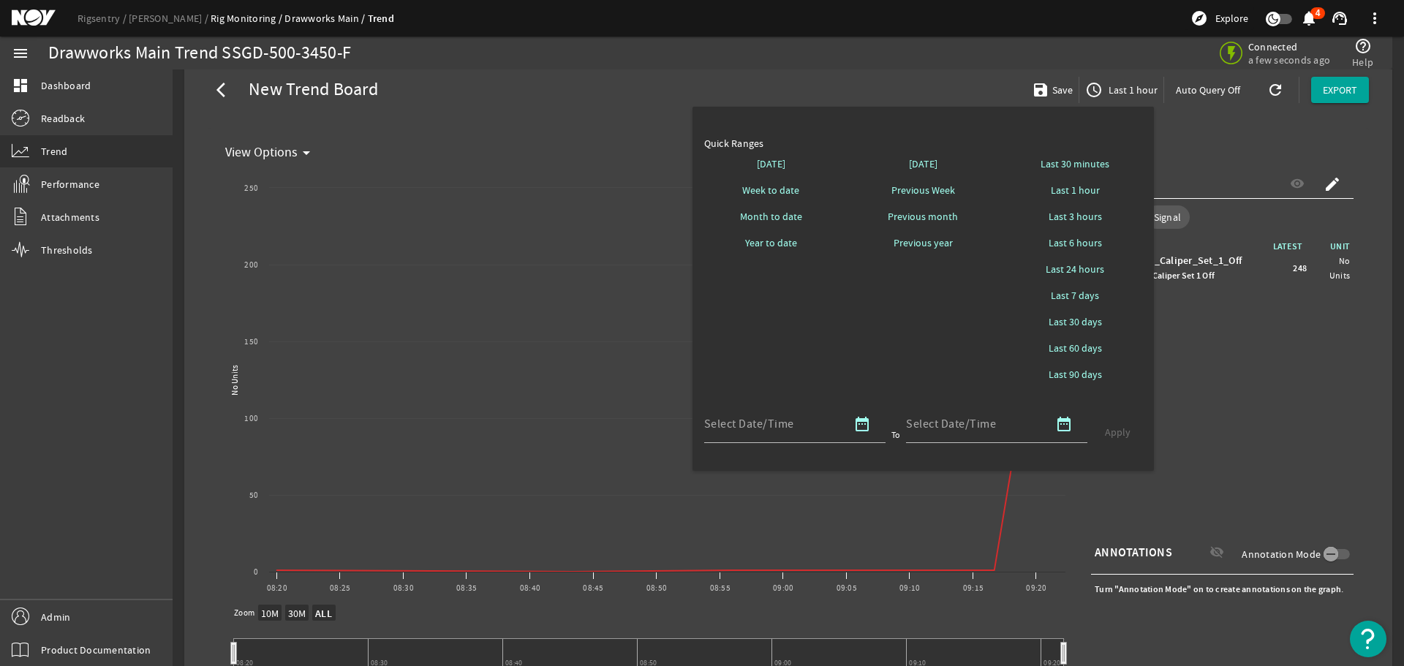
click at [946, 68] on div at bounding box center [702, 333] width 1404 height 666
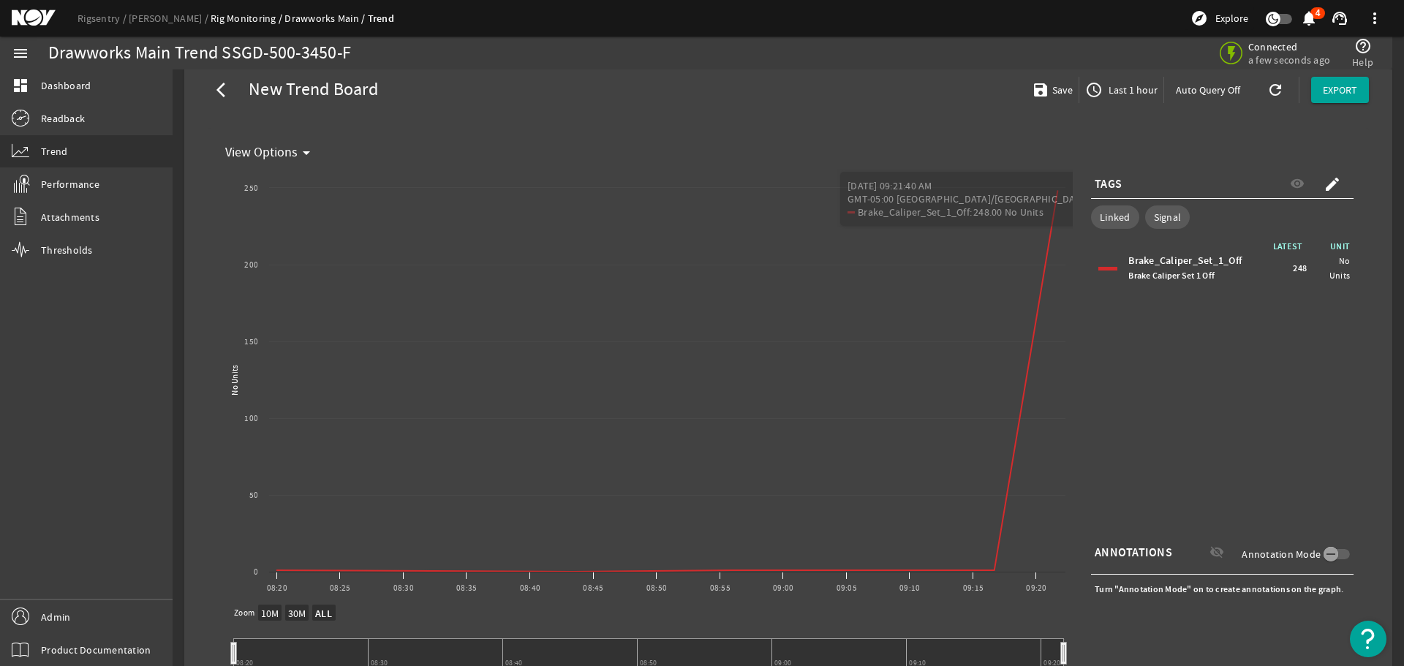
click at [1119, 88] on span "Last 1 hour" at bounding box center [1132, 90] width 52 height 15
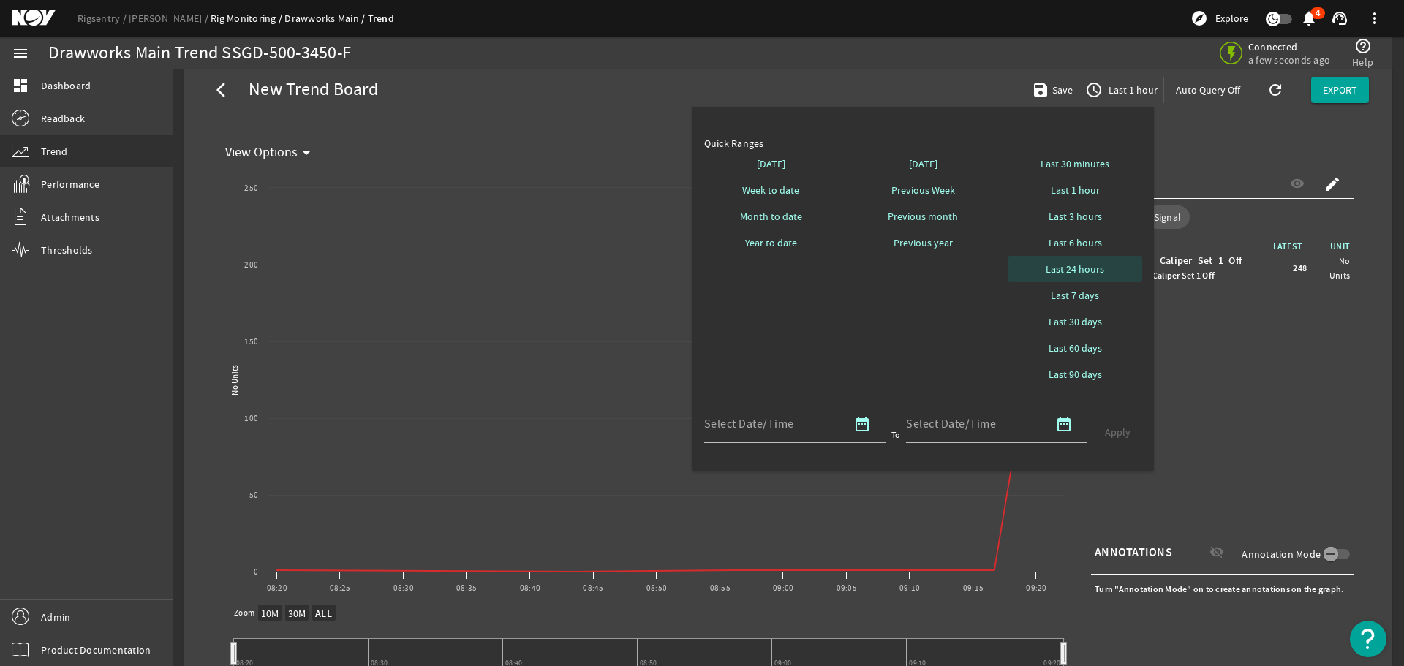
drag, startPoint x: 1075, startPoint y: 267, endPoint x: 1125, endPoint y: 363, distance: 108.6
click at [1075, 267] on span "Last 24 hours" at bounding box center [1075, 269] width 58 height 15
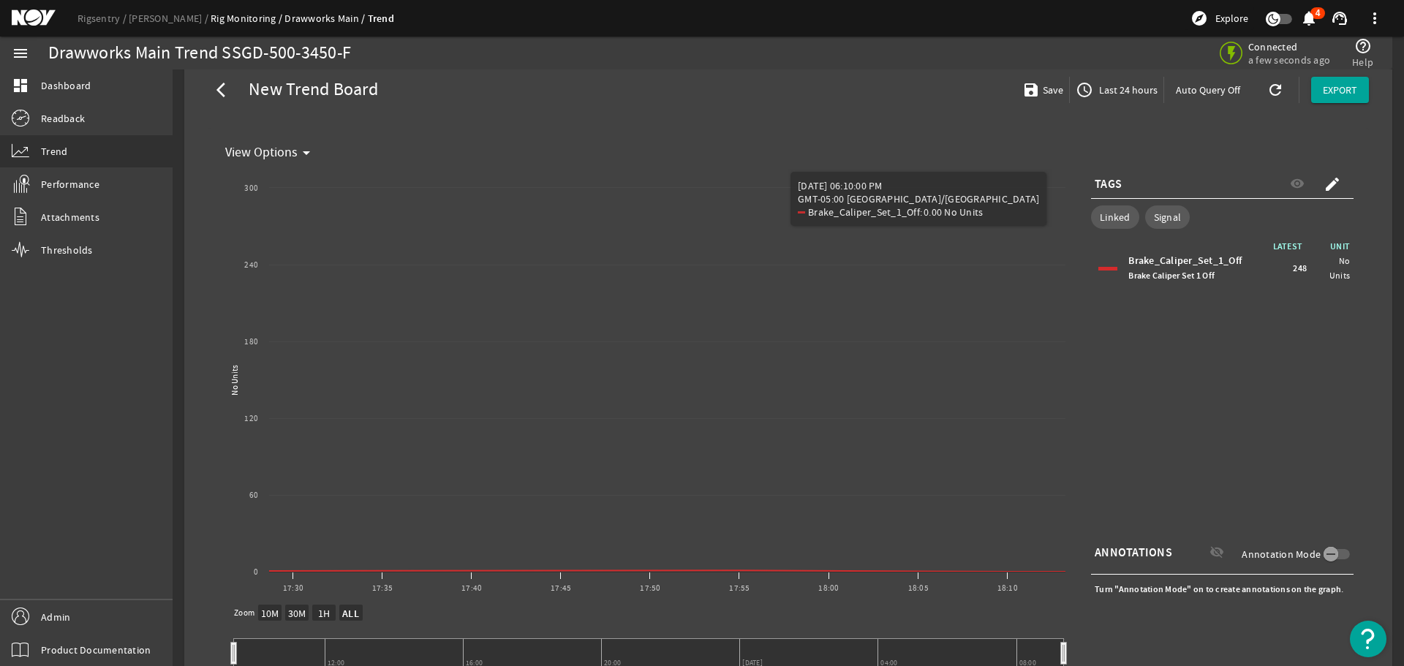
scroll to position [102, 0]
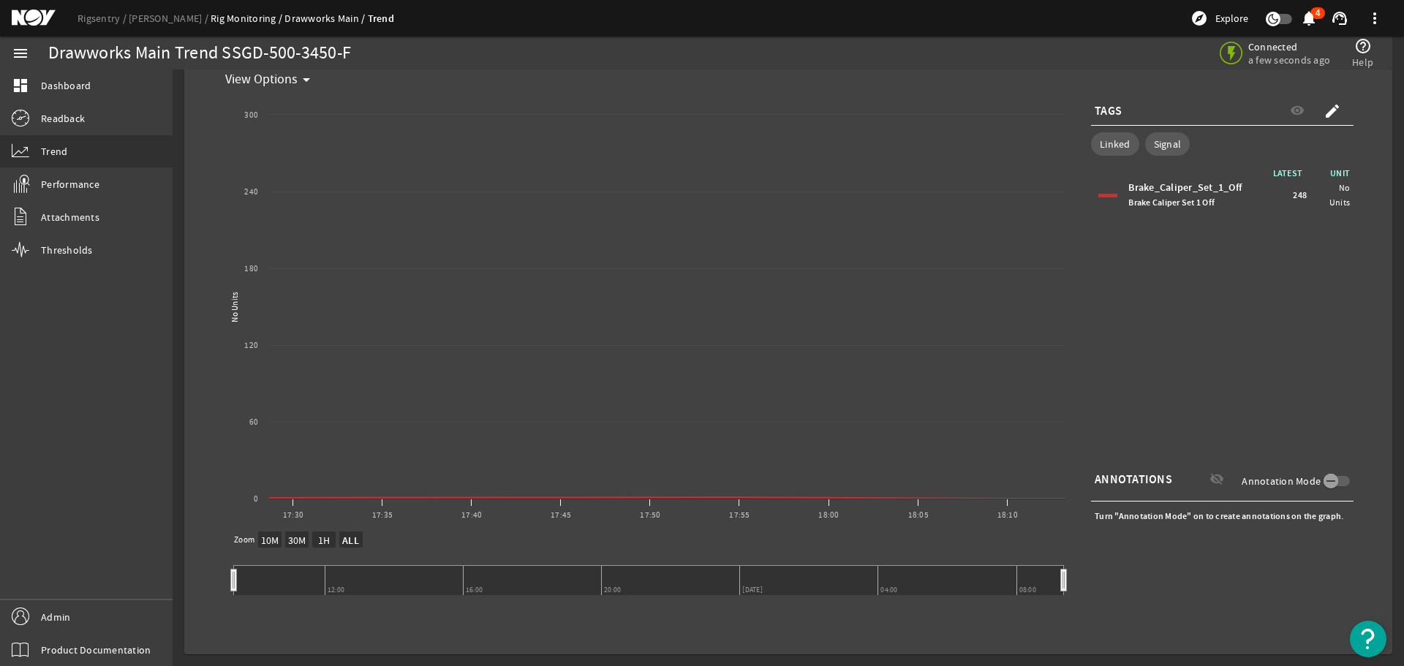
click at [271, 540] on text "10M" at bounding box center [270, 540] width 18 height 13
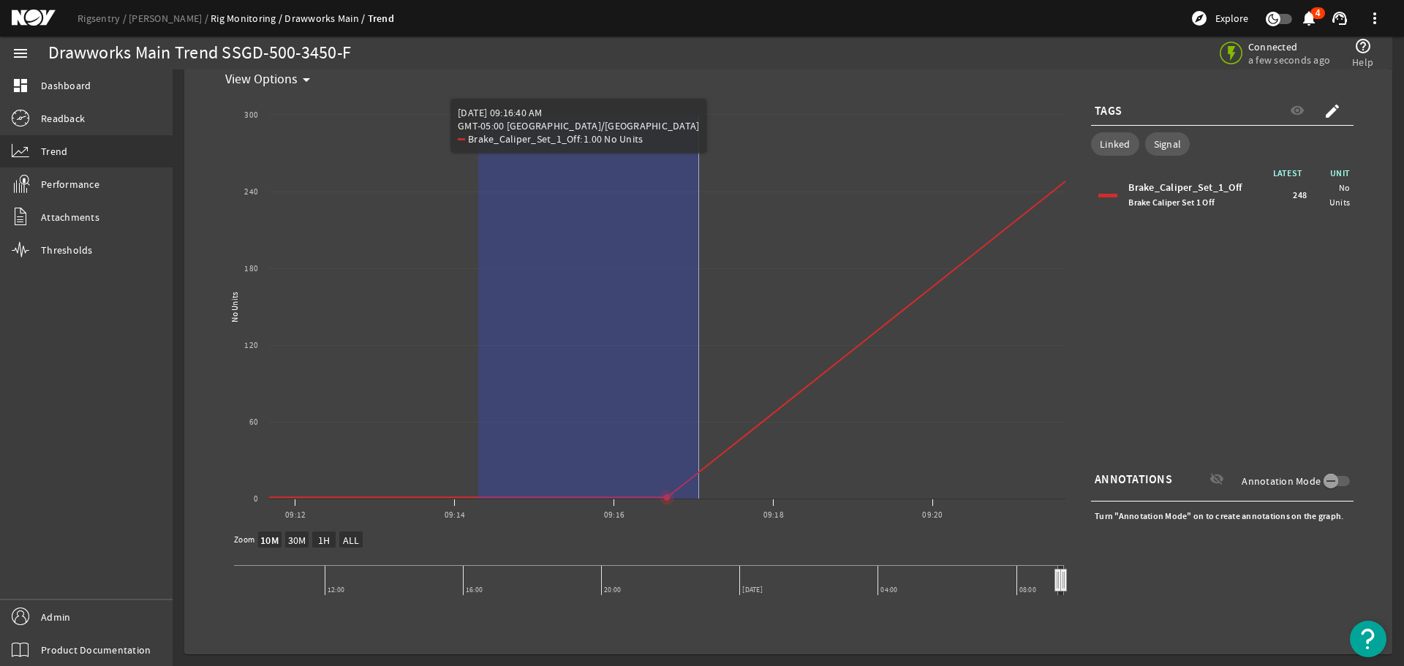
drag, startPoint x: 483, startPoint y: 449, endPoint x: 701, endPoint y: 448, distance: 218.6
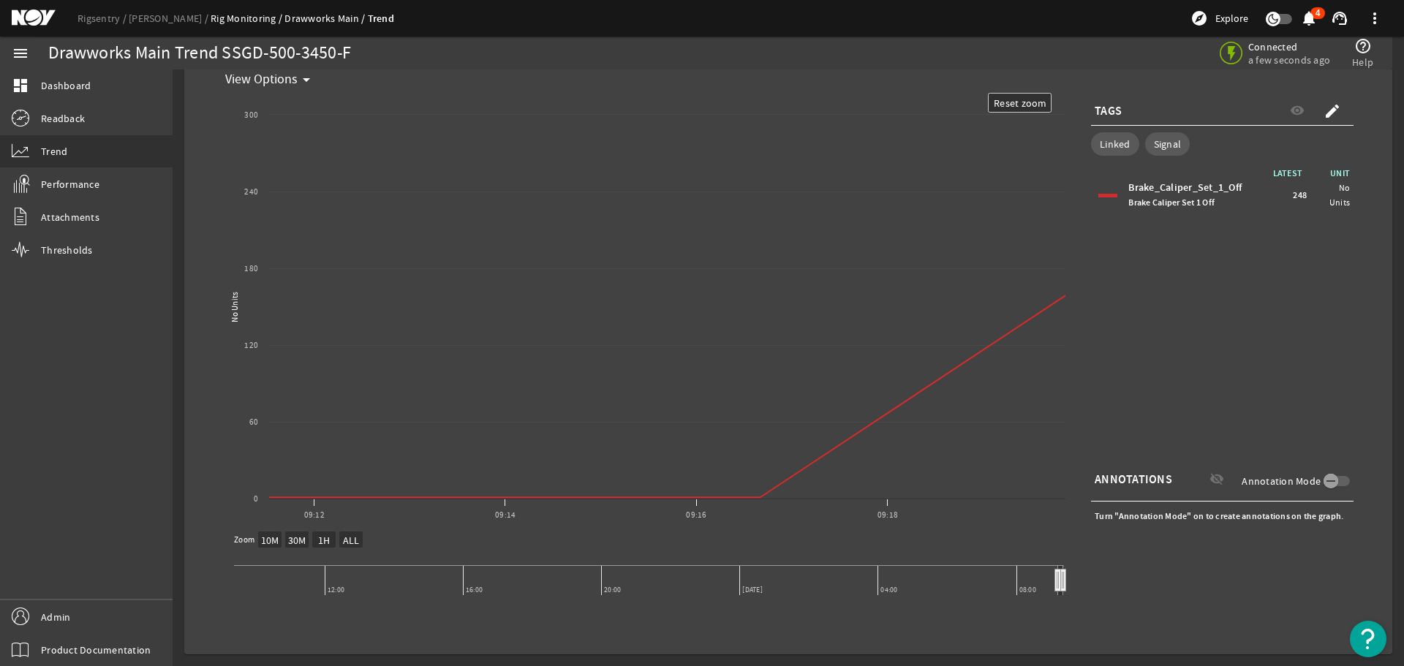
click at [288, 542] on text "30M" at bounding box center [297, 540] width 18 height 13
click at [328, 538] on text "1H" at bounding box center [324, 540] width 12 height 13
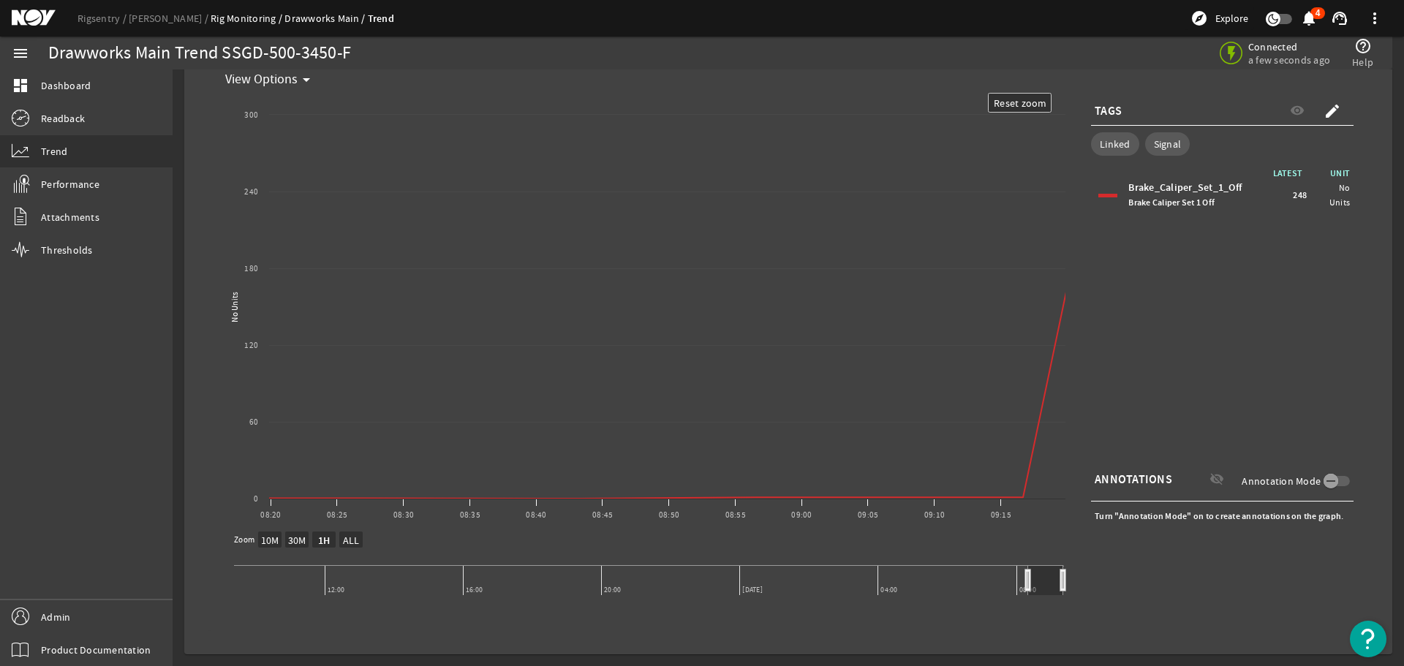
click at [270, 537] on text "10M" at bounding box center [270, 540] width 18 height 13
click at [1024, 105] on text "Reset zoom" at bounding box center [1020, 103] width 53 height 13
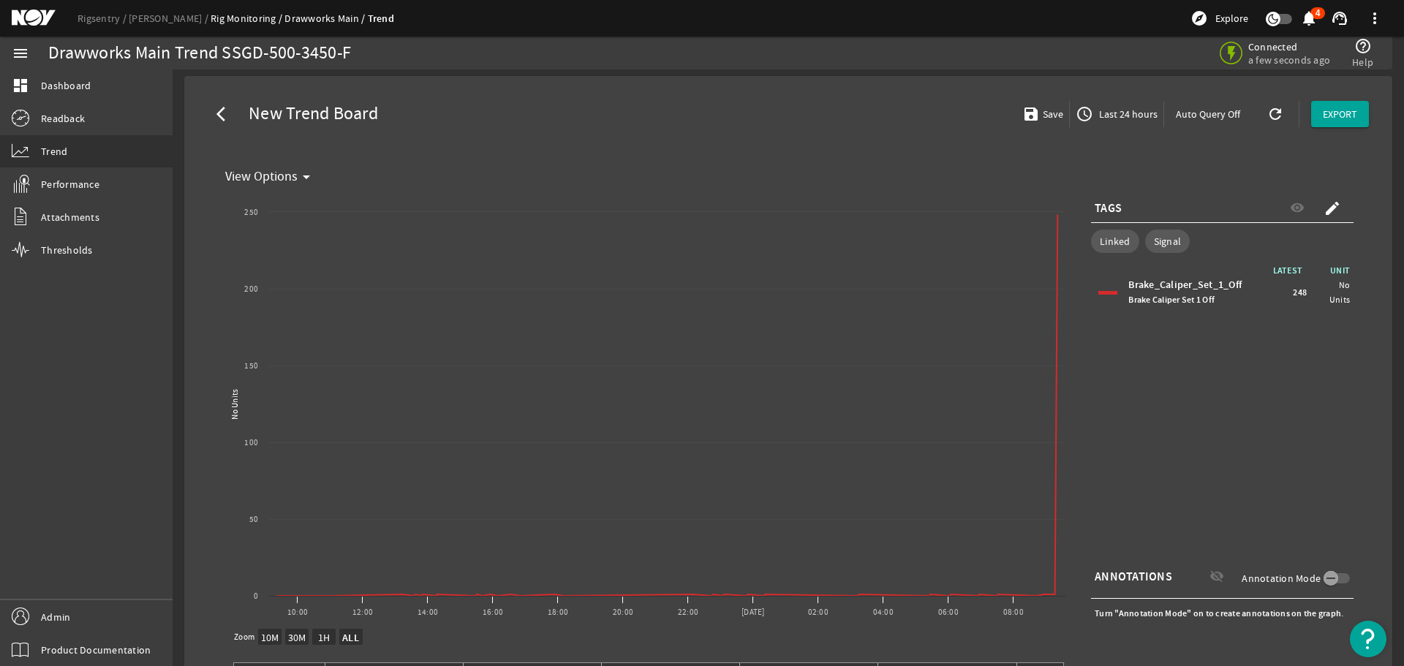
scroll to position [0, 0]
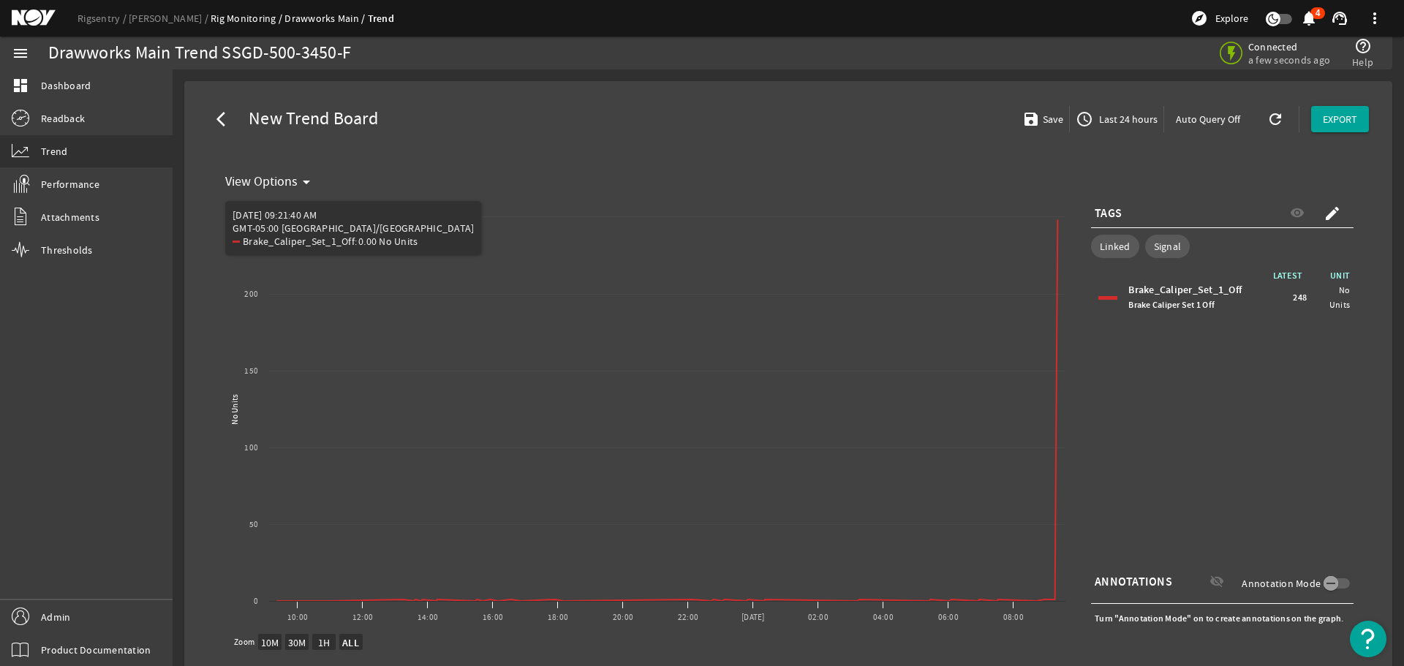
click at [249, 446] on text "100" at bounding box center [251, 447] width 14 height 11
click at [234, 412] on text "No Units" at bounding box center [235, 409] width 11 height 31
drag, startPoint x: 255, startPoint y: 370, endPoint x: 216, endPoint y: 375, distance: 39.1
click at [214, 372] on mat-card "View Options arrow_drop_down Created with Highcharts 11.1.0 No Units New Graph …" at bounding box center [788, 445] width 1161 height 576
drag, startPoint x: 254, startPoint y: 403, endPoint x: 256, endPoint y: 428, distance: 24.9
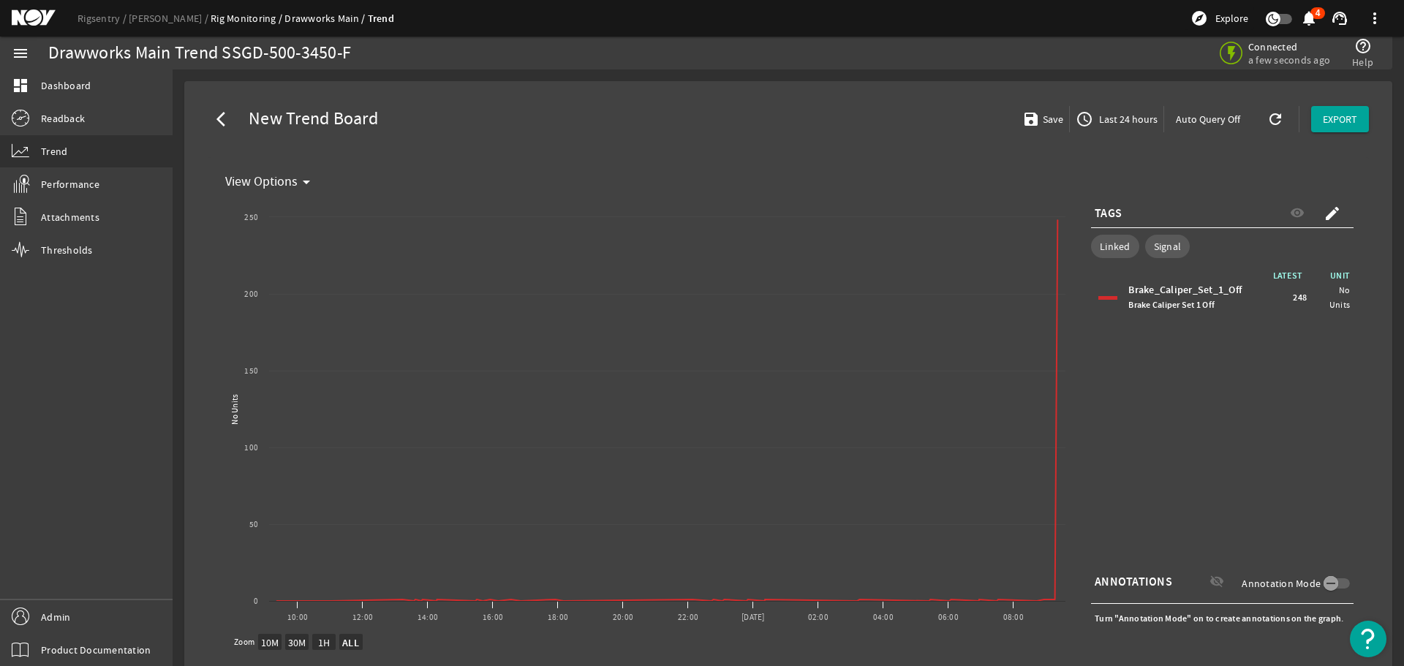
click at [254, 423] on rect "Chart title" at bounding box center [645, 414] width 853 height 439
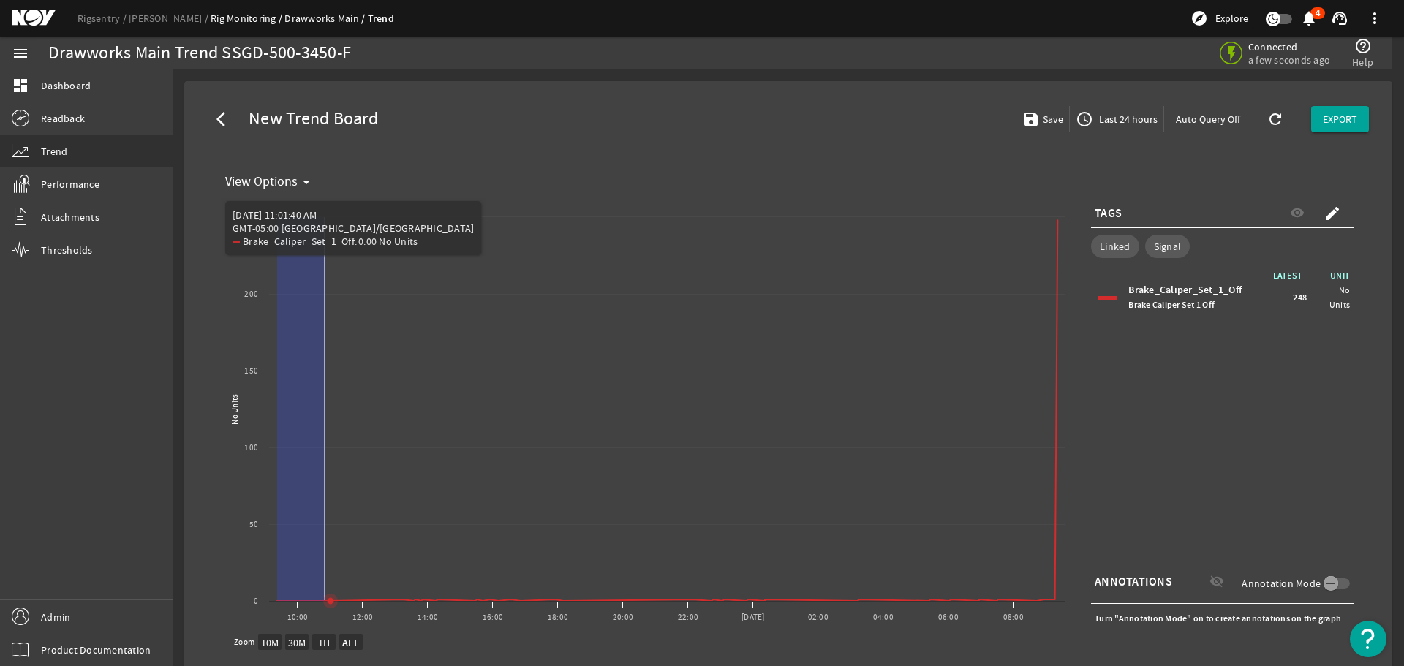
drag, startPoint x: 287, startPoint y: 455, endPoint x: 325, endPoint y: 399, distance: 67.3
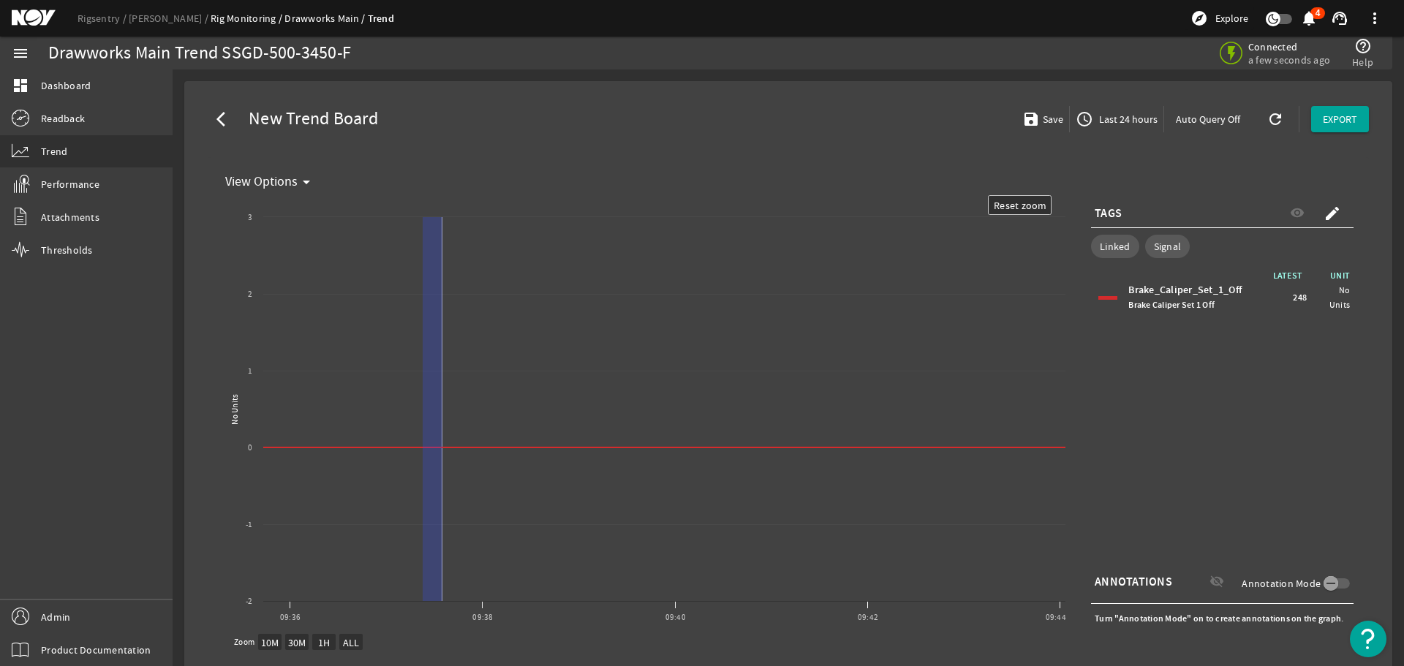
drag, startPoint x: 423, startPoint y: 480, endPoint x: 442, endPoint y: 461, distance: 26.9
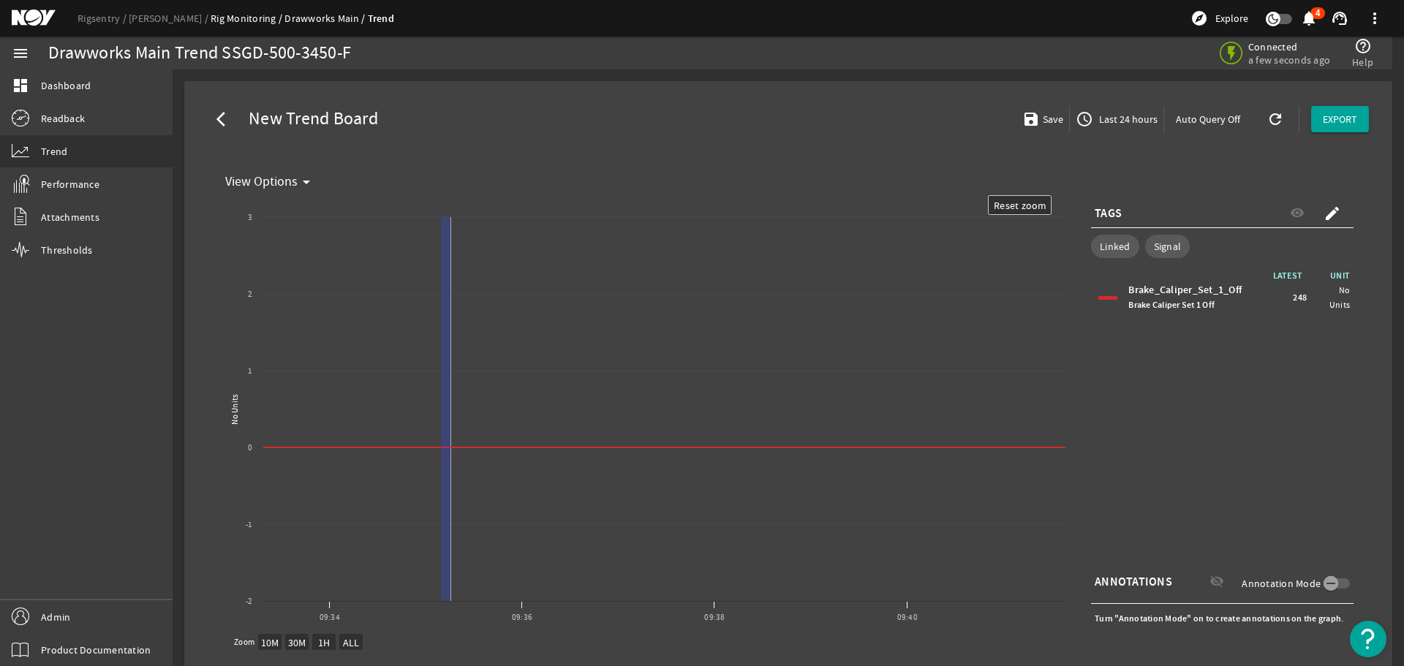
drag, startPoint x: 445, startPoint y: 475, endPoint x: 451, endPoint y: 458, distance: 18.7
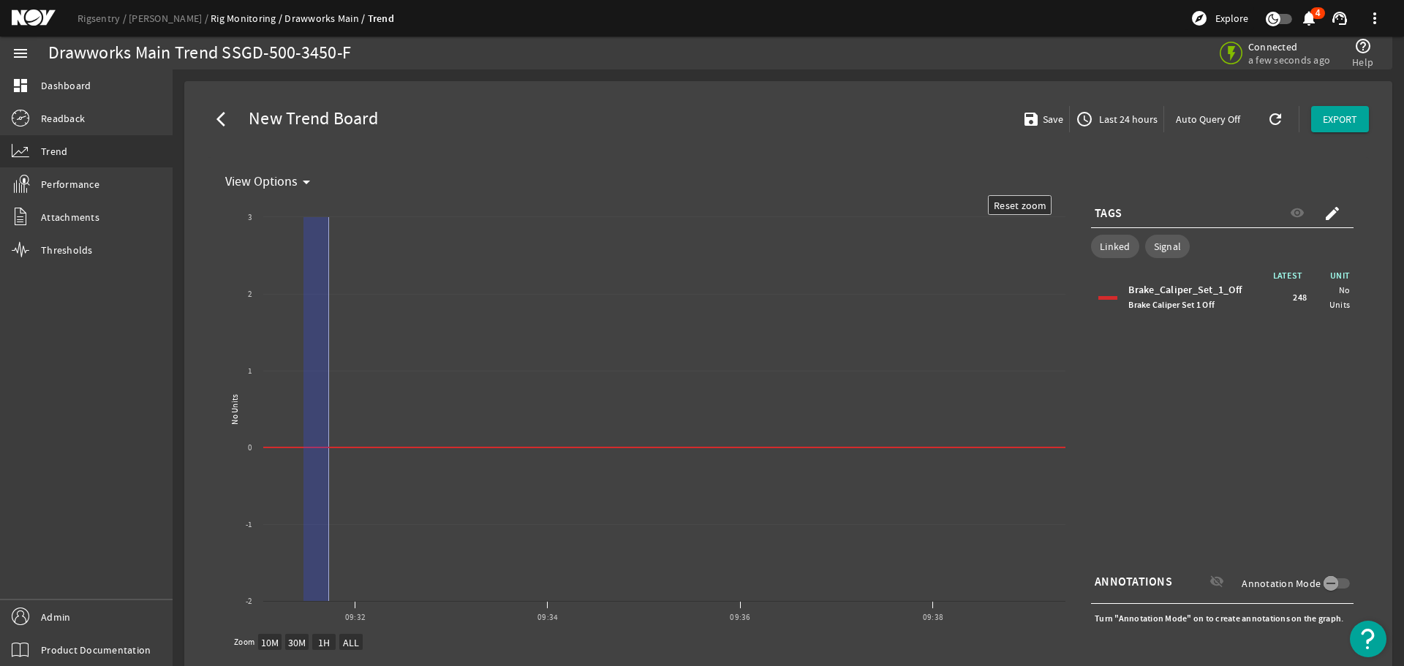
drag, startPoint x: 303, startPoint y: 439, endPoint x: 330, endPoint y: 404, distance: 44.5
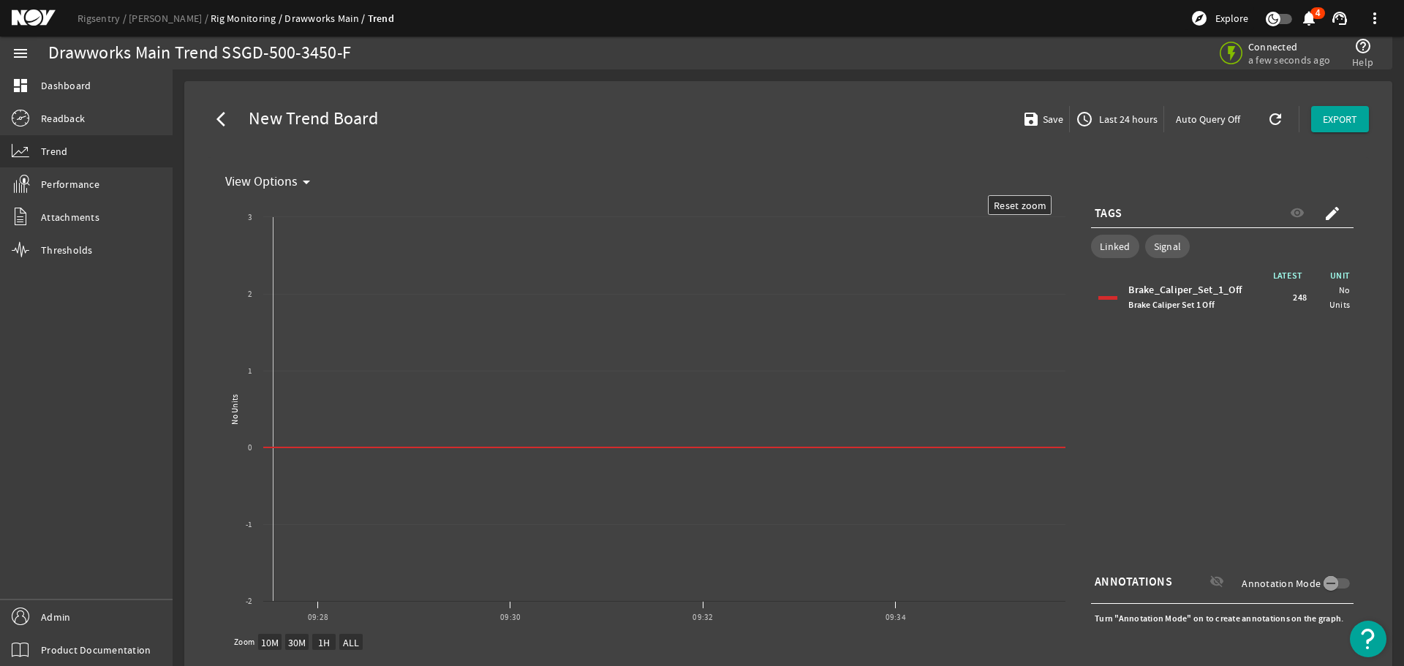
drag, startPoint x: 260, startPoint y: 358, endPoint x: 273, endPoint y: 322, distance: 37.5
click at [273, 322] on rect "Chart title" at bounding box center [645, 414] width 853 height 439
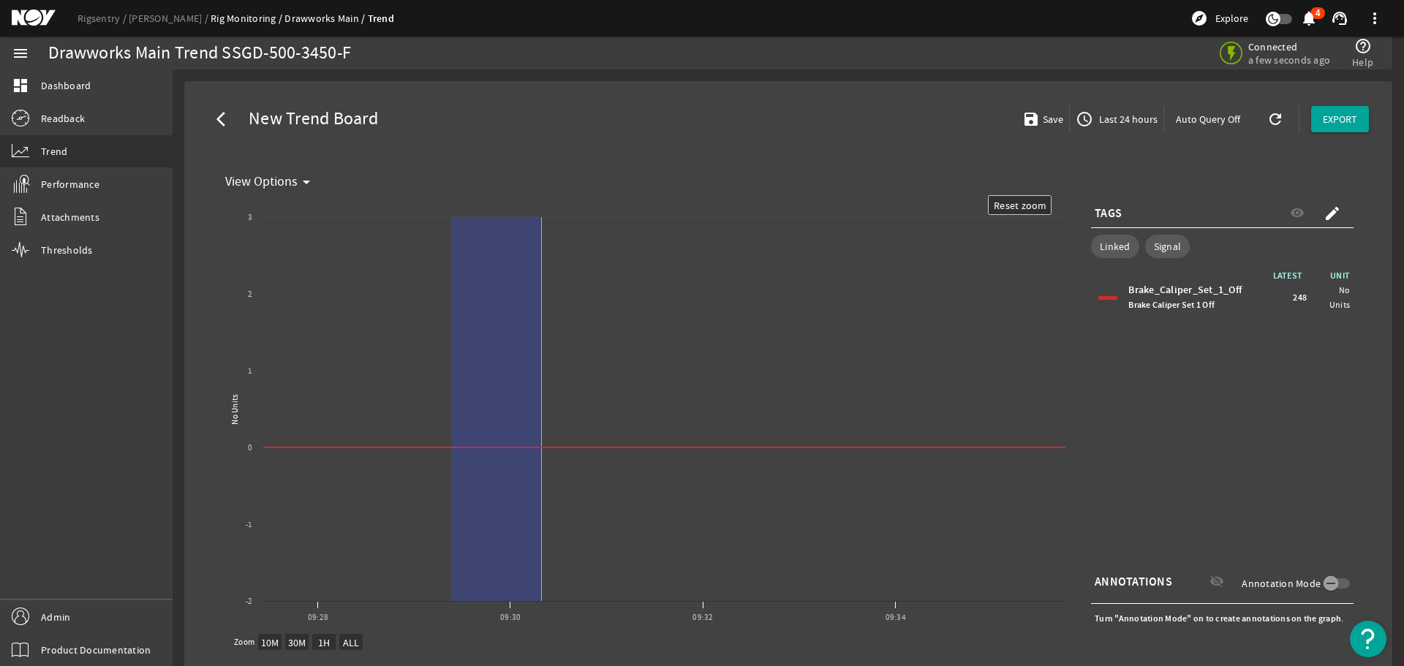
drag, startPoint x: 542, startPoint y: 518, endPoint x: 760, endPoint y: 518, distance: 218.6
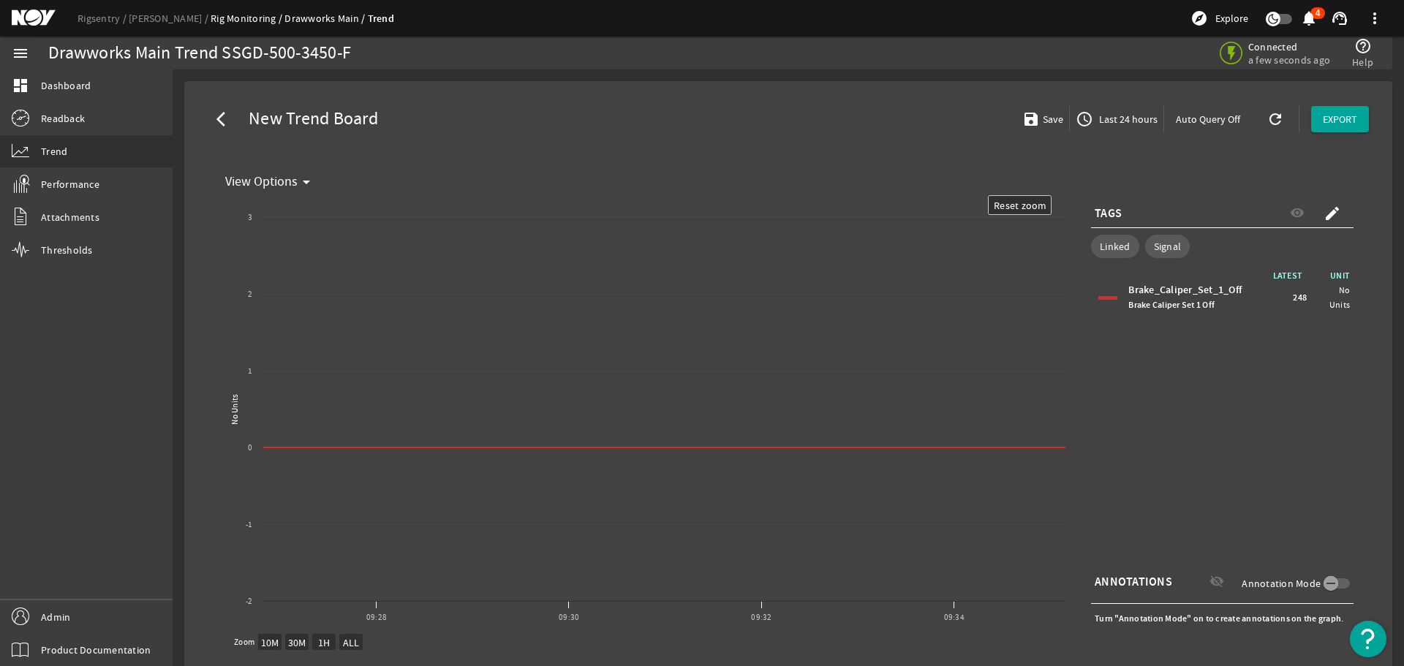
click at [1006, 205] on text "Reset zoom" at bounding box center [1020, 205] width 53 height 13
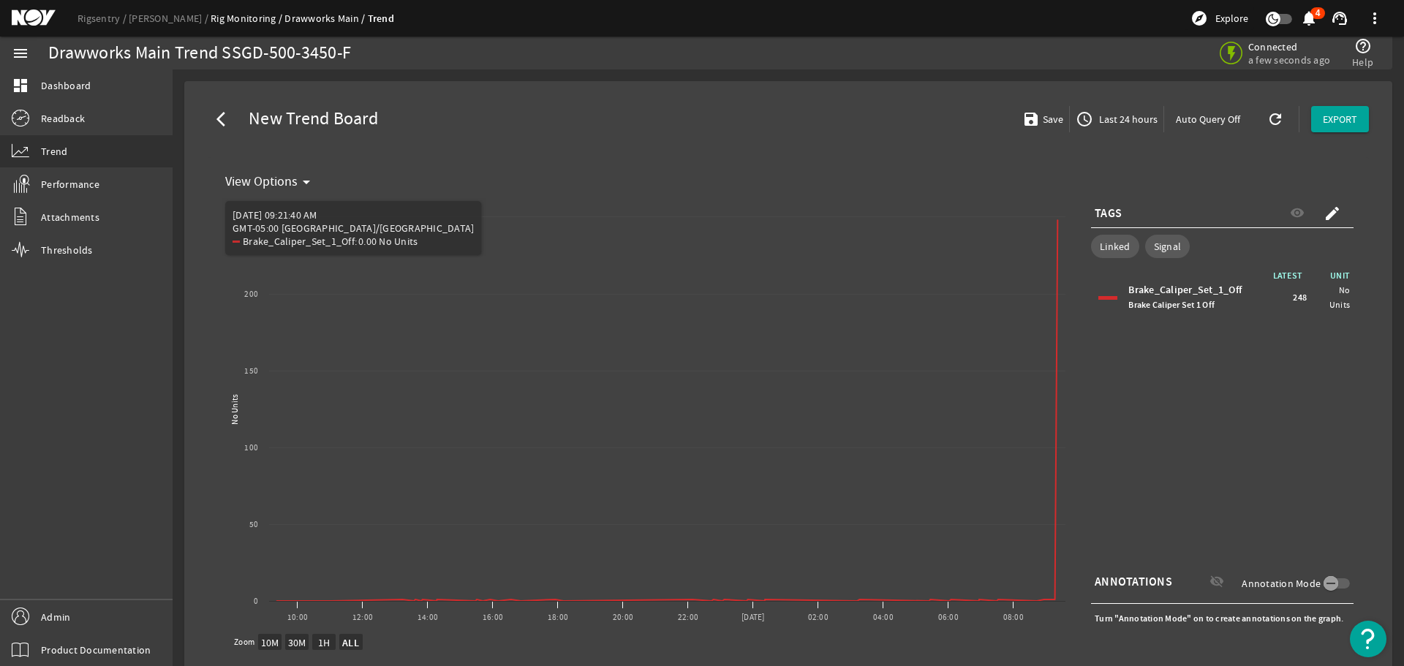
click at [268, 565] on rect "Chart title" at bounding box center [645, 414] width 853 height 439
drag, startPoint x: 260, startPoint y: 584, endPoint x: 275, endPoint y: 560, distance: 28.6
click at [275, 560] on rect "Chart title" at bounding box center [645, 414] width 853 height 439
drag, startPoint x: 301, startPoint y: 602, endPoint x: 305, endPoint y: 573, distance: 28.8
click at [305, 573] on icon "Created with Highcharts 11.1.0 No Units New Graph 10:00 12:00 14:00 16:00 18:00…" at bounding box center [645, 414] width 853 height 439
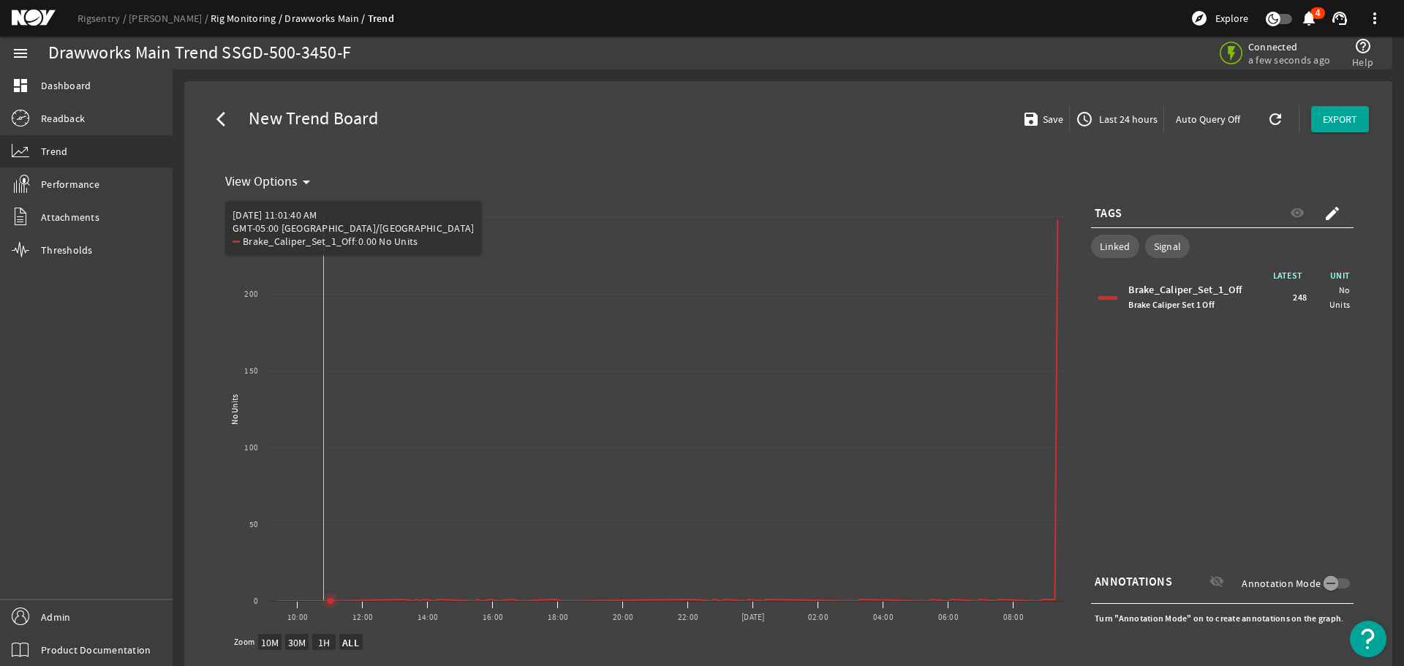
drag, startPoint x: 269, startPoint y: 534, endPoint x: 324, endPoint y: 578, distance: 70.7
click at [324, 578] on rect "Chart title" at bounding box center [645, 414] width 853 height 439
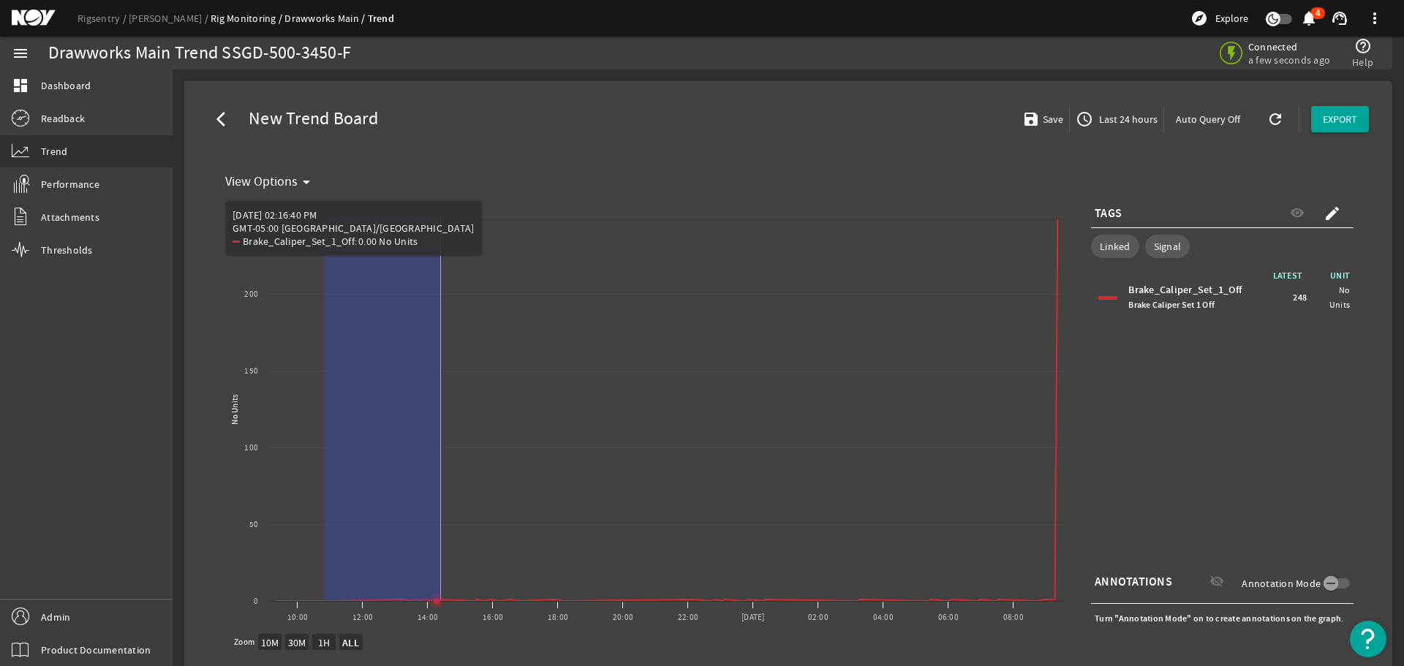
drag, startPoint x: 324, startPoint y: 578, endPoint x: 441, endPoint y: 529, distance: 127.1
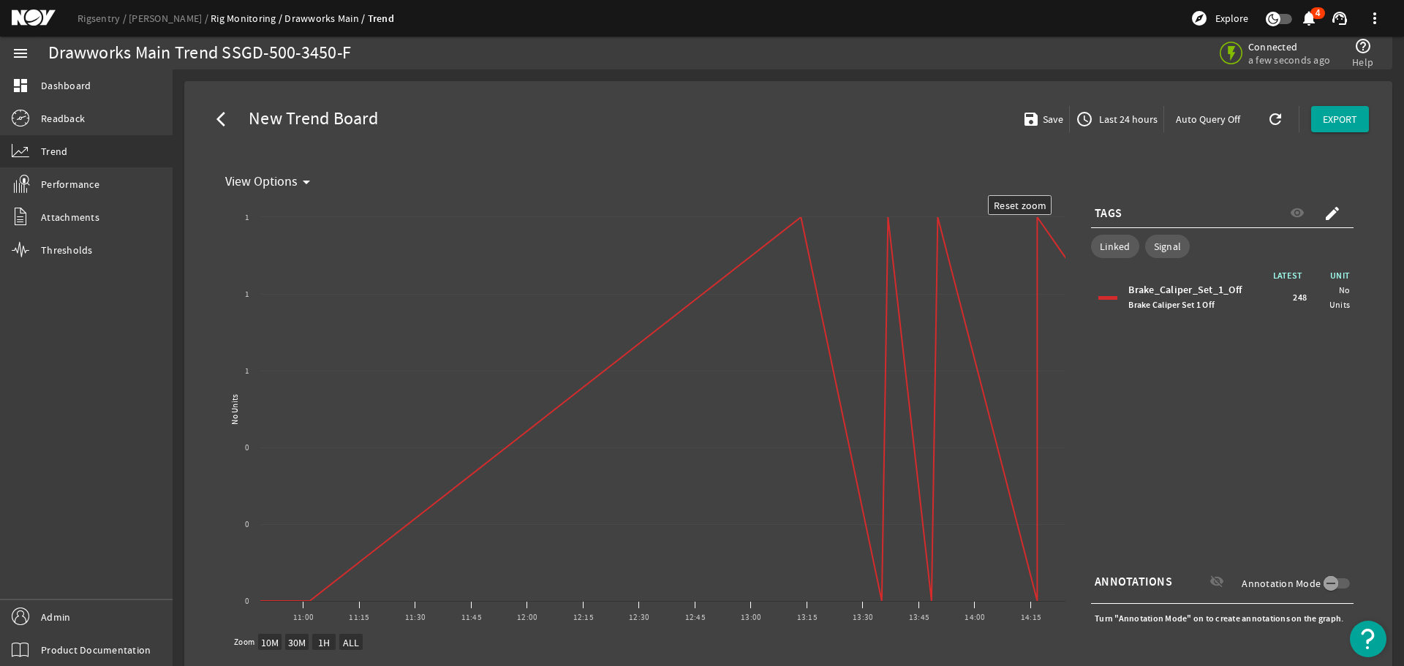
click at [350, 648] on text "ALL" at bounding box center [351, 642] width 17 height 13
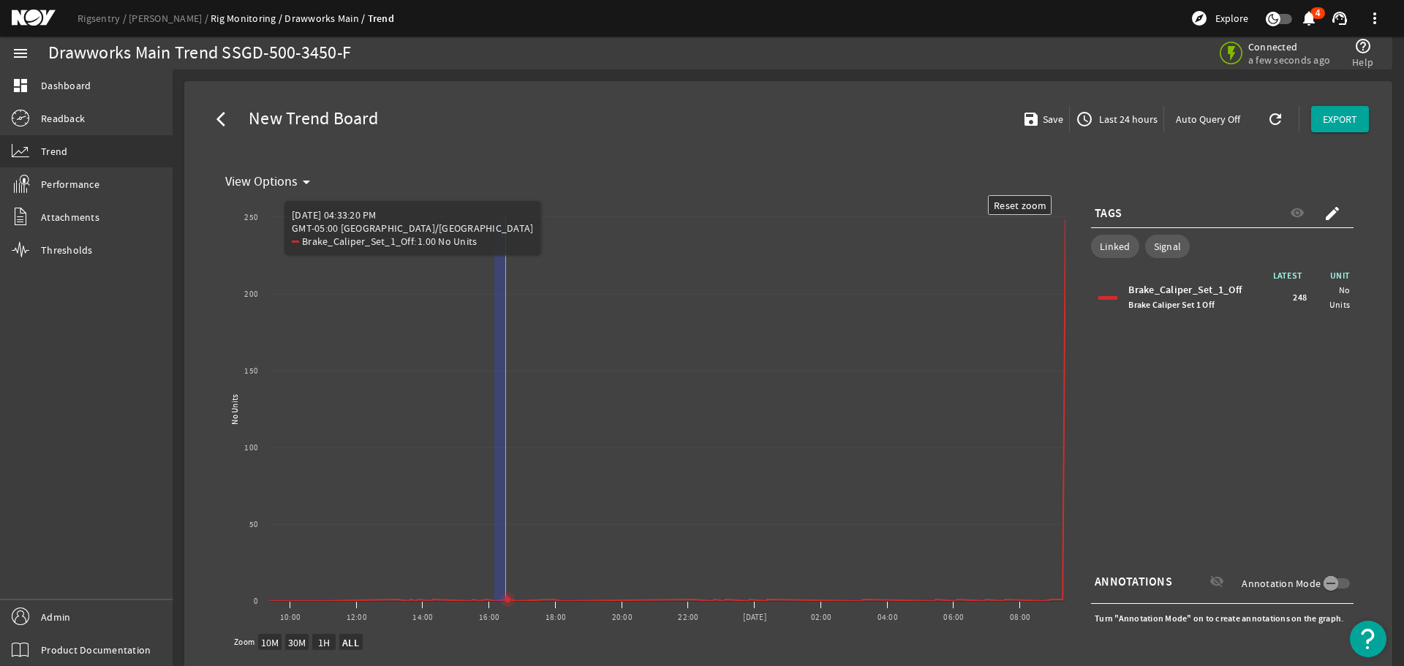
drag, startPoint x: 494, startPoint y: 597, endPoint x: 532, endPoint y: 366, distance: 234.1
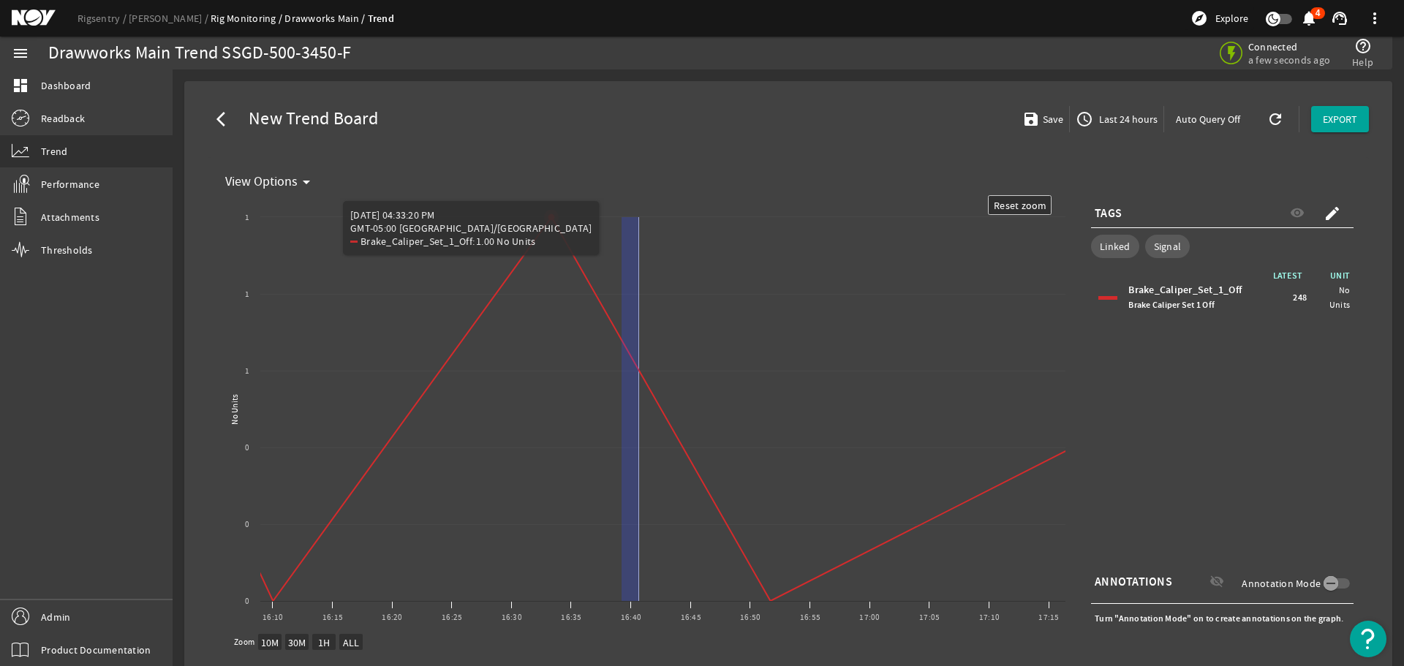
drag, startPoint x: 635, startPoint y: 548, endPoint x: 641, endPoint y: 578, distance: 30.5
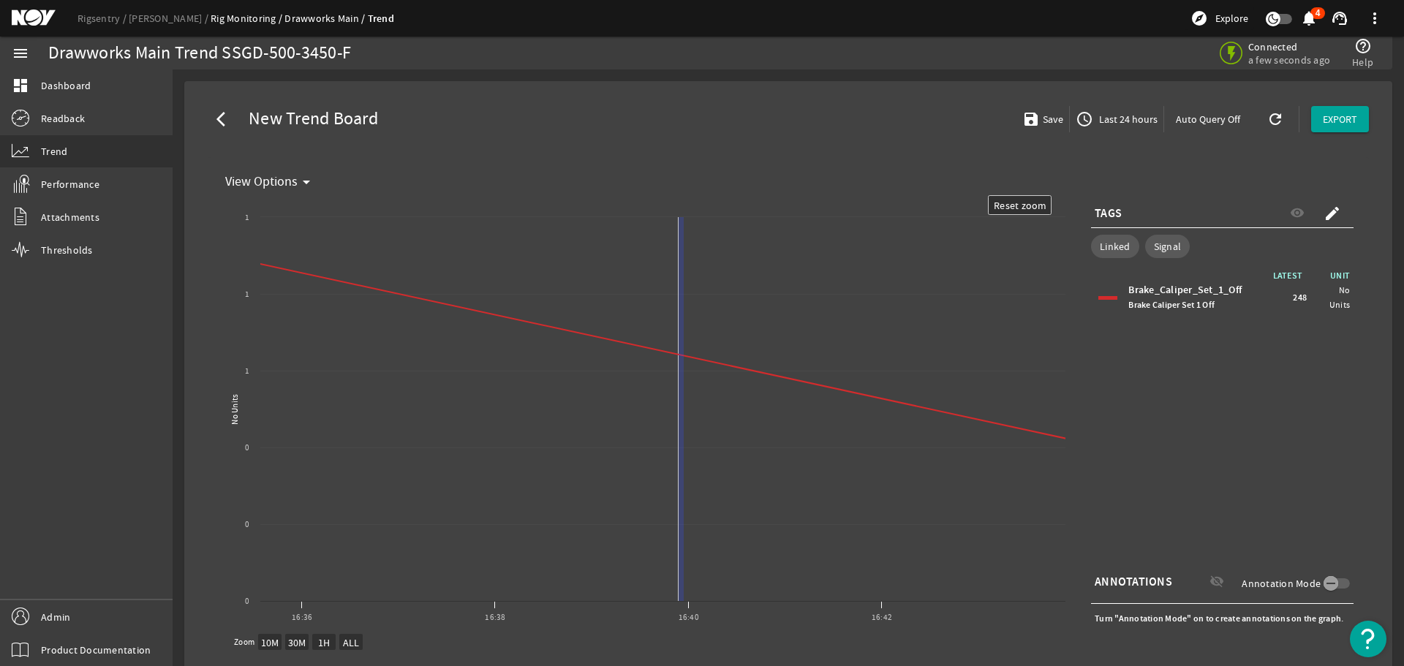
drag, startPoint x: 684, startPoint y: 363, endPoint x: 679, endPoint y: 540, distance: 177.8
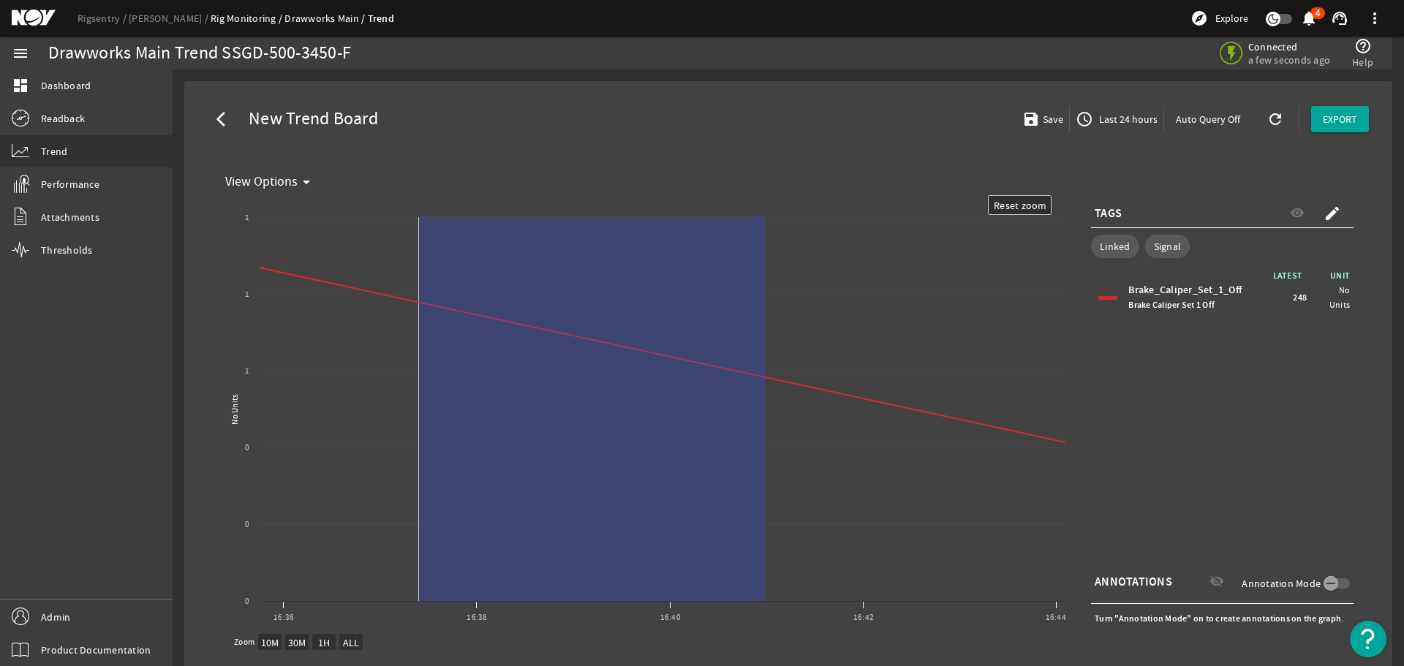
drag, startPoint x: 650, startPoint y: 409, endPoint x: 419, endPoint y: 395, distance: 231.5
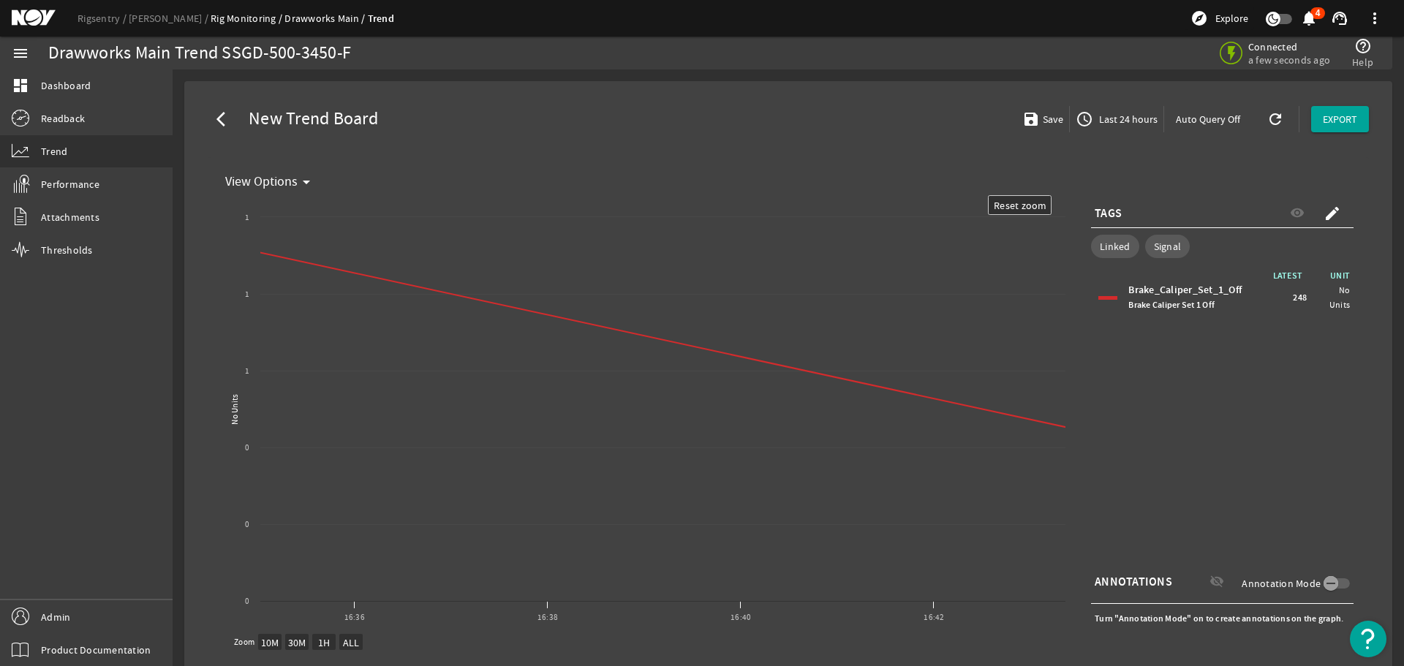
click at [351, 641] on text "ALL" at bounding box center [351, 642] width 17 height 13
select select "ALL"
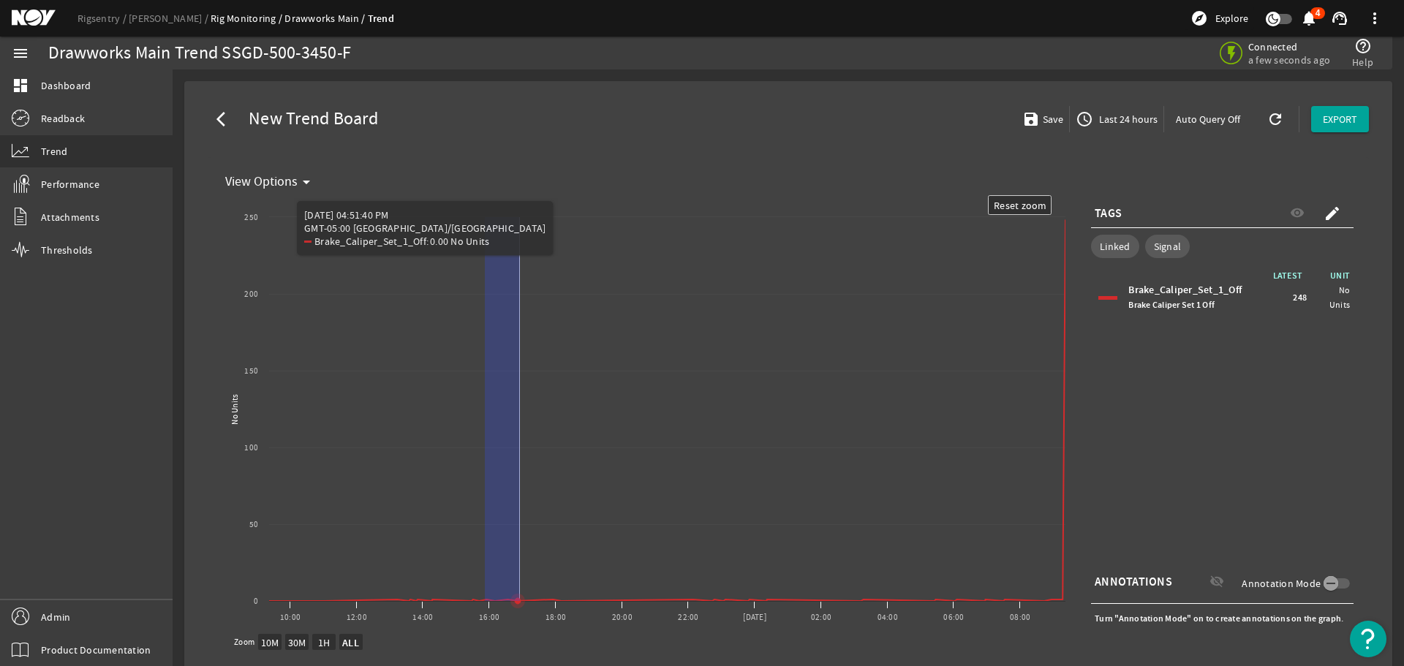
drag, startPoint x: 485, startPoint y: 597, endPoint x: 521, endPoint y: 399, distance: 202.2
